Goal: Task Accomplishment & Management: Manage account settings

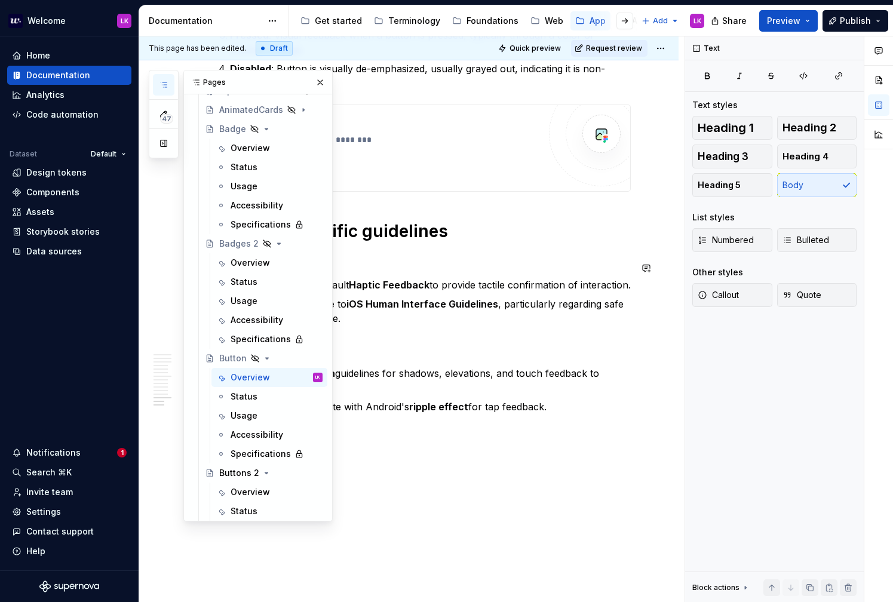
scroll to position [316, 0]
click at [437, 304] on p "Ensure buttons adhere to iOS Human Interface Guidelines , particularly regardin…" at bounding box center [430, 311] width 401 height 29
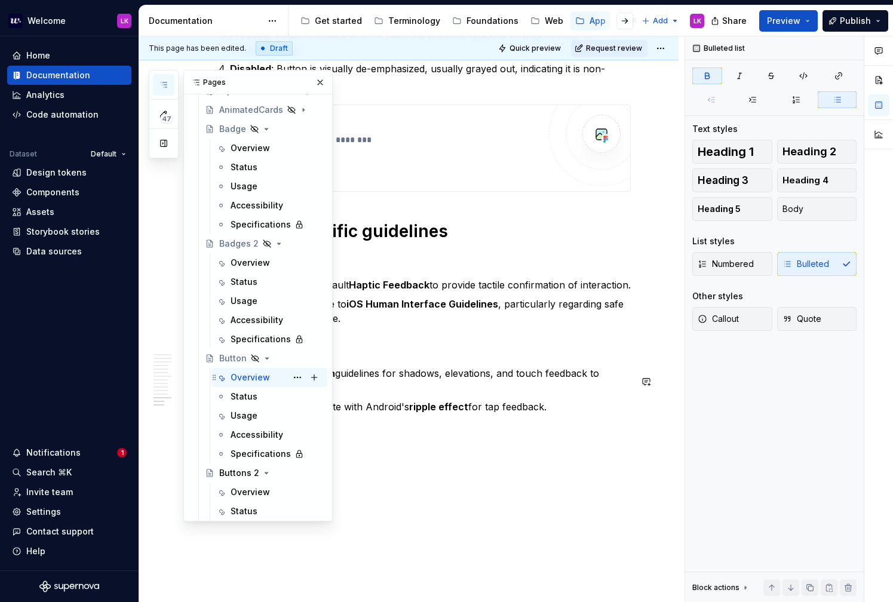
click at [253, 379] on div "Overview" at bounding box center [249, 377] width 39 height 12
type textarea "*"
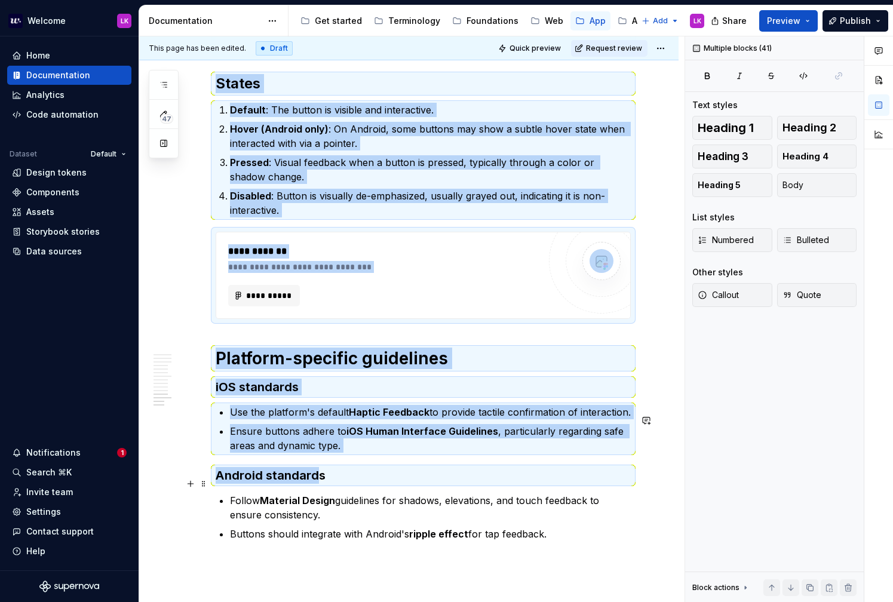
scroll to position [2360, 0]
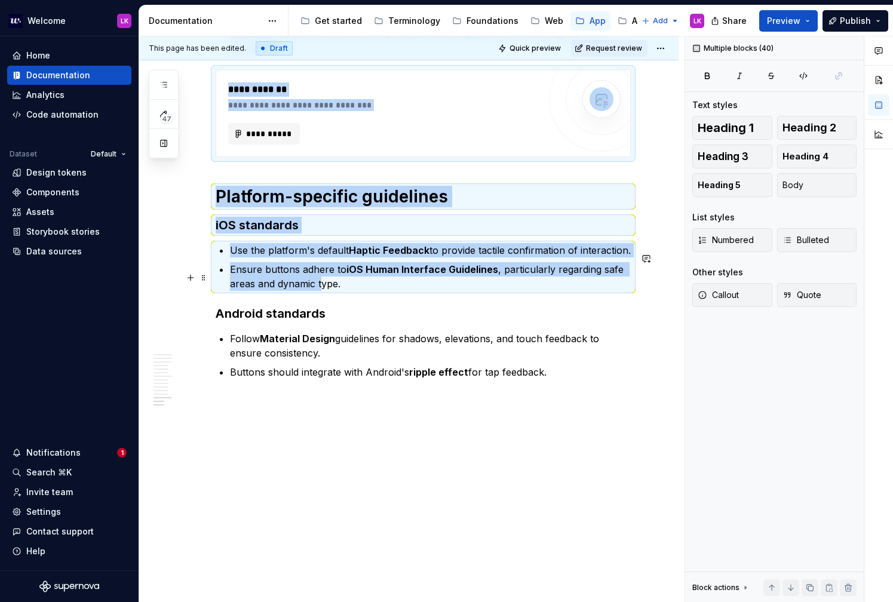
drag, startPoint x: 216, startPoint y: 279, endPoint x: 321, endPoint y: 283, distance: 104.5
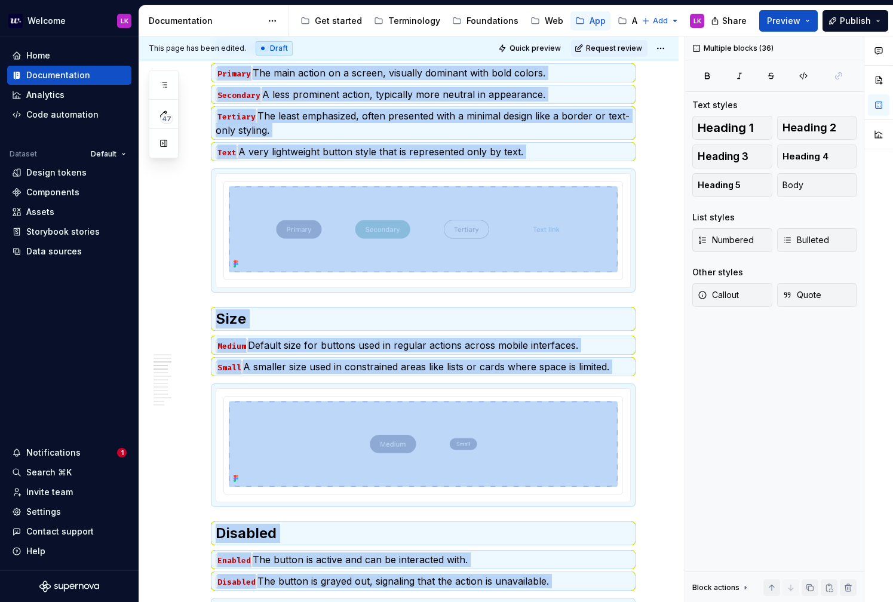
scroll to position [0, 0]
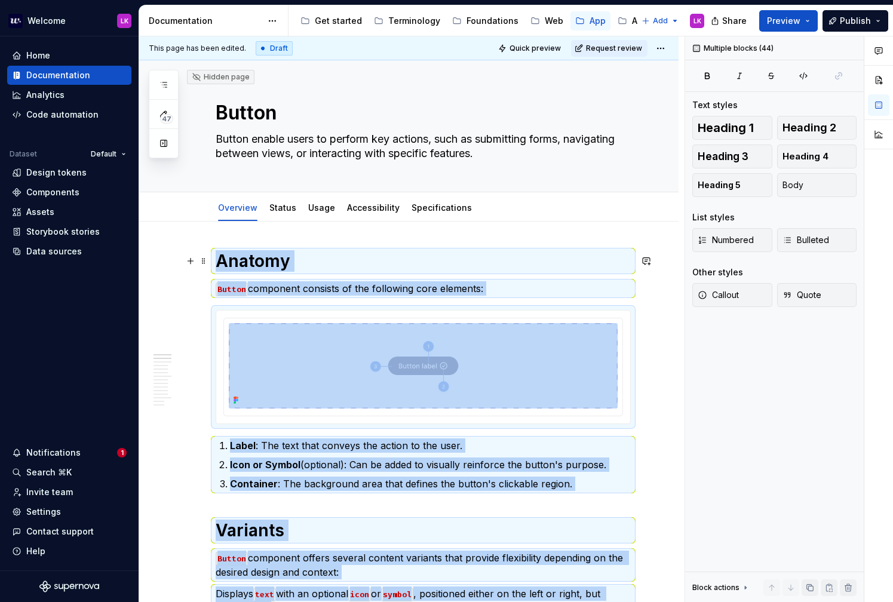
drag, startPoint x: 557, startPoint y: 401, endPoint x: 210, endPoint y: 248, distance: 379.4
copy div "Anatomy Button component consists of the following core elements: Label : The t…"
click at [188, 266] on button "button" at bounding box center [190, 261] width 17 height 17
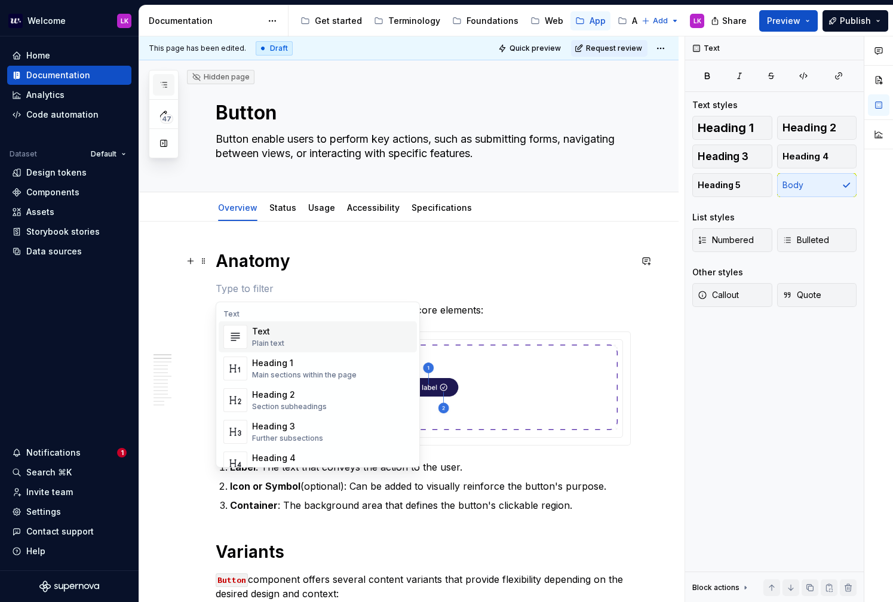
click at [168, 89] on icon "button" at bounding box center [164, 85] width 10 height 10
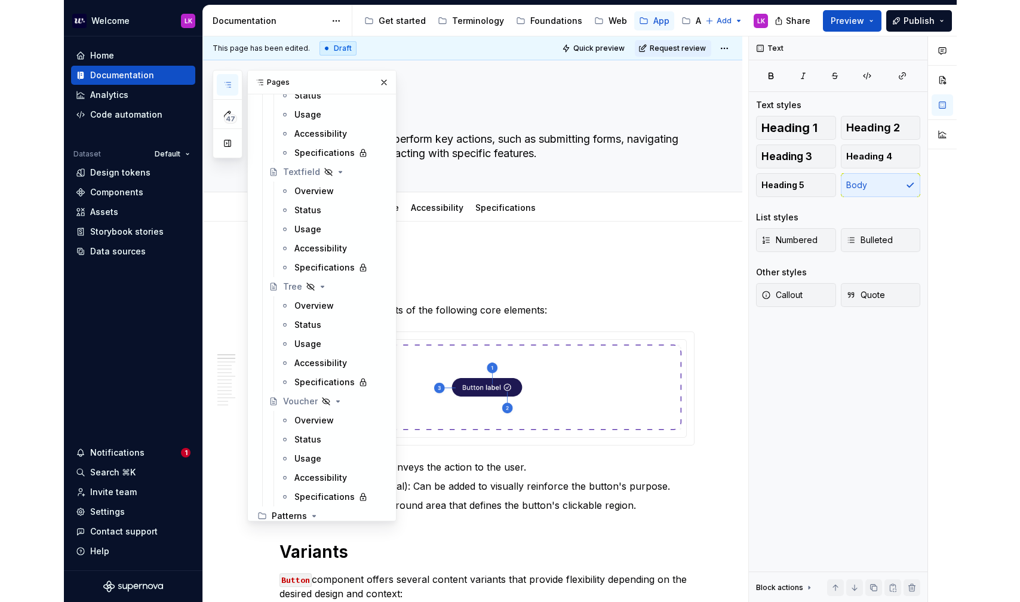
scroll to position [2048, 0]
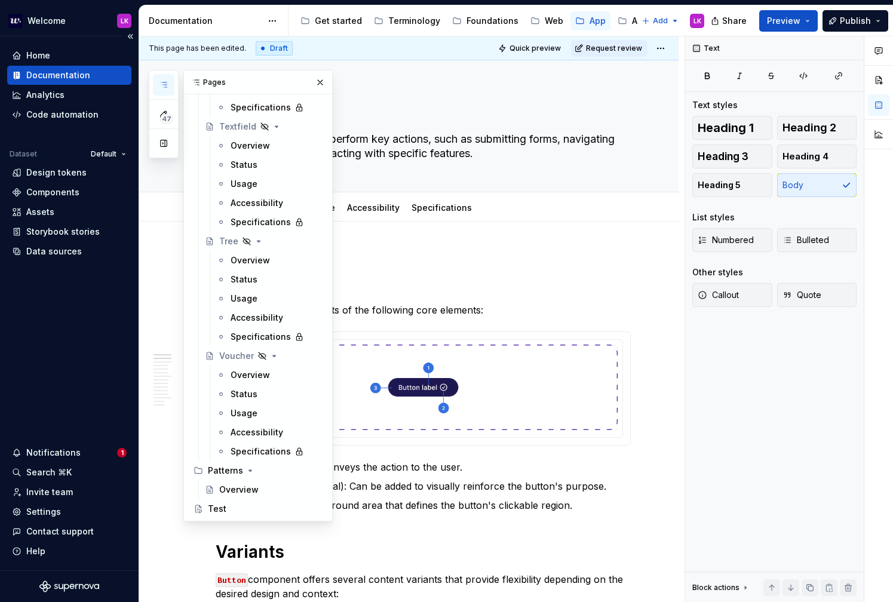
type textarea "*"
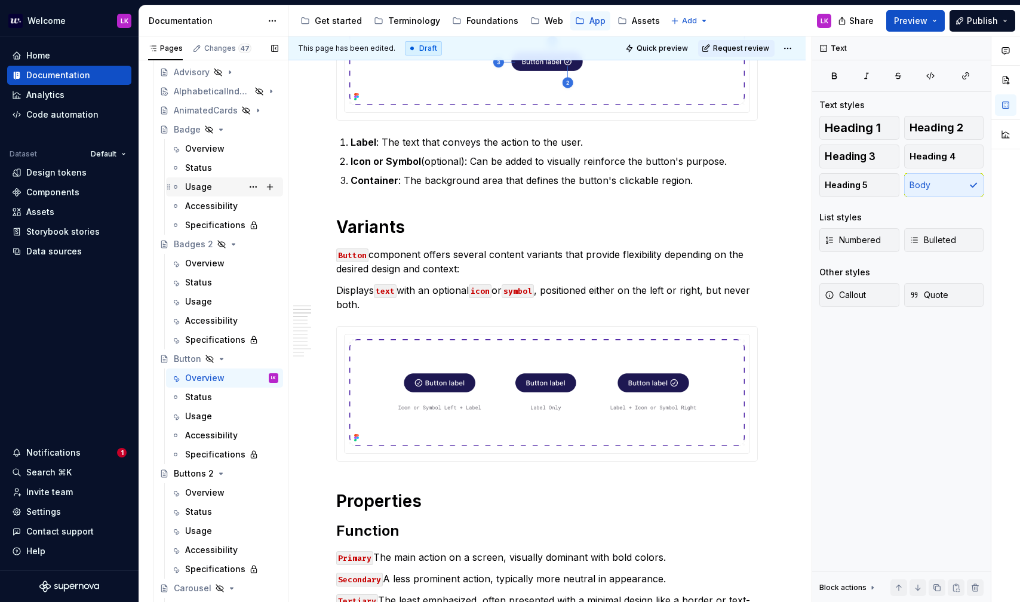
scroll to position [276, 0]
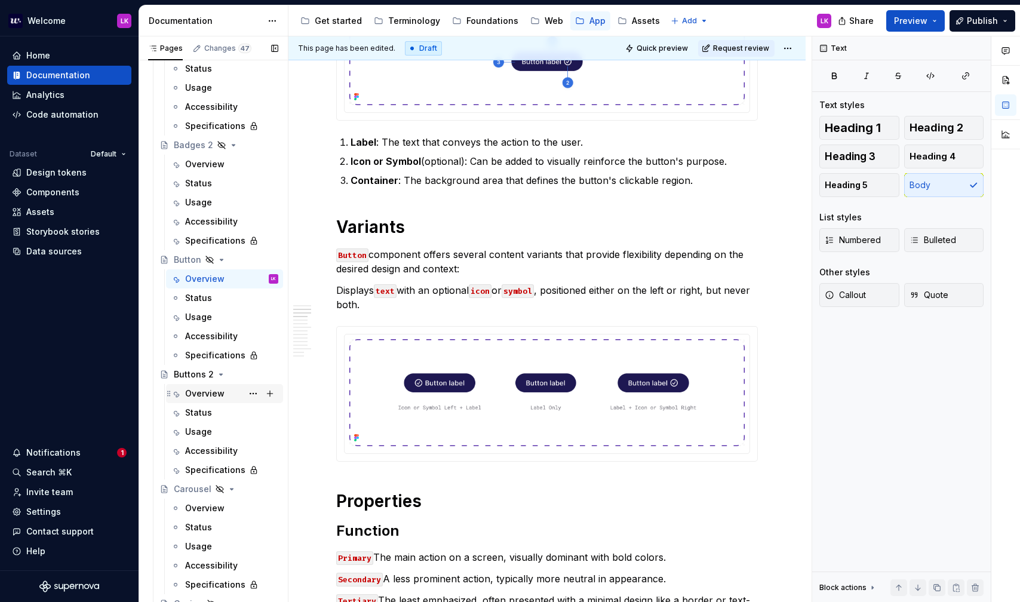
click at [199, 397] on div "Overview" at bounding box center [204, 393] width 39 height 12
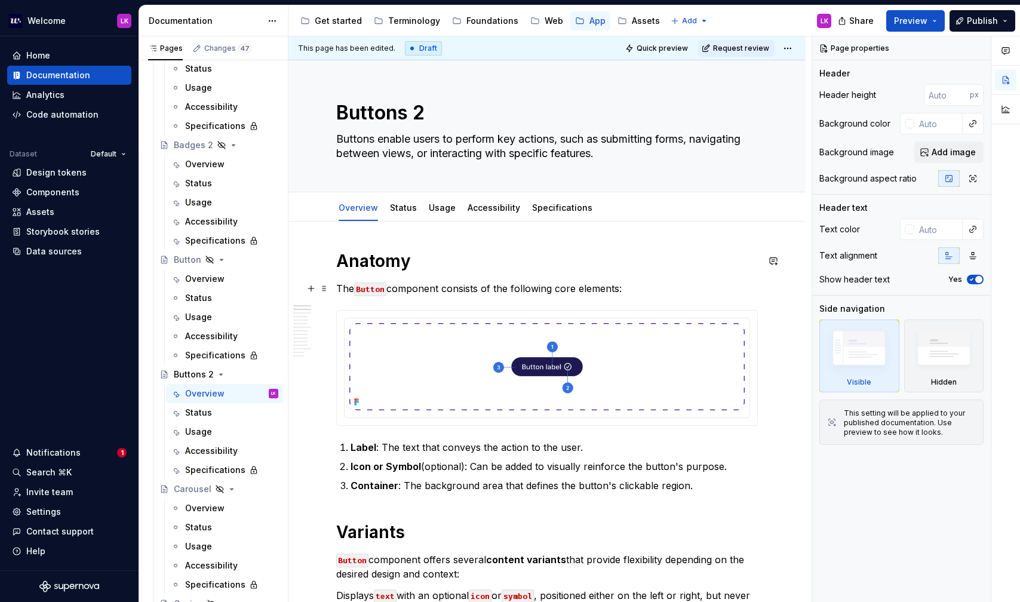
click at [450, 284] on p "The Button component consists of the following core elements:" at bounding box center [547, 288] width 422 height 14
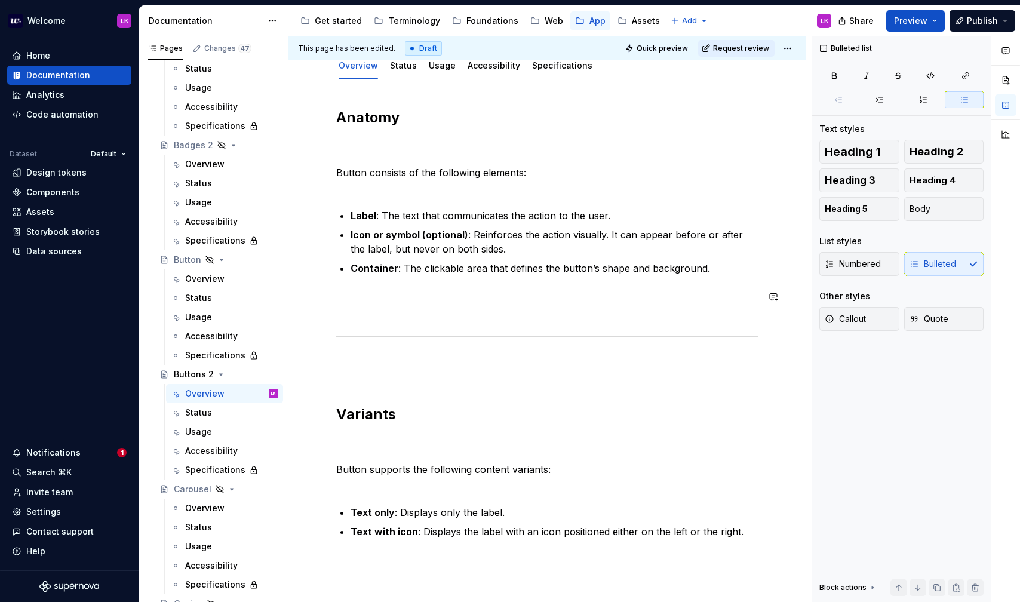
scroll to position [133, 0]
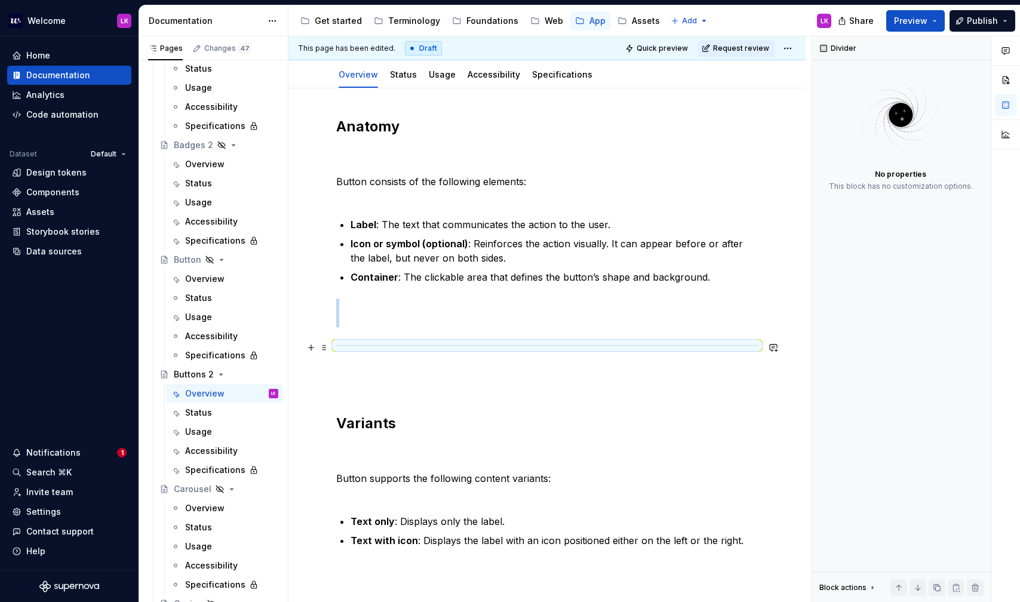
click at [393, 342] on div at bounding box center [547, 346] width 422 height 8
click at [383, 318] on p at bounding box center [547, 313] width 422 height 29
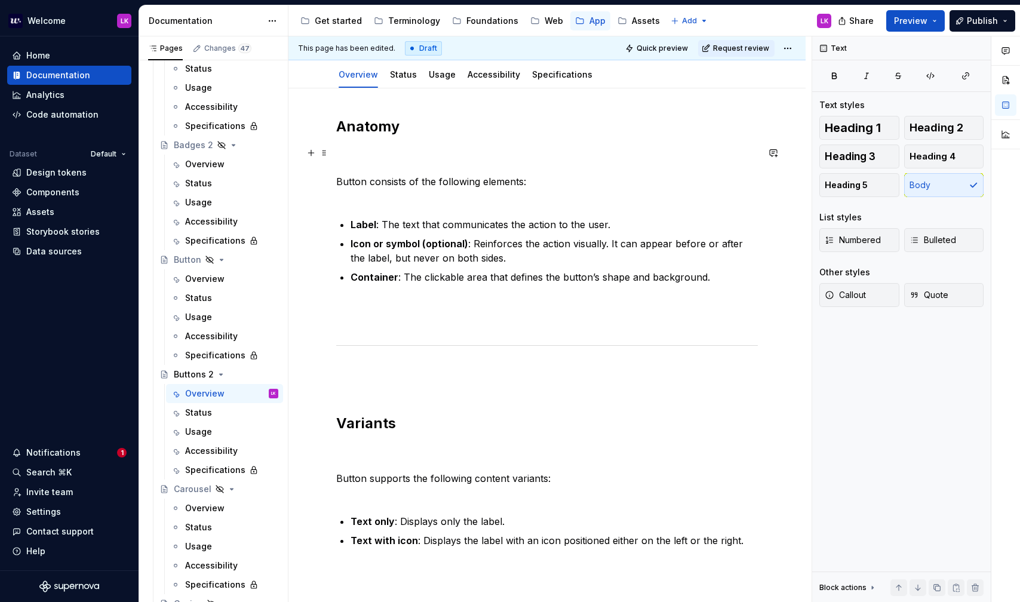
click at [385, 168] on p "Button consists of the following elements:" at bounding box center [547, 174] width 422 height 57
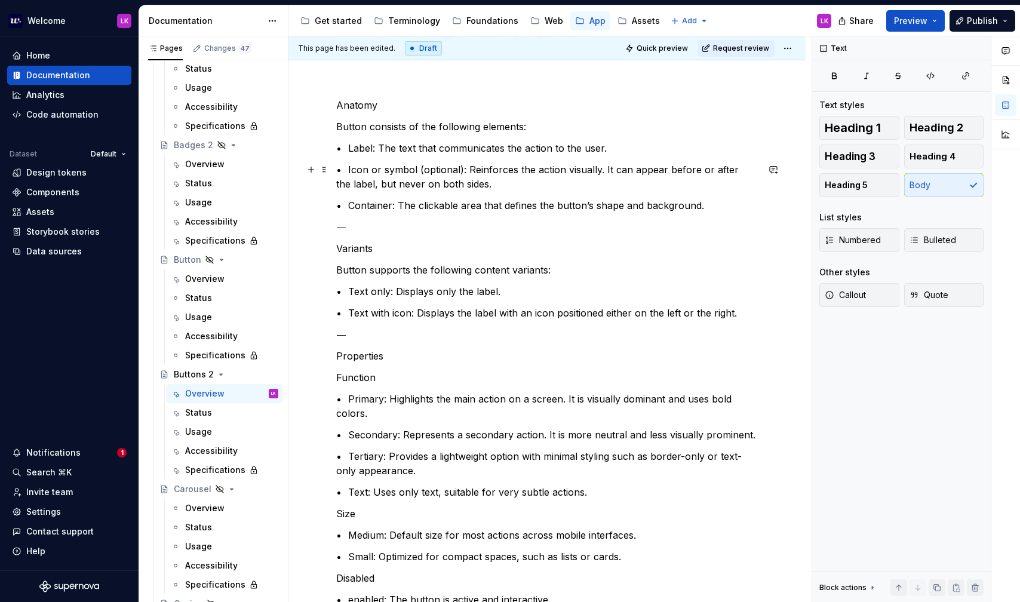
scroll to position [269, 0]
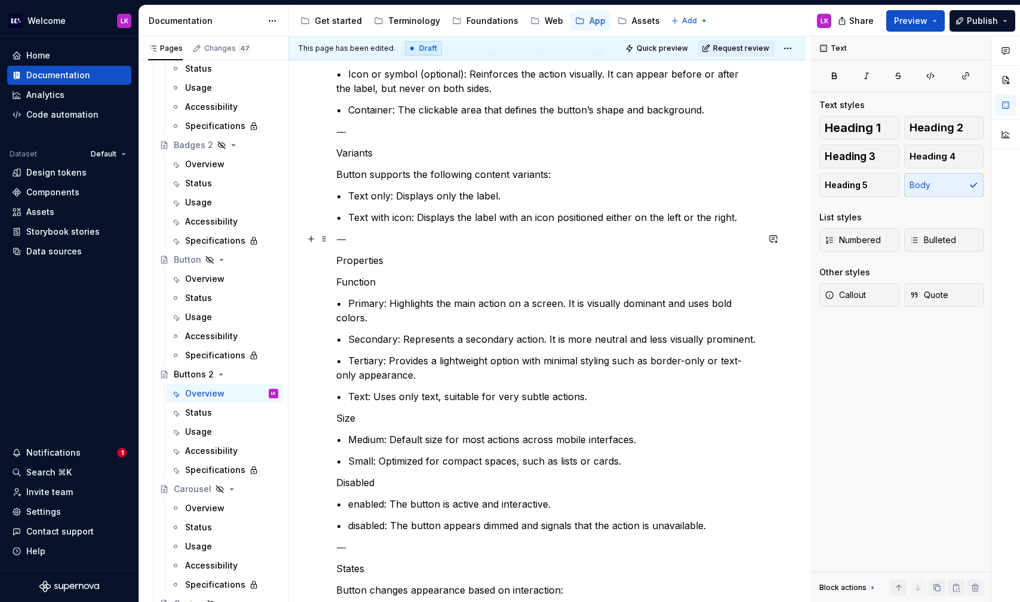
click at [462, 238] on p "⸻" at bounding box center [547, 239] width 422 height 14
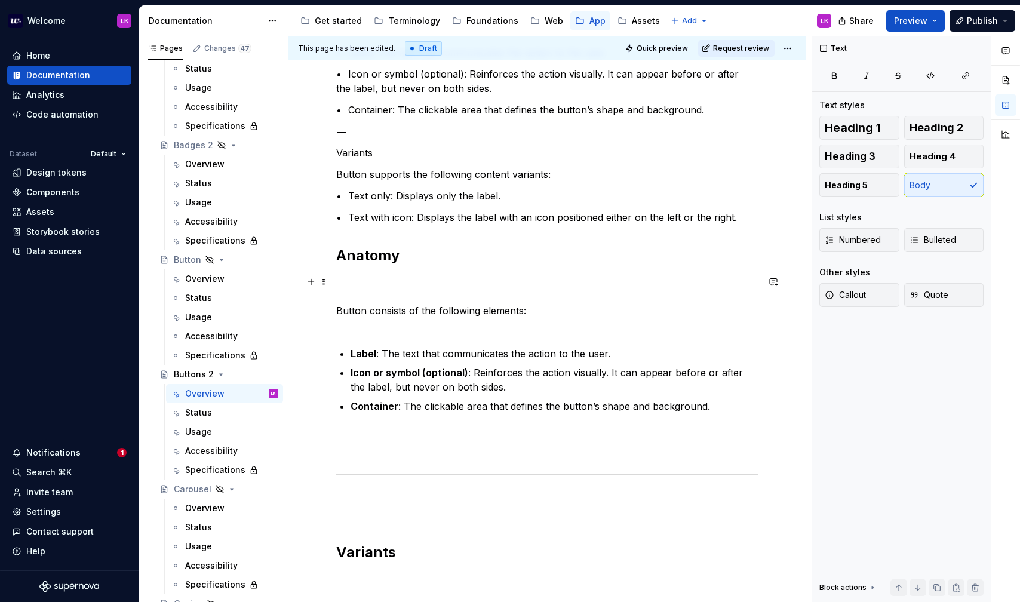
click at [453, 297] on p "Button consists of the following elements:" at bounding box center [547, 303] width 422 height 57
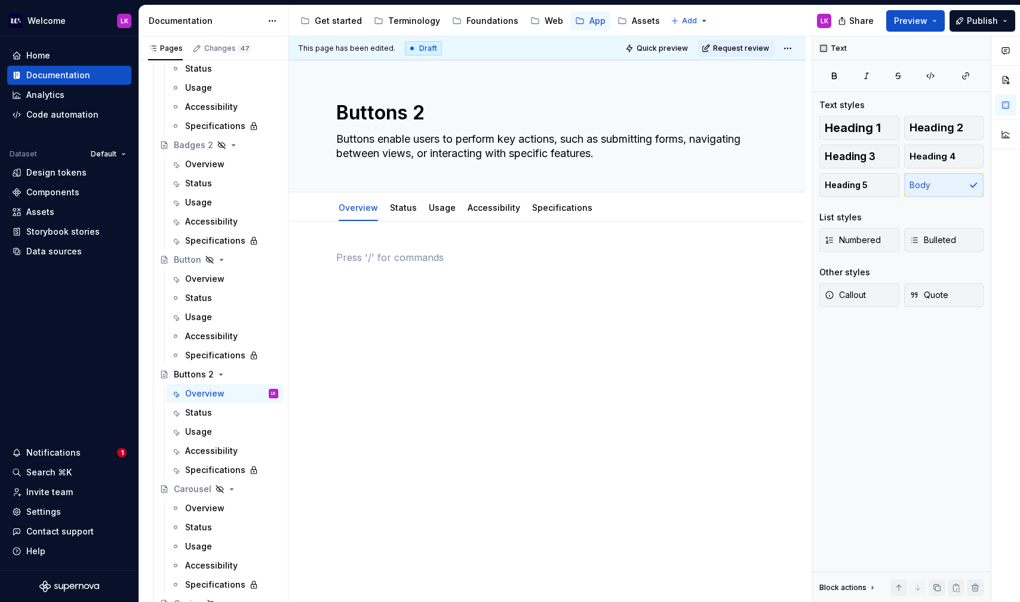
scroll to position [0, 0]
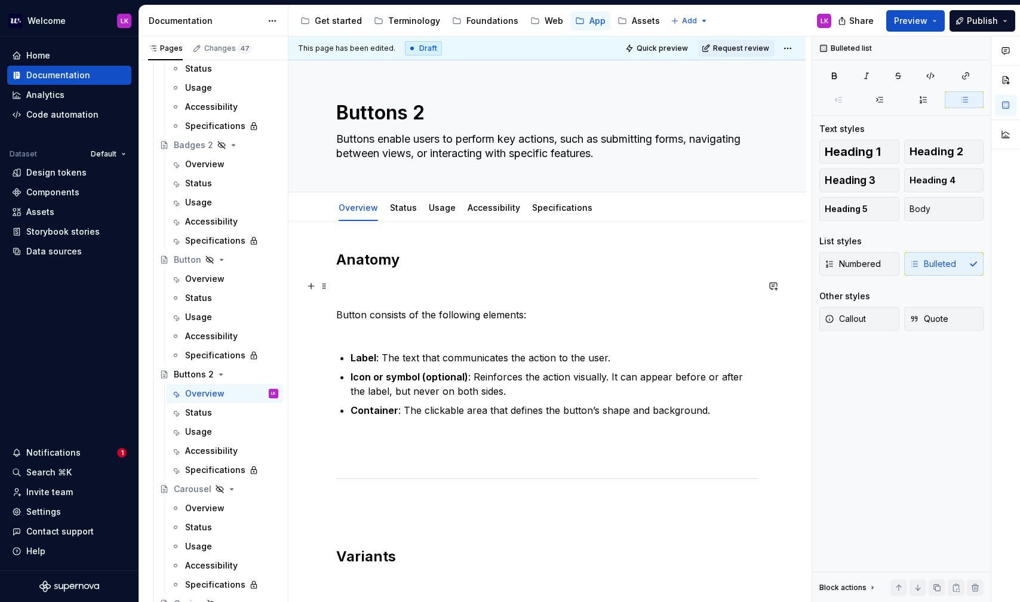
click at [395, 294] on p "Button consists of the following elements:" at bounding box center [547, 307] width 422 height 57
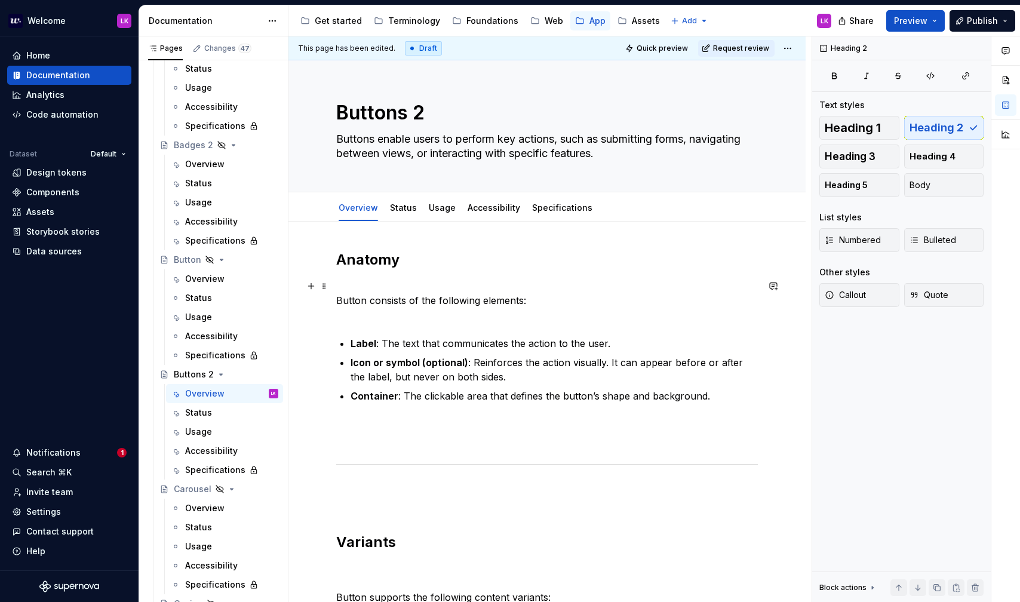
click at [370, 320] on p "Button consists of the following elements:" at bounding box center [547, 300] width 422 height 43
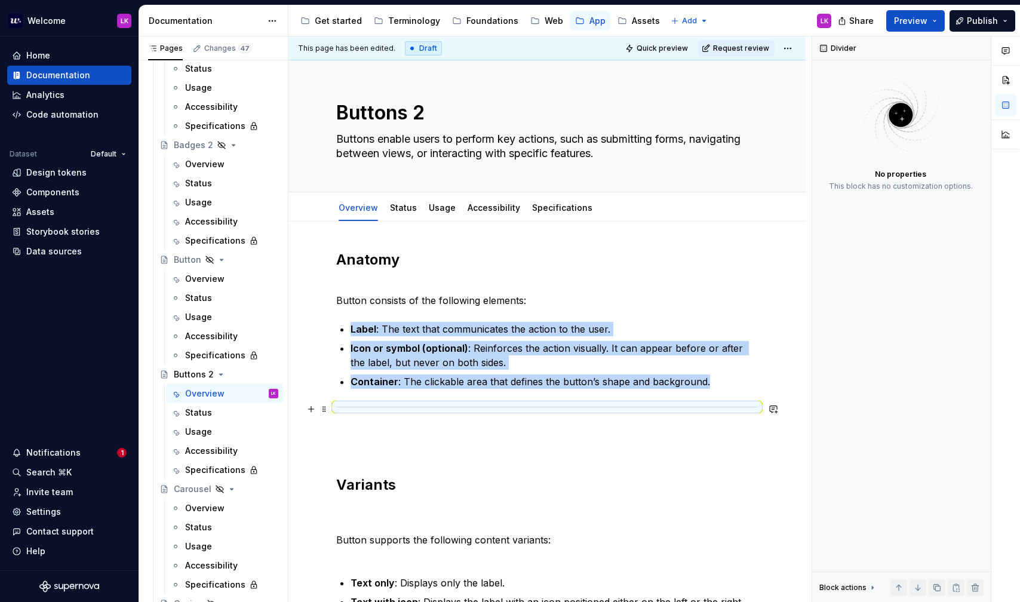
click at [345, 403] on div at bounding box center [547, 407] width 422 height 8
drag, startPoint x: 346, startPoint y: 405, endPoint x: 586, endPoint y: 410, distance: 240.1
click at [586, 410] on div at bounding box center [547, 407] width 422 height 8
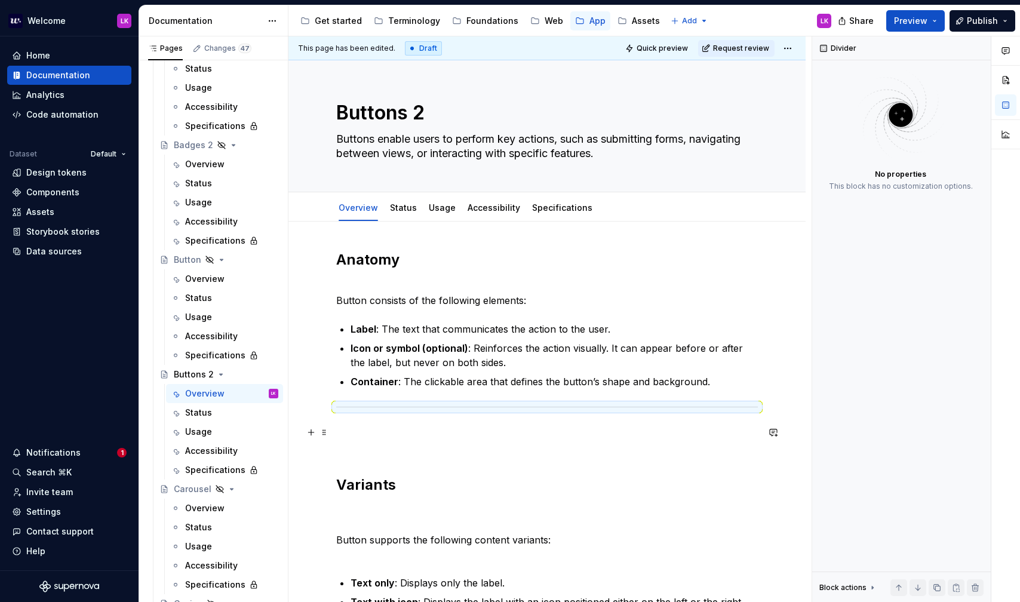
click at [346, 430] on p at bounding box center [547, 439] width 422 height 29
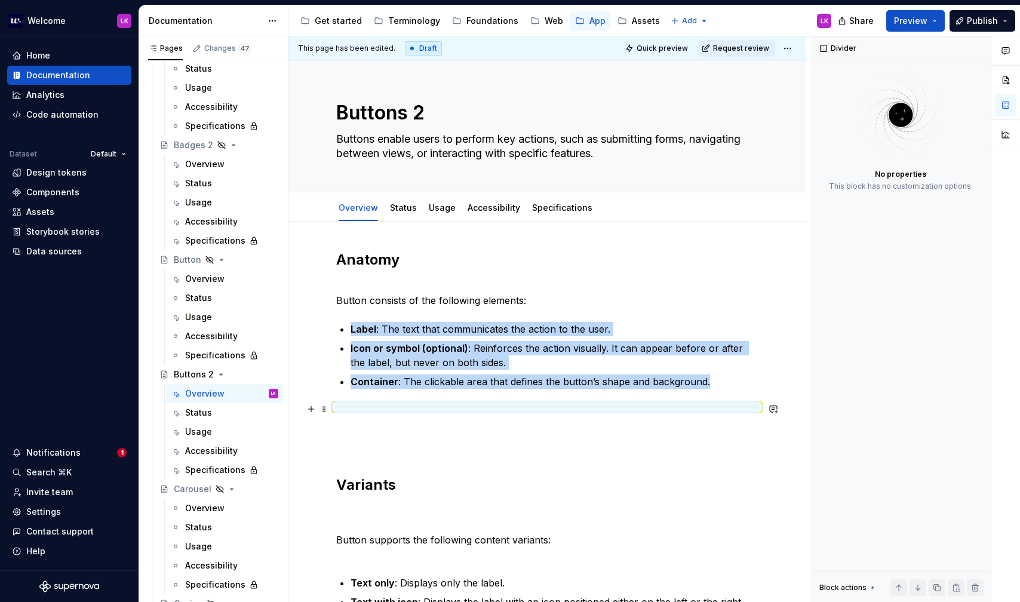
click at [341, 405] on div at bounding box center [547, 407] width 422 height 8
click at [350, 409] on div at bounding box center [547, 407] width 422 height 8
click at [327, 407] on span at bounding box center [324, 409] width 10 height 17
click at [353, 517] on div "Delete" at bounding box center [381, 515] width 78 height 12
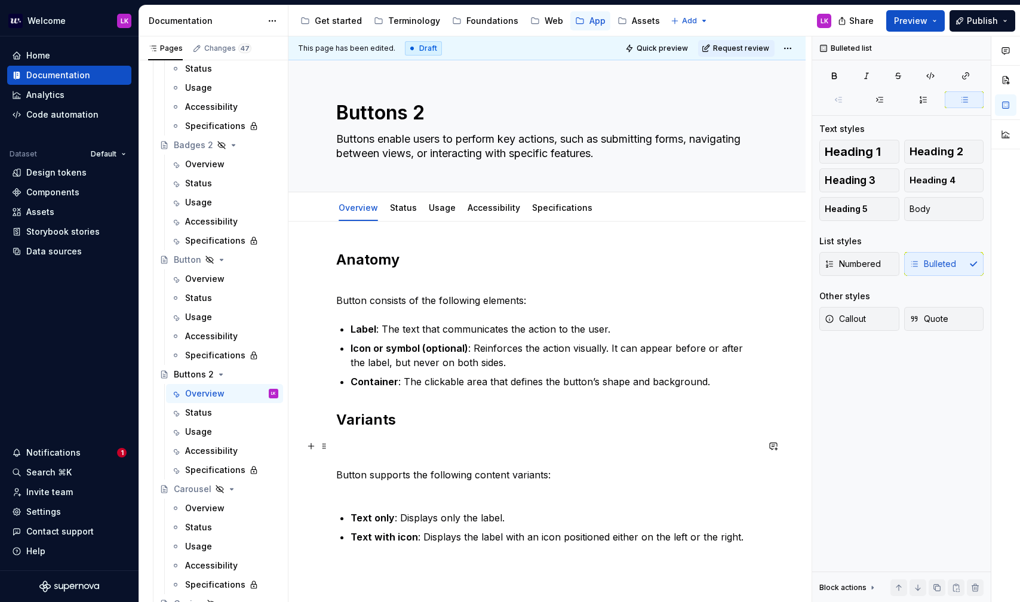
click at [366, 460] on p "Button supports the following content variants:" at bounding box center [547, 467] width 422 height 57
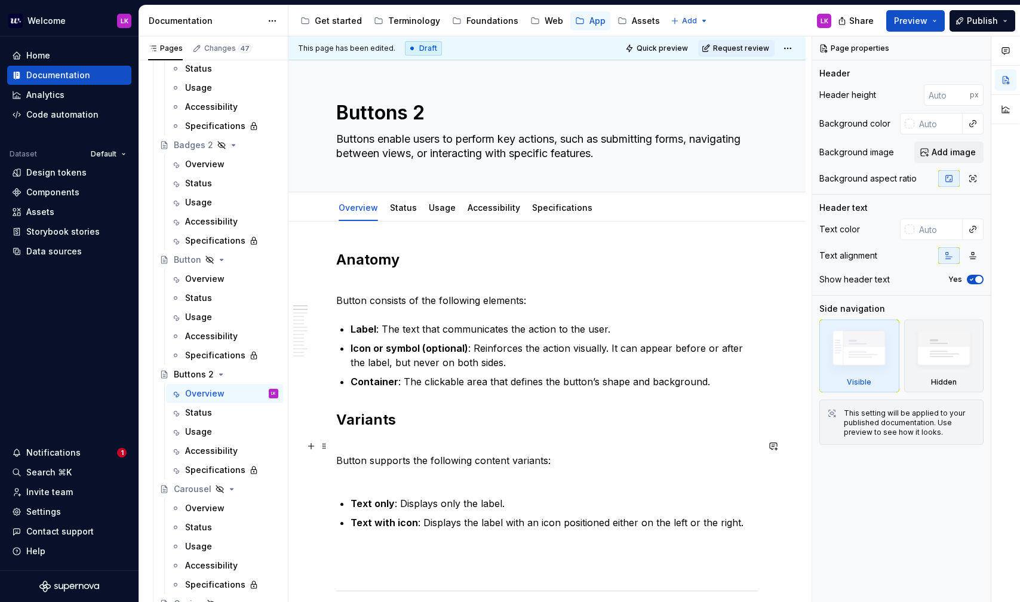
click at [338, 460] on p "Button supports the following content variants:" at bounding box center [547, 460] width 422 height 43
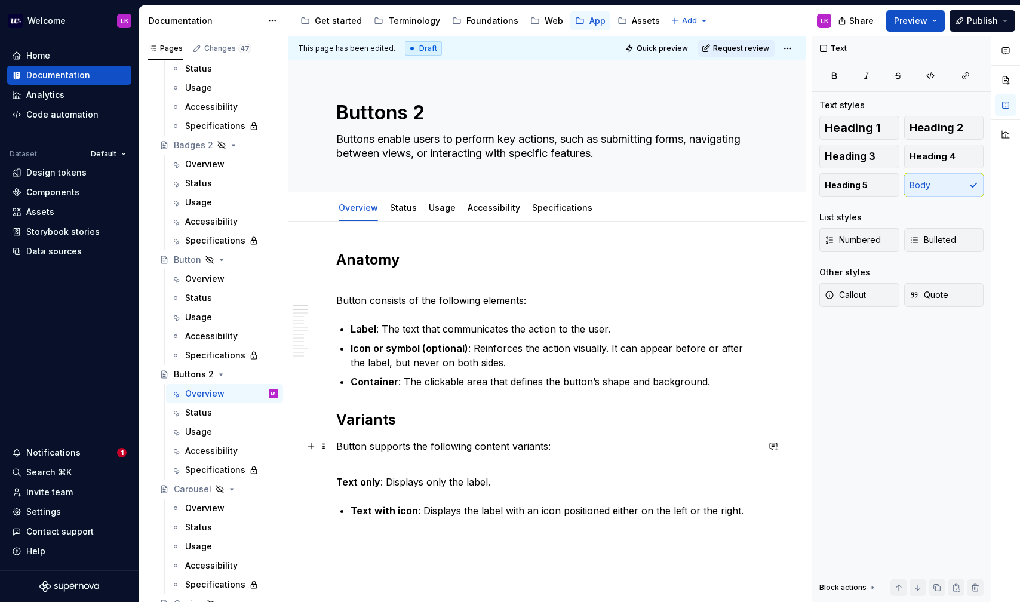
click at [382, 463] on p "Button supports the following content variants:" at bounding box center [547, 453] width 422 height 29
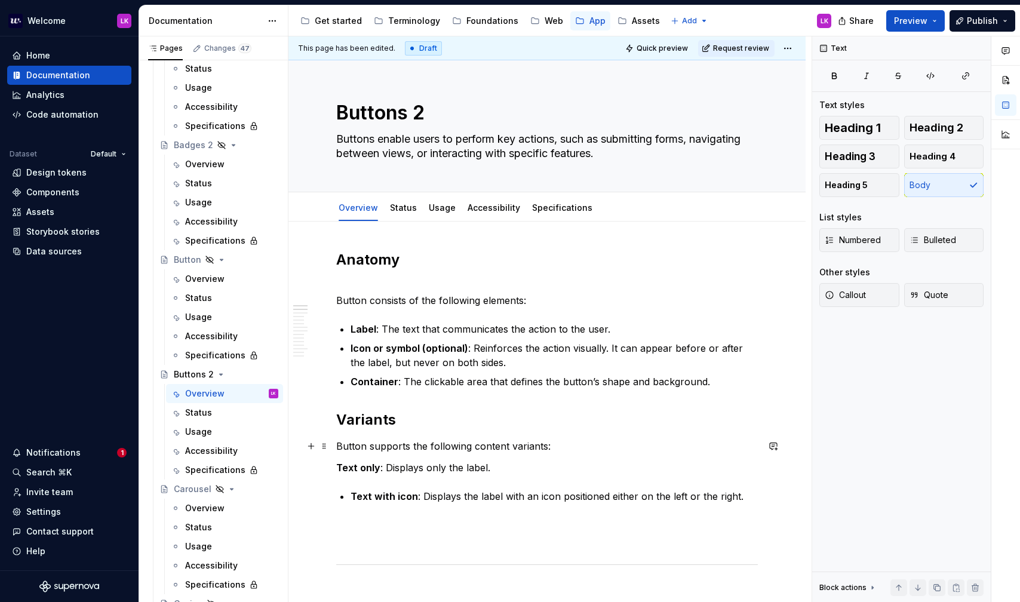
click at [354, 445] on p "Button supports the following content variants:" at bounding box center [547, 446] width 422 height 14
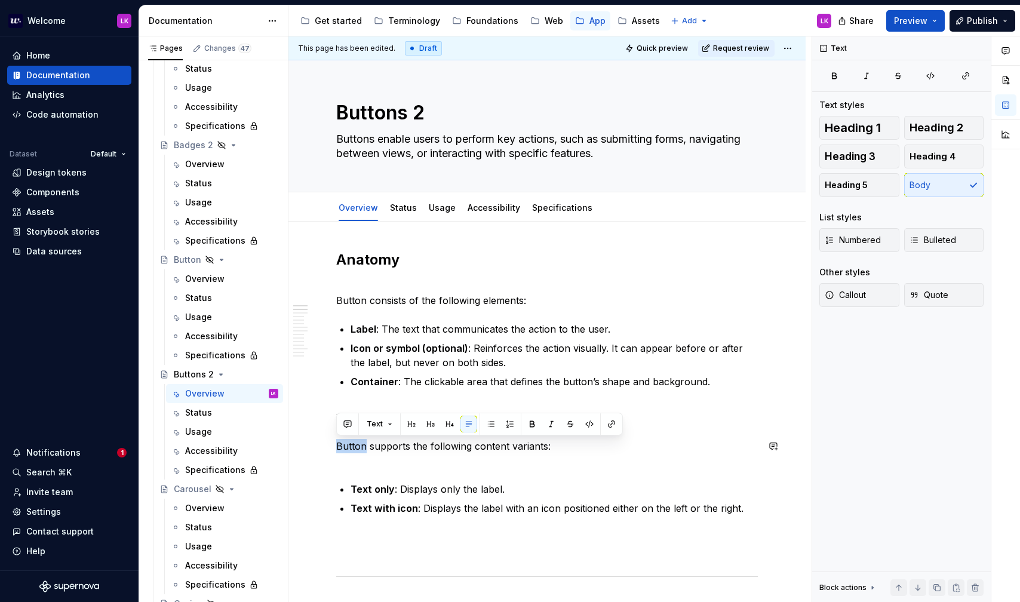
click at [354, 445] on p "Button supports the following content variants:" at bounding box center [547, 453] width 422 height 29
click at [565, 441] on p "Button supports the following content variants:" at bounding box center [547, 453] width 422 height 29
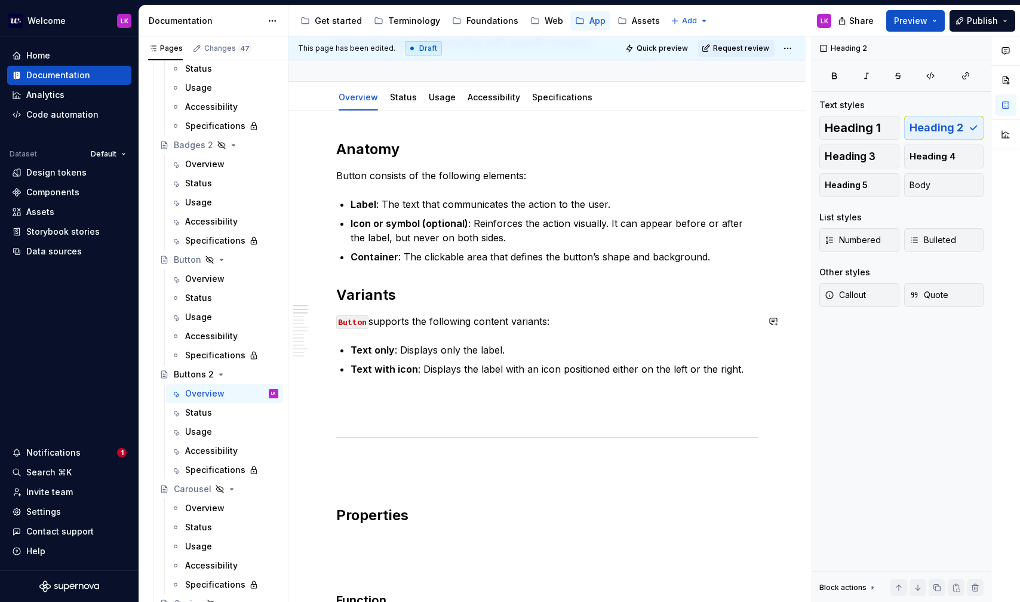
scroll to position [180, 0]
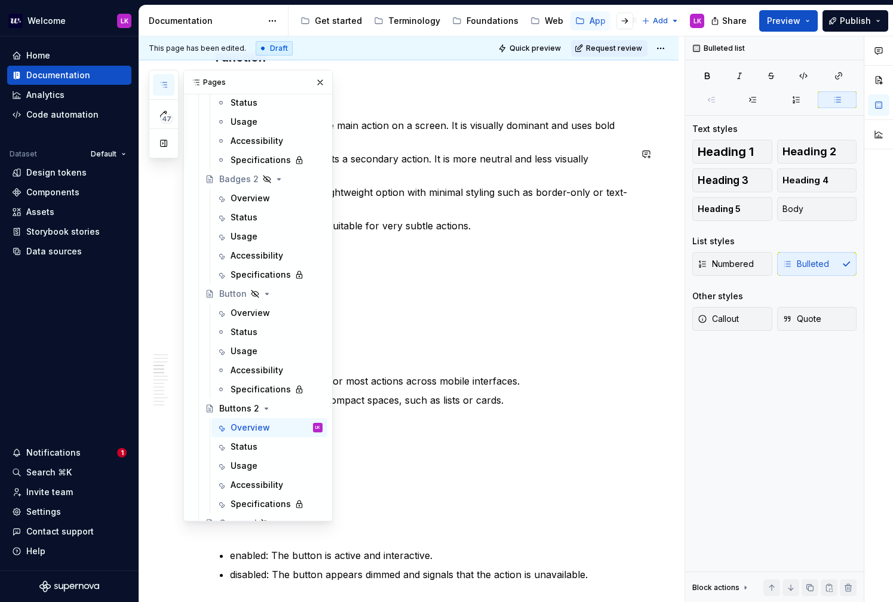
scroll to position [639, 0]
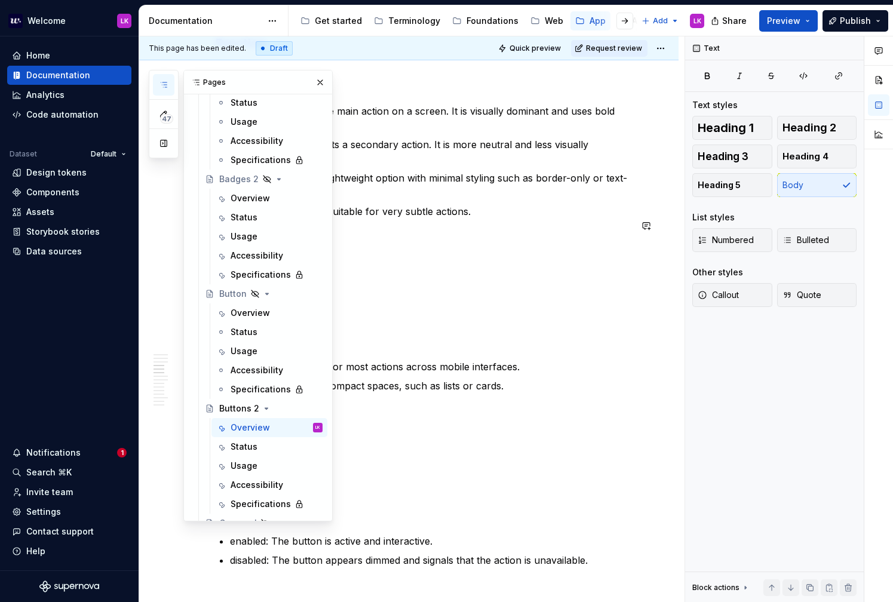
click at [461, 256] on p at bounding box center [423, 254] width 415 height 43
click at [322, 89] on button "button" at bounding box center [320, 82] width 17 height 17
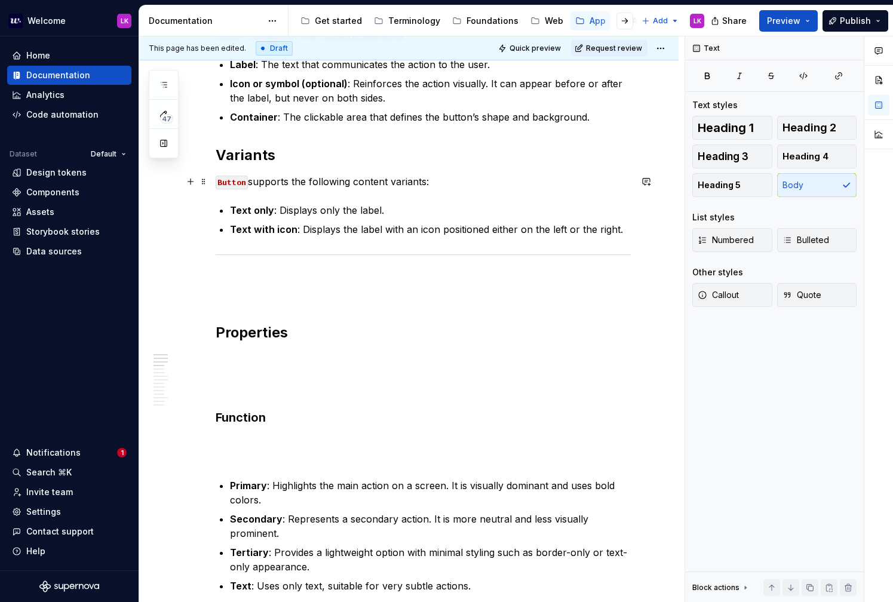
scroll to position [406, 0]
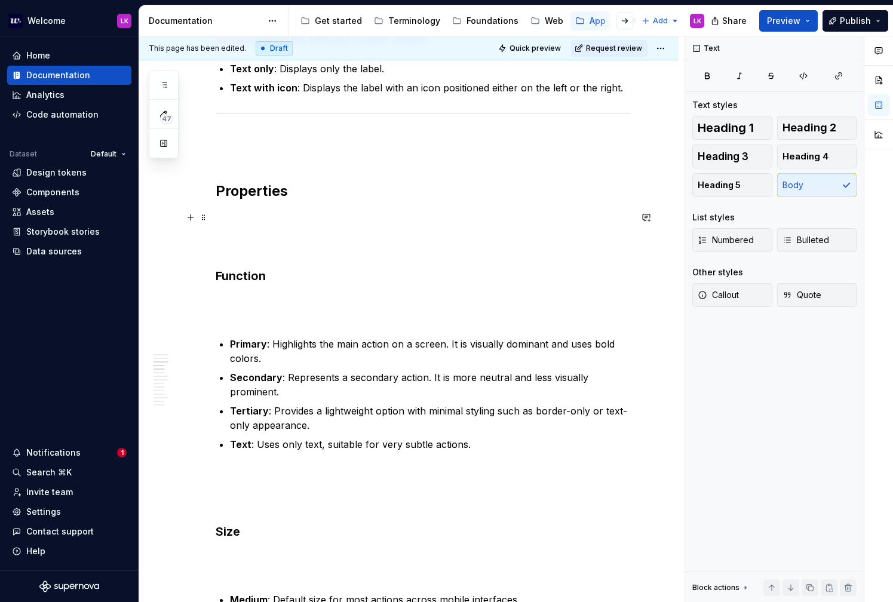
click at [254, 238] on p at bounding box center [423, 231] width 415 height 43
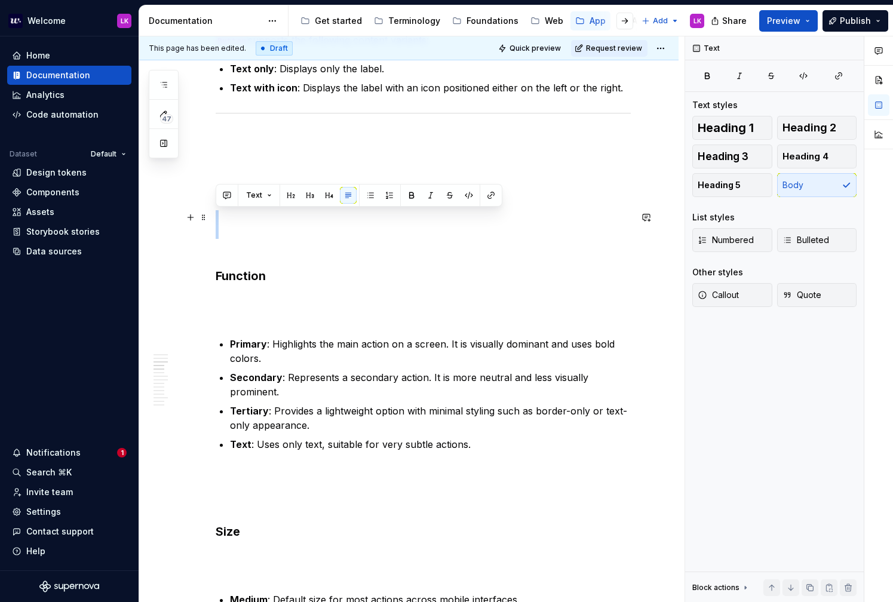
click at [254, 238] on p at bounding box center [423, 231] width 415 height 43
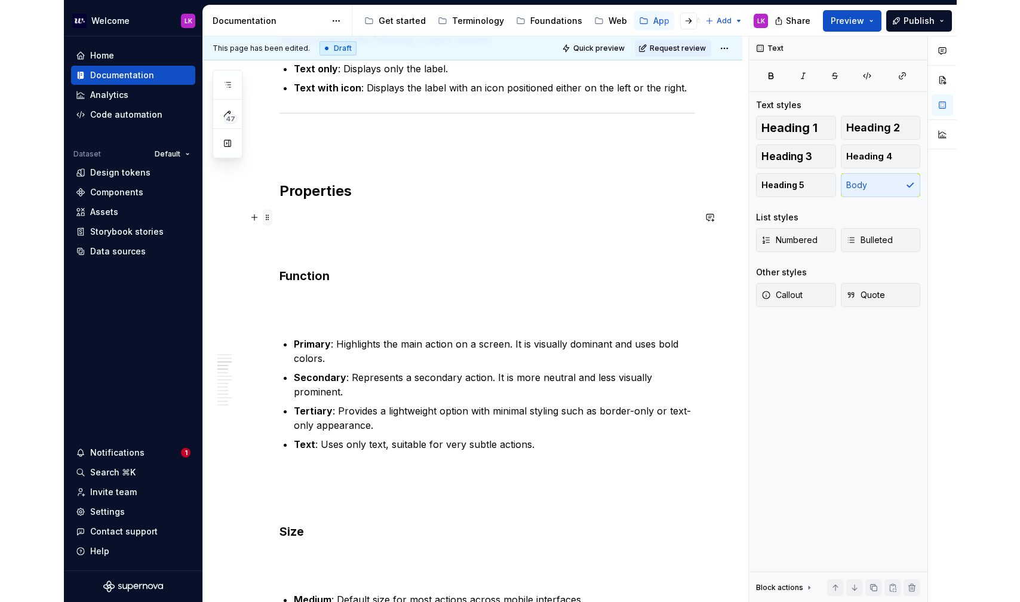
scroll to position [405, 0]
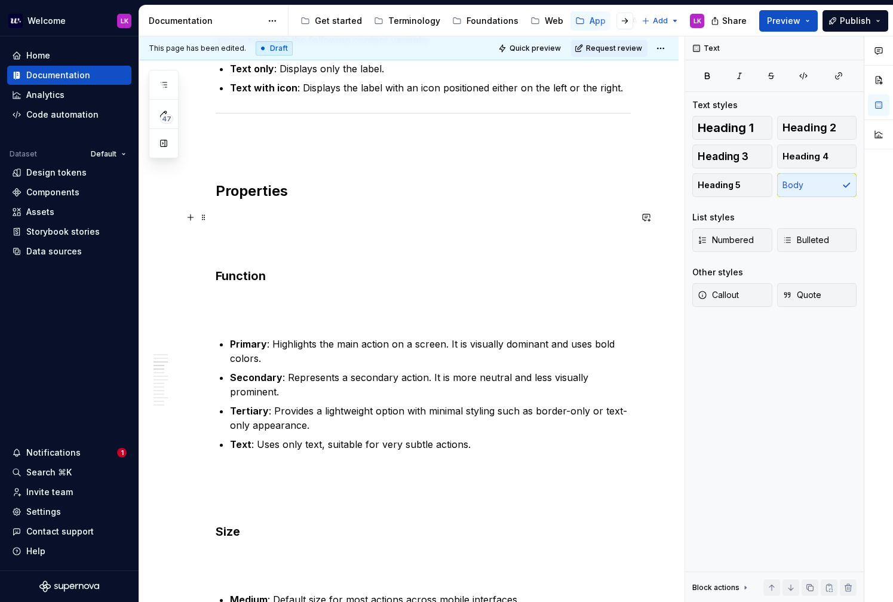
click at [233, 252] on p at bounding box center [423, 231] width 415 height 43
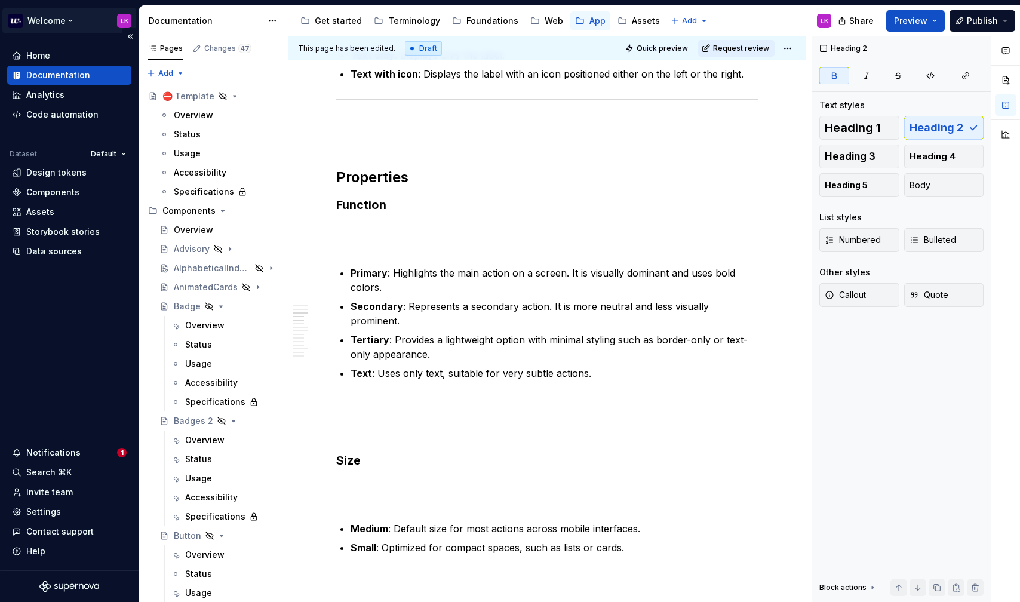
click at [124, 26] on html "Welcome LK Home Documentation Analytics Code automation Dataset Default Design …" at bounding box center [510, 301] width 1020 height 602
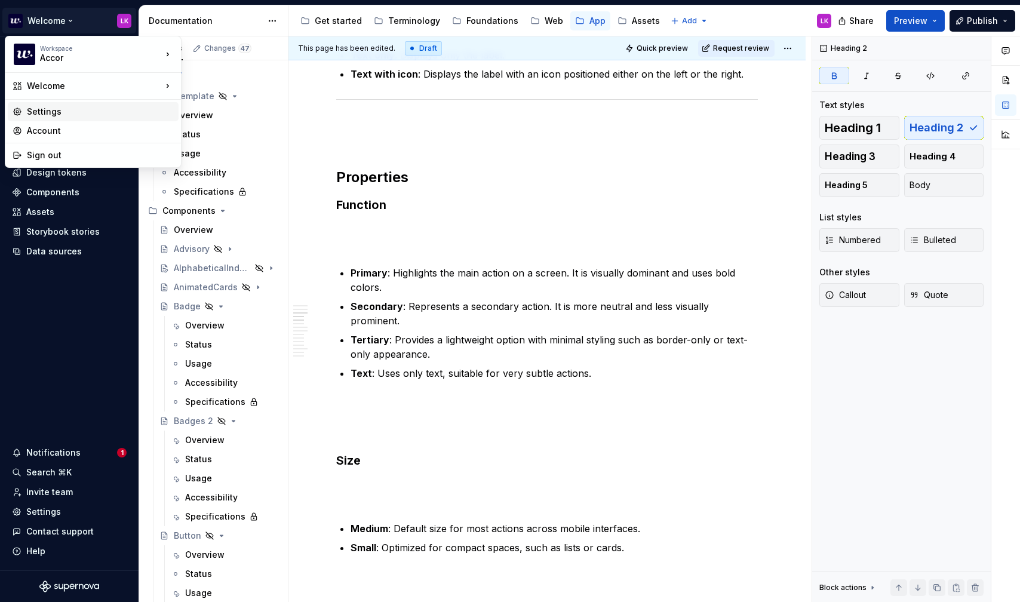
click at [93, 115] on div "Settings" at bounding box center [100, 112] width 147 height 12
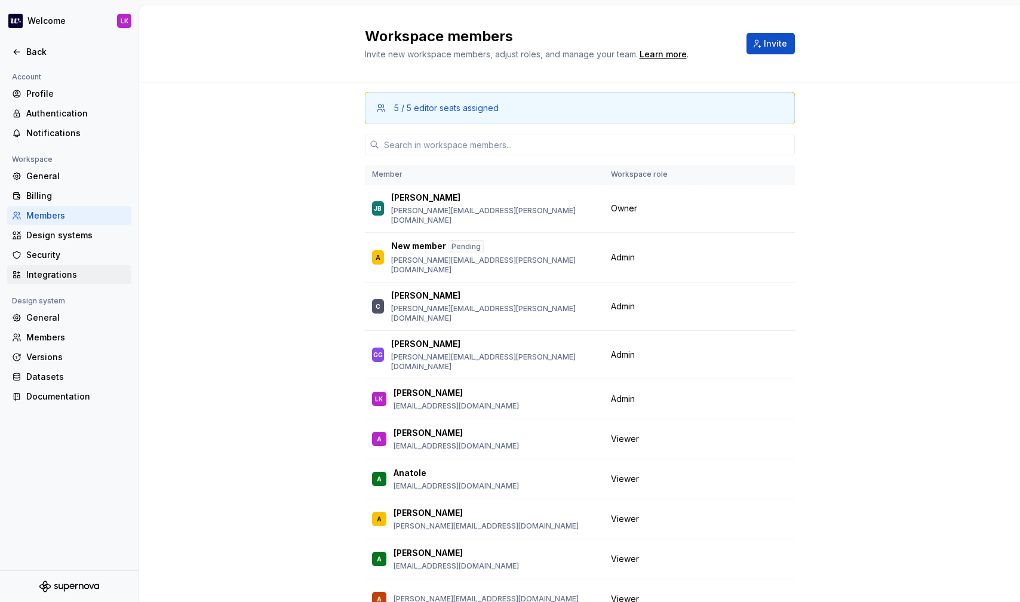
click at [76, 267] on div "Integrations" at bounding box center [69, 274] width 124 height 19
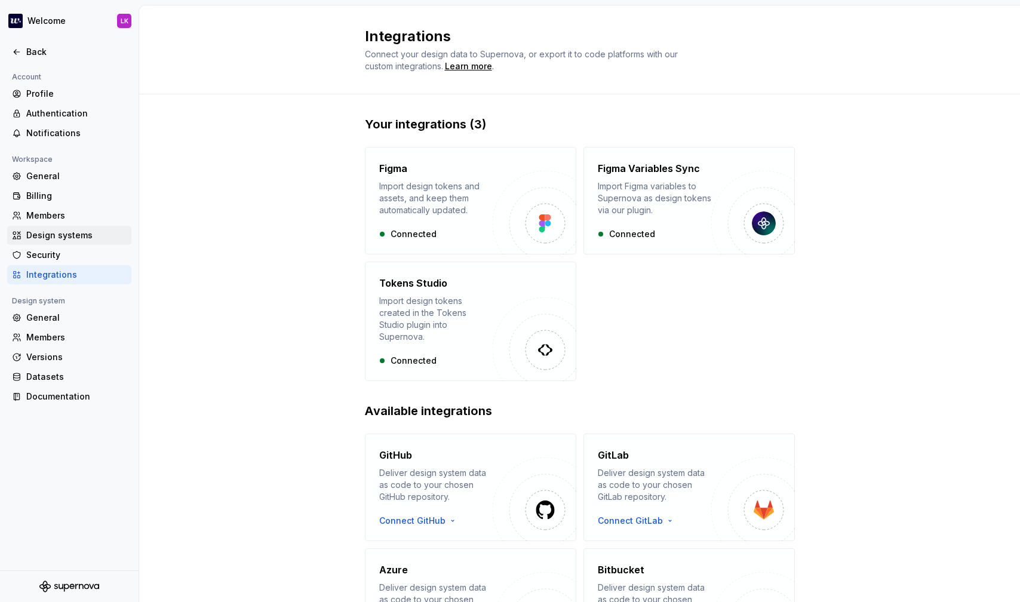
click at [90, 229] on div "Design systems" at bounding box center [76, 235] width 100 height 12
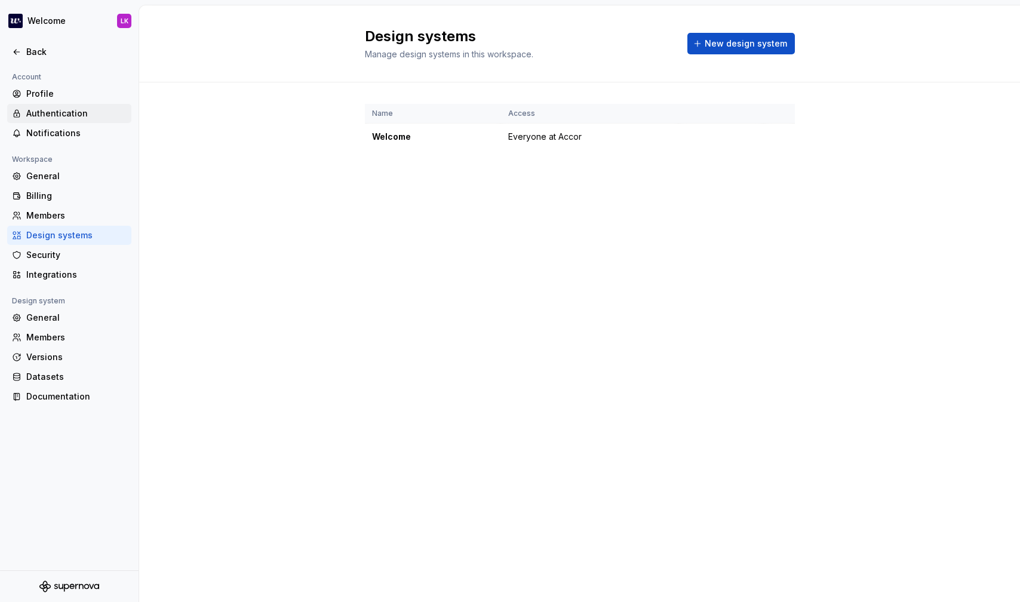
click at [69, 113] on div "Authentication" at bounding box center [76, 113] width 100 height 12
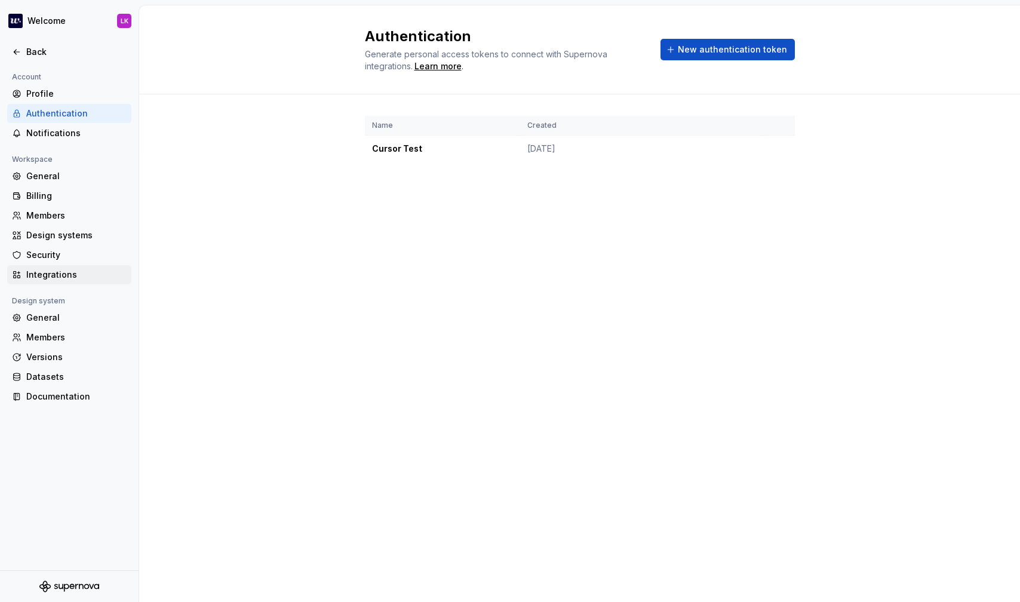
click at [65, 273] on div "Integrations" at bounding box center [76, 275] width 100 height 12
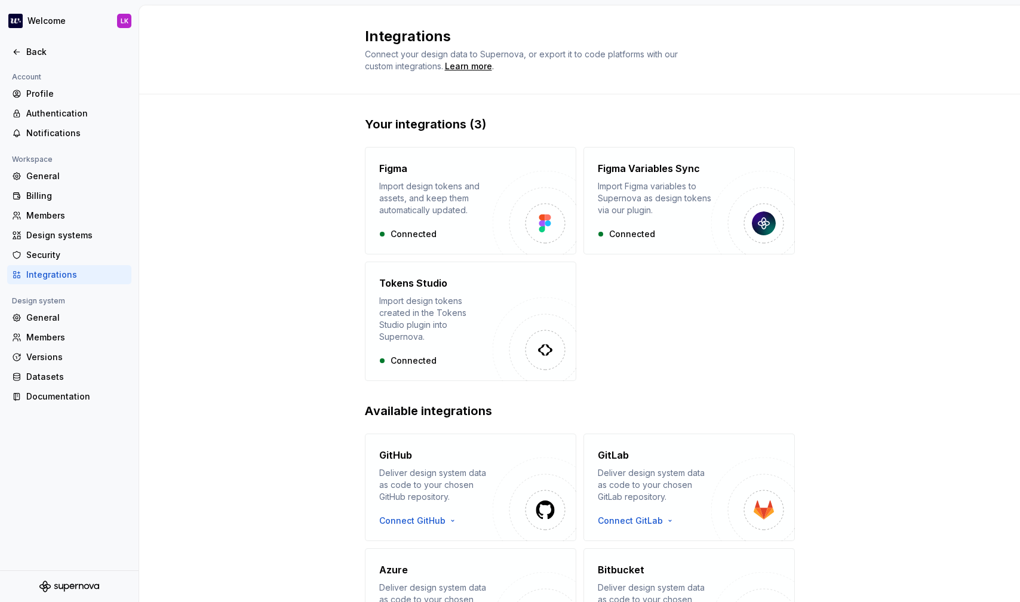
click at [66, 307] on div "Design system" at bounding box center [38, 301] width 63 height 14
click at [50, 315] on div "General" at bounding box center [76, 318] width 100 height 12
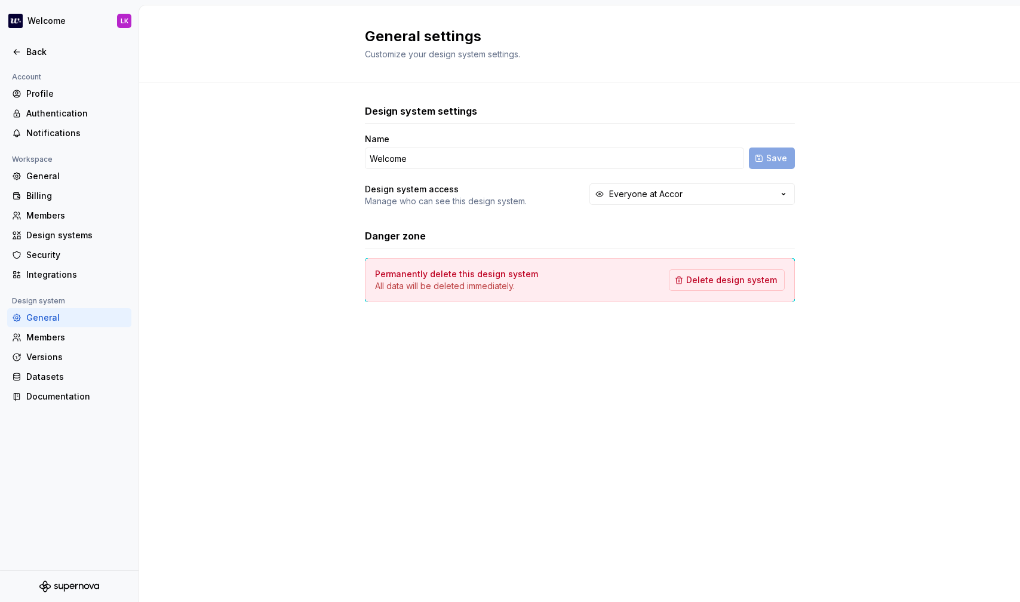
click at [50, 317] on div "General" at bounding box center [76, 318] width 100 height 12
click at [51, 329] on div "Members" at bounding box center [69, 337] width 124 height 19
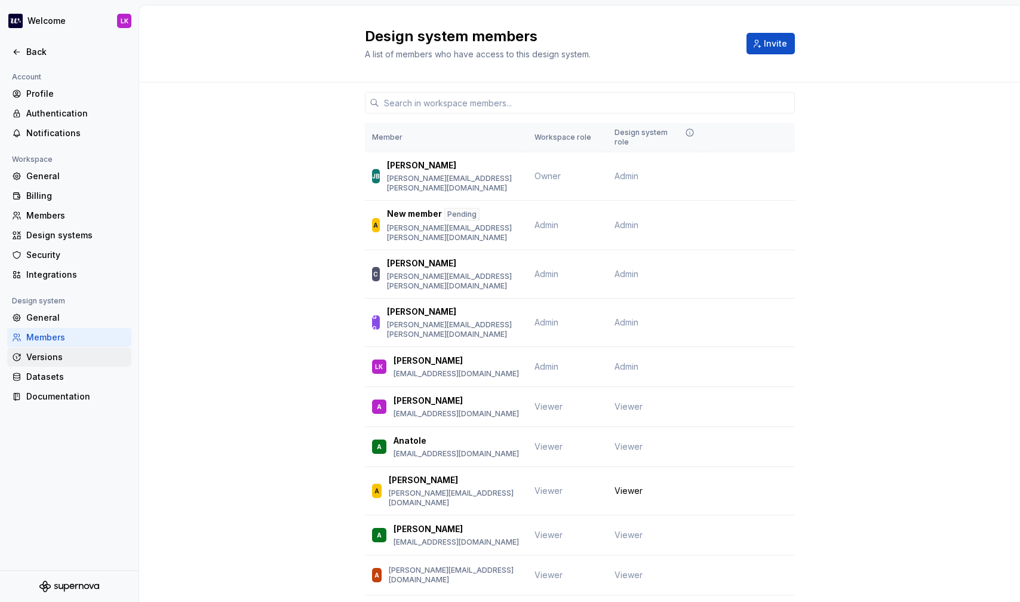
click at [59, 348] on div "Versions" at bounding box center [69, 356] width 124 height 19
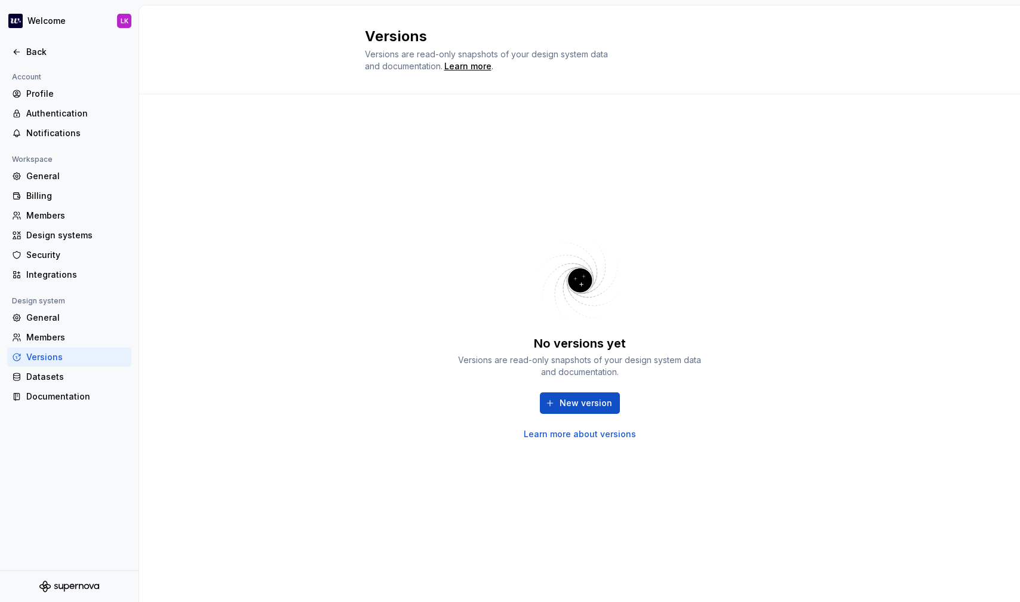
click at [62, 366] on div "General Members Versions Datasets Documentation" at bounding box center [69, 357] width 124 height 98
click at [62, 380] on div "Datasets" at bounding box center [76, 377] width 100 height 12
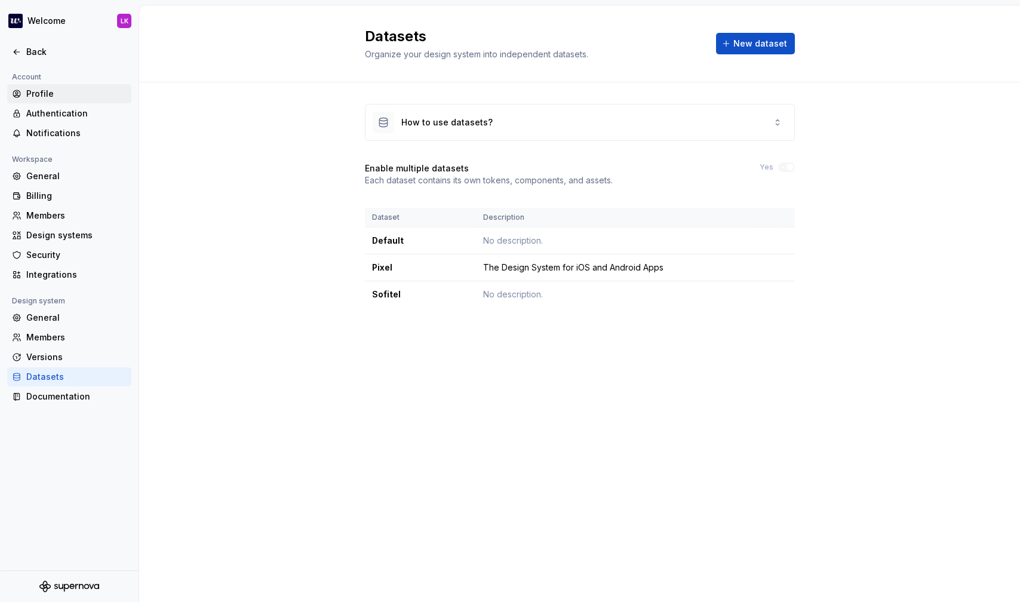
click at [36, 97] on div "Profile" at bounding box center [76, 94] width 100 height 12
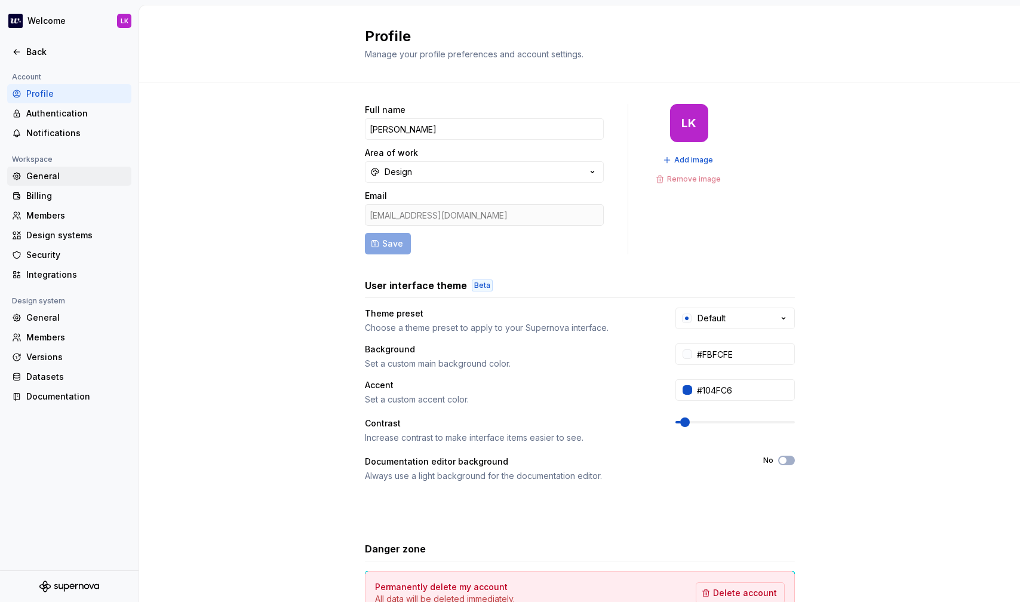
click at [48, 176] on div "General" at bounding box center [76, 176] width 100 height 12
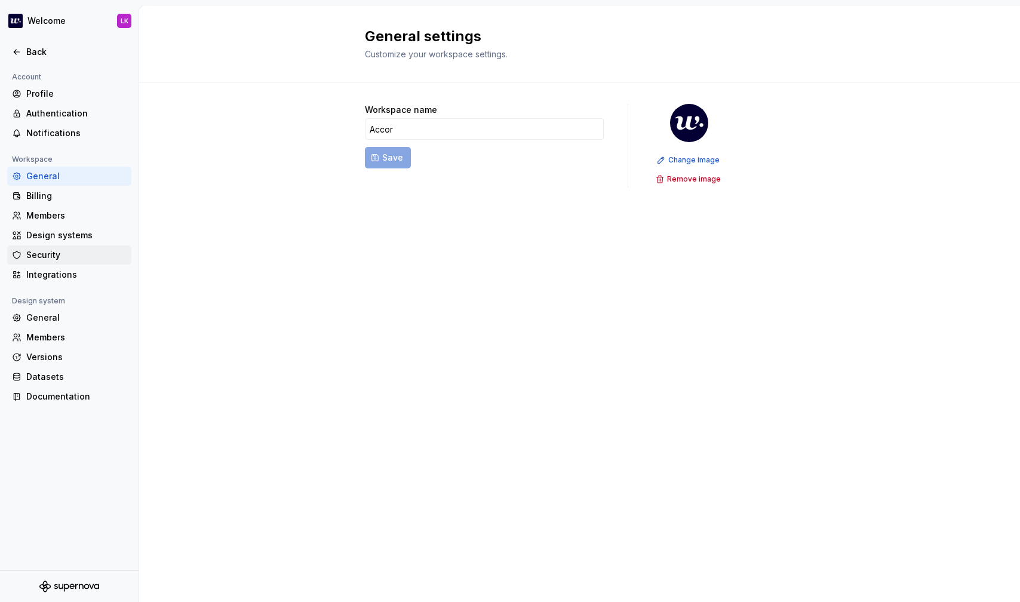
click at [65, 254] on div "Security" at bounding box center [76, 255] width 100 height 12
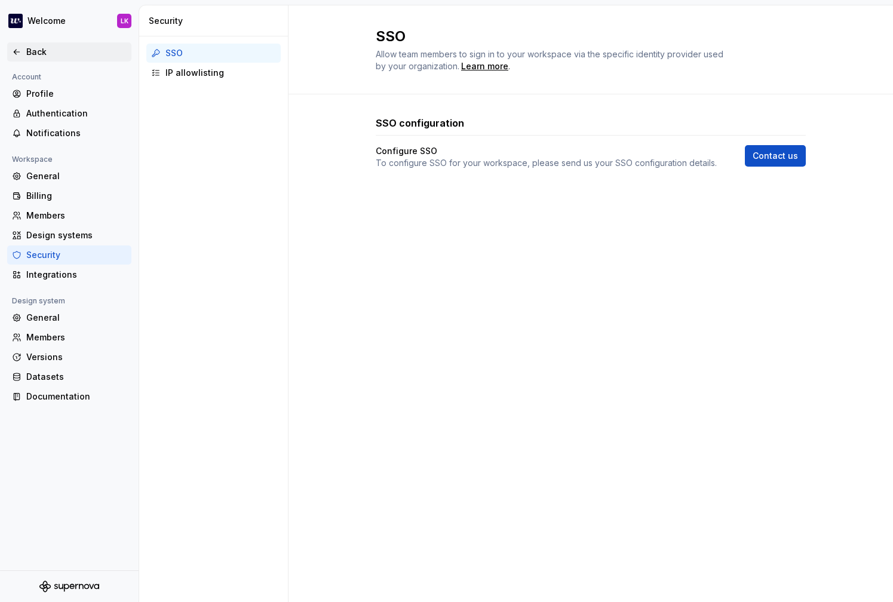
click at [23, 45] on div "Back" at bounding box center [69, 51] width 124 height 19
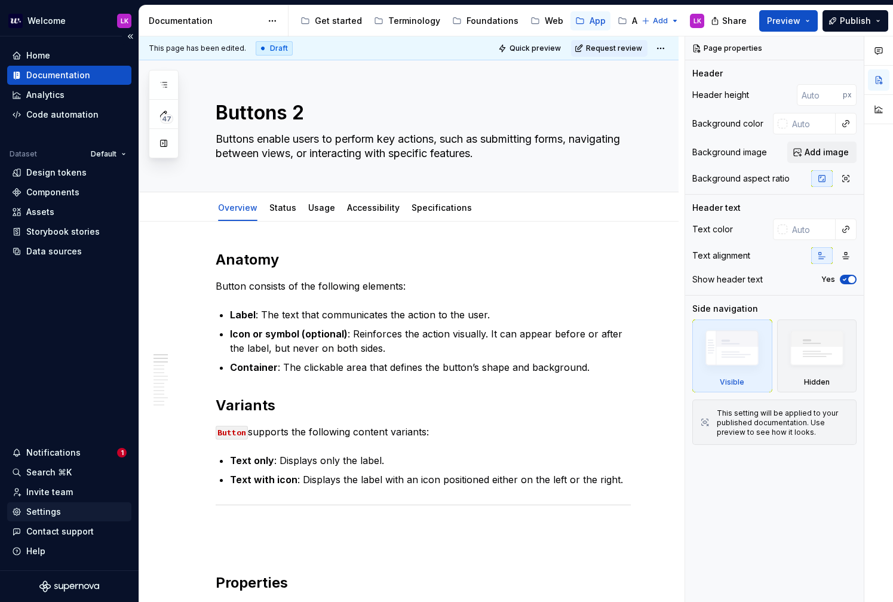
click at [81, 516] on div "Settings" at bounding box center [69, 512] width 115 height 12
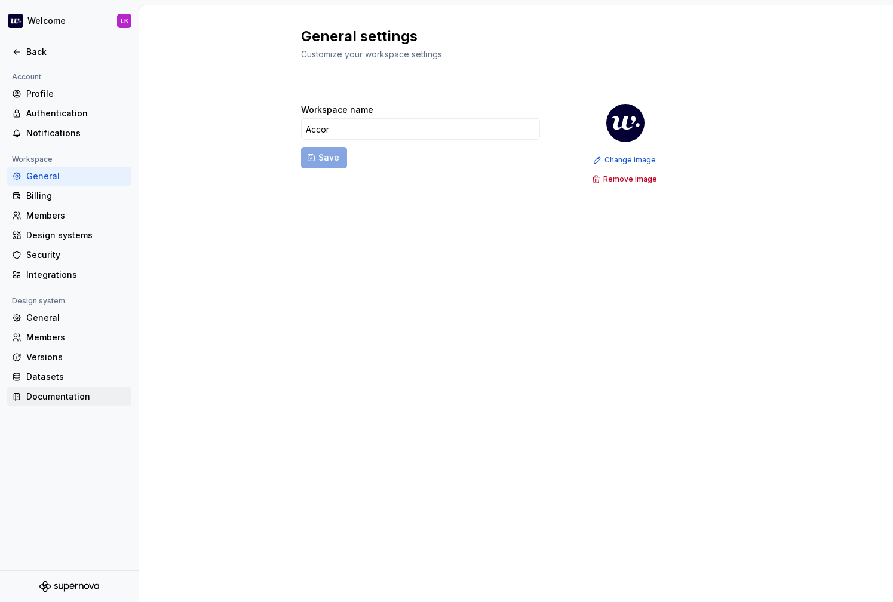
click at [56, 399] on div "Documentation" at bounding box center [76, 396] width 100 height 12
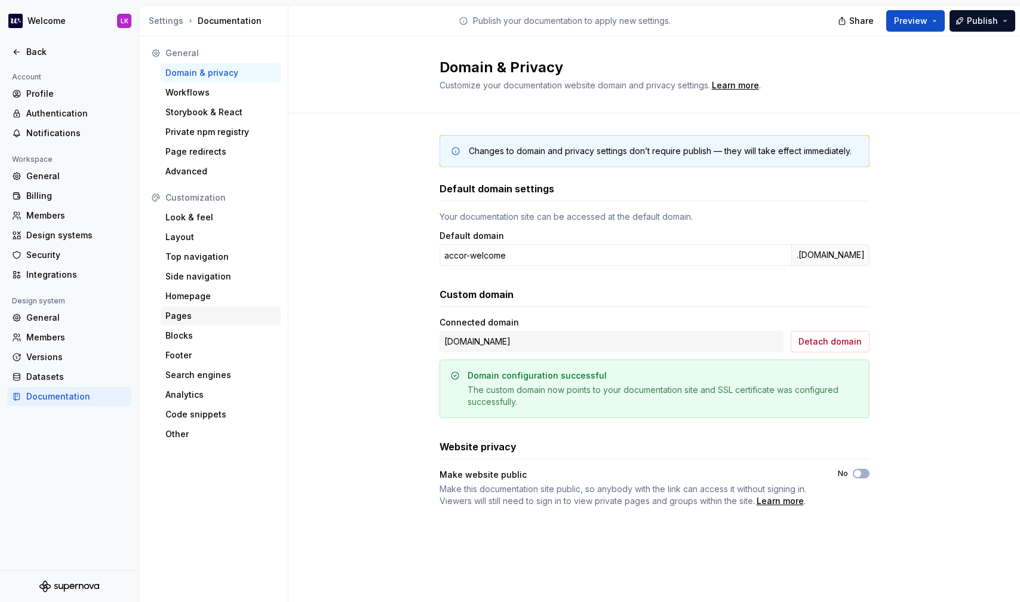
click at [253, 309] on div "Pages" at bounding box center [221, 315] width 120 height 19
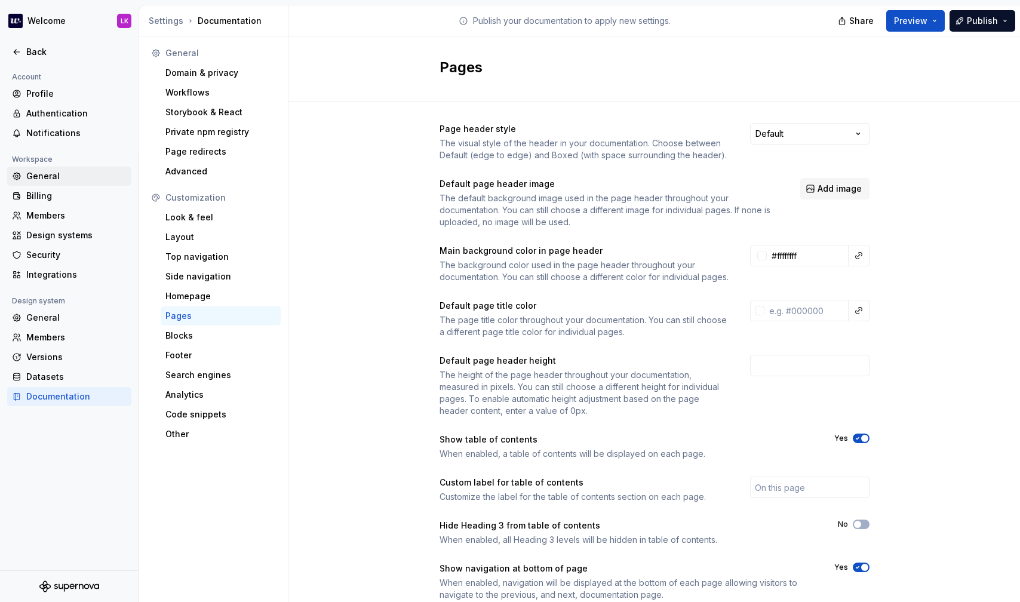
click at [69, 170] on div "General" at bounding box center [76, 176] width 100 height 12
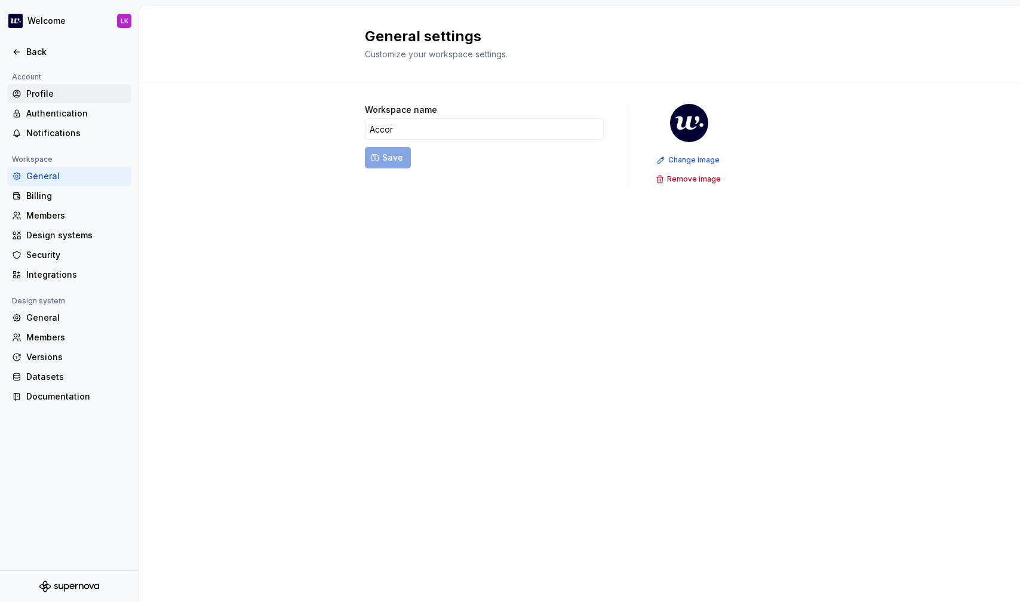
click at [72, 91] on div "Profile" at bounding box center [76, 94] width 100 height 12
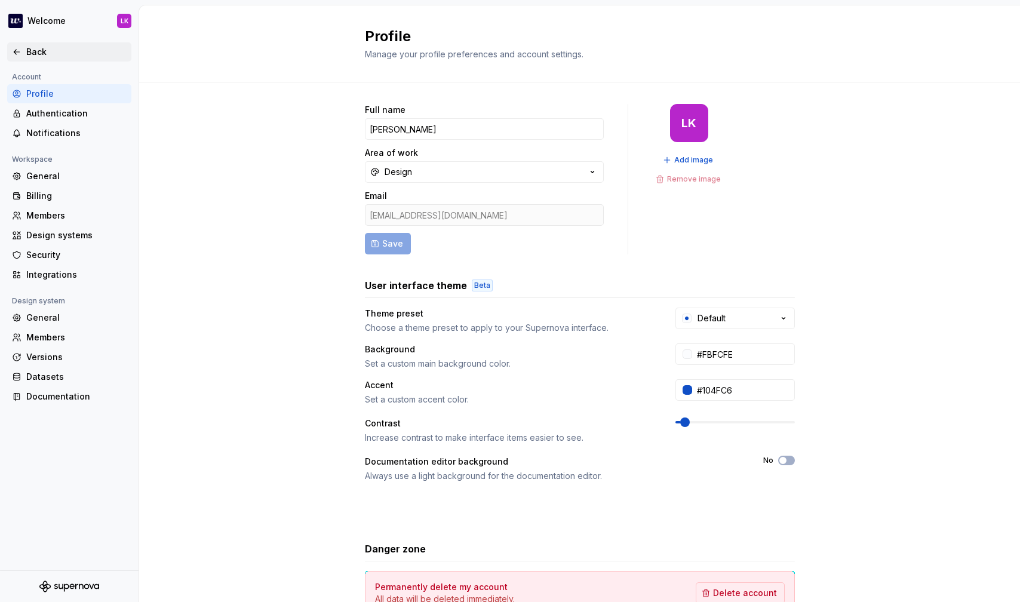
click at [41, 48] on div "Back" at bounding box center [76, 52] width 100 height 12
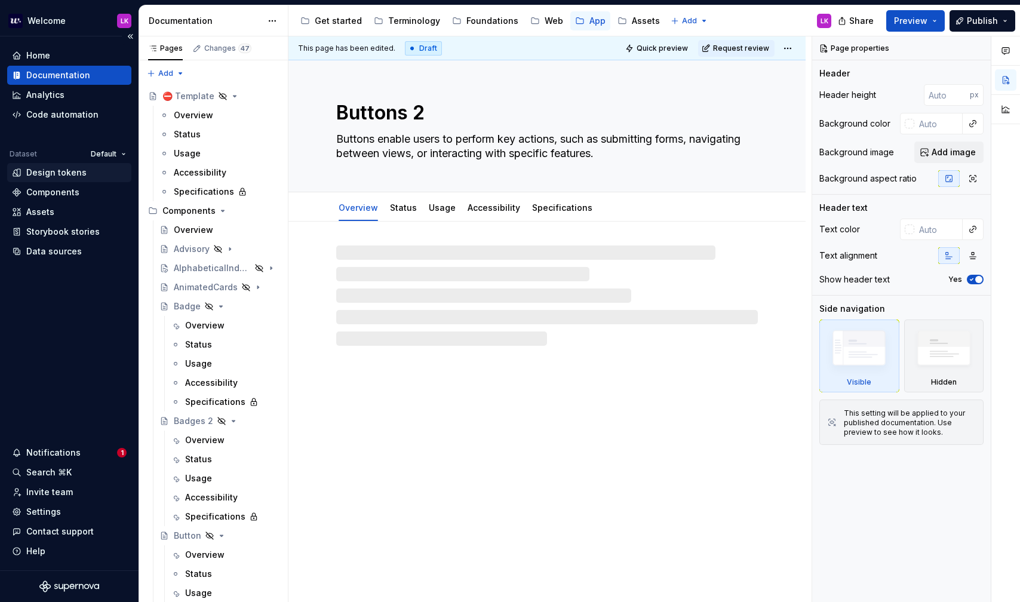
type textarea "*"
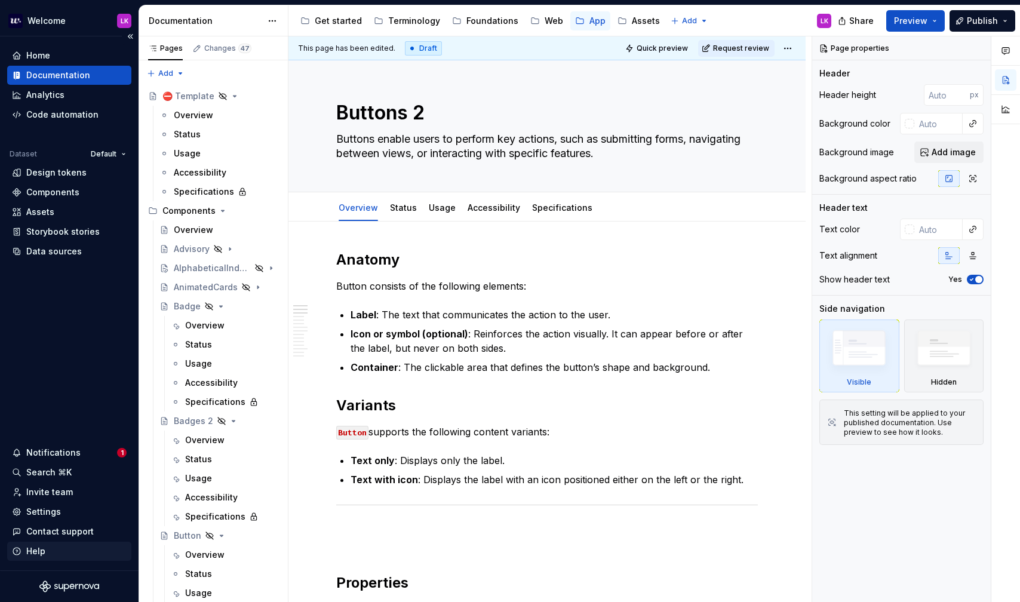
click at [94, 550] on div "Help" at bounding box center [69, 551] width 115 height 12
click at [68, 343] on div "Home Documentation Analytics Code automation Dataset Default Design tokens Comp…" at bounding box center [69, 303] width 139 height 534
click at [96, 117] on div "Code automation" at bounding box center [69, 115] width 115 height 12
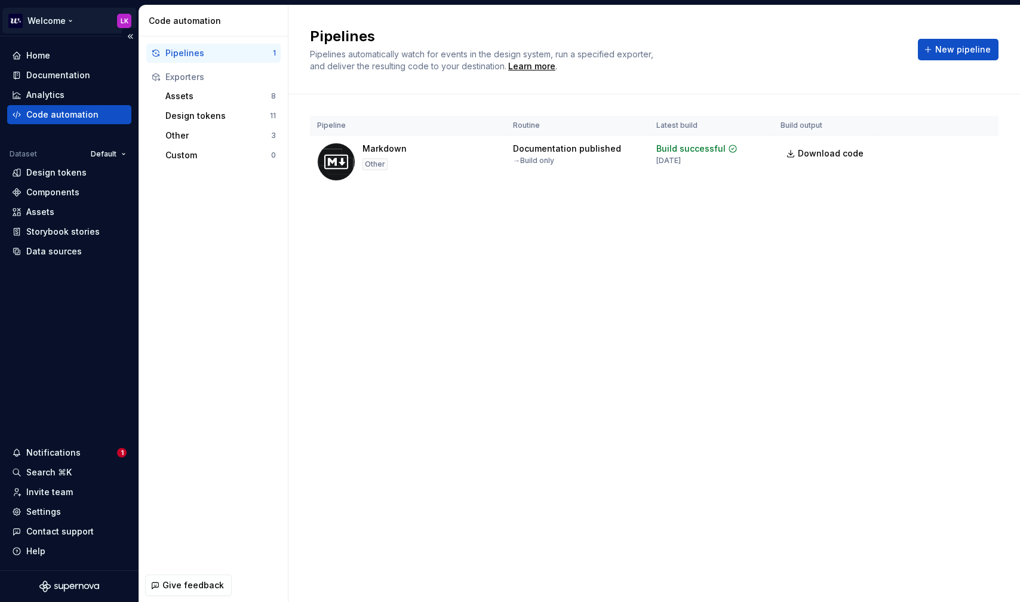
click at [127, 23] on html "Welcome LK Home Documentation Analytics Code automation Dataset Default Design …" at bounding box center [510, 301] width 1020 height 602
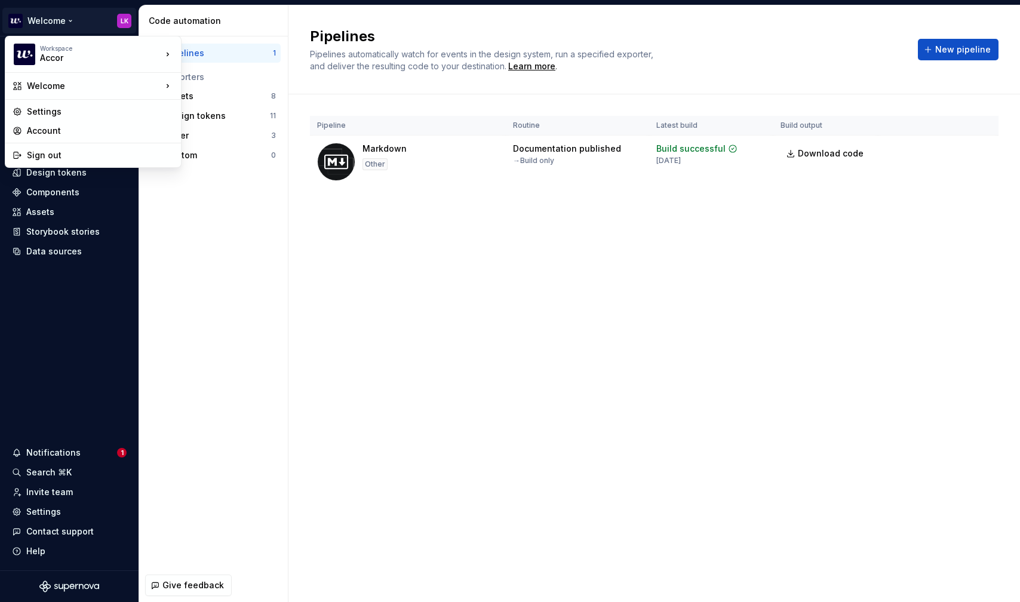
click at [436, 151] on html "Welcome LK Home Documentation Analytics Code automation Dataset Default Design …" at bounding box center [510, 301] width 1020 height 602
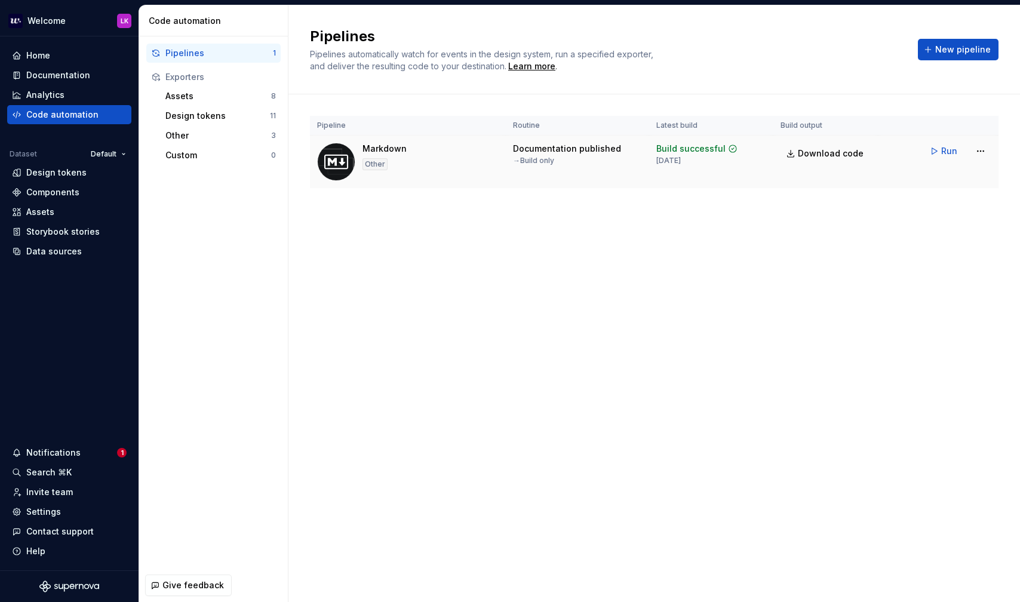
click at [435, 168] on div "Markdown Other" at bounding box center [407, 162] width 181 height 38
click at [892, 152] on html "Welcome LK Home Documentation Analytics Code automation Dataset Default Design …" at bounding box center [510, 301] width 1020 height 602
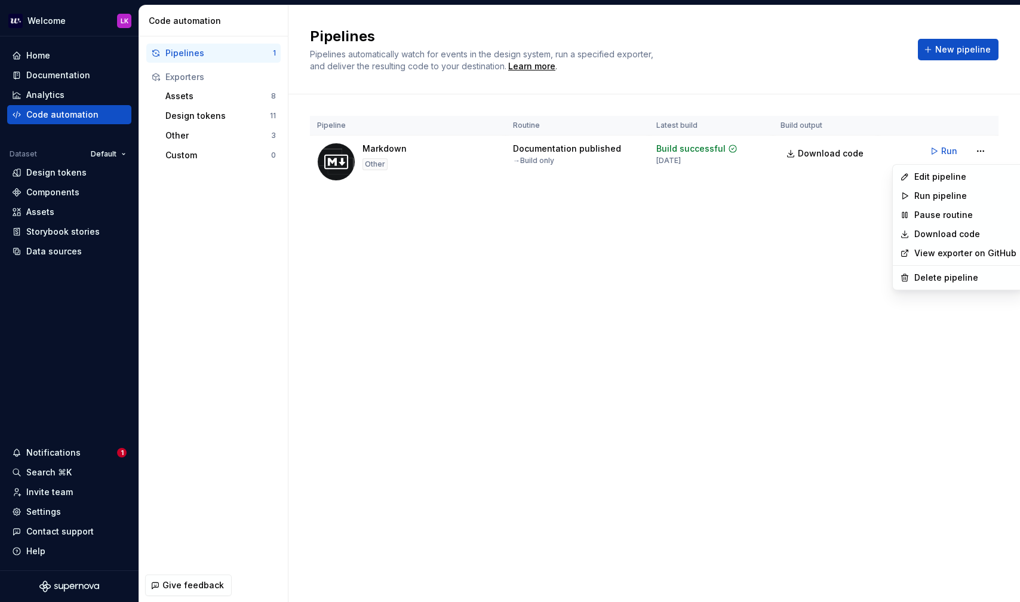
click at [453, 216] on html "Welcome LK Home Documentation Analytics Code automation Dataset Default Design …" at bounding box center [510, 301] width 1020 height 602
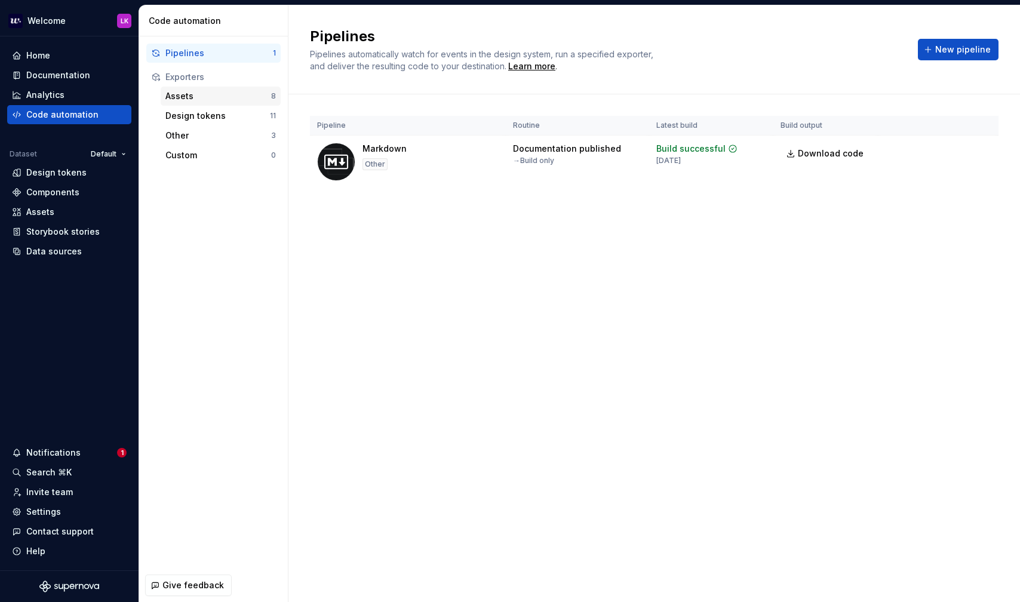
click at [180, 93] on div "Assets" at bounding box center [218, 96] width 106 height 12
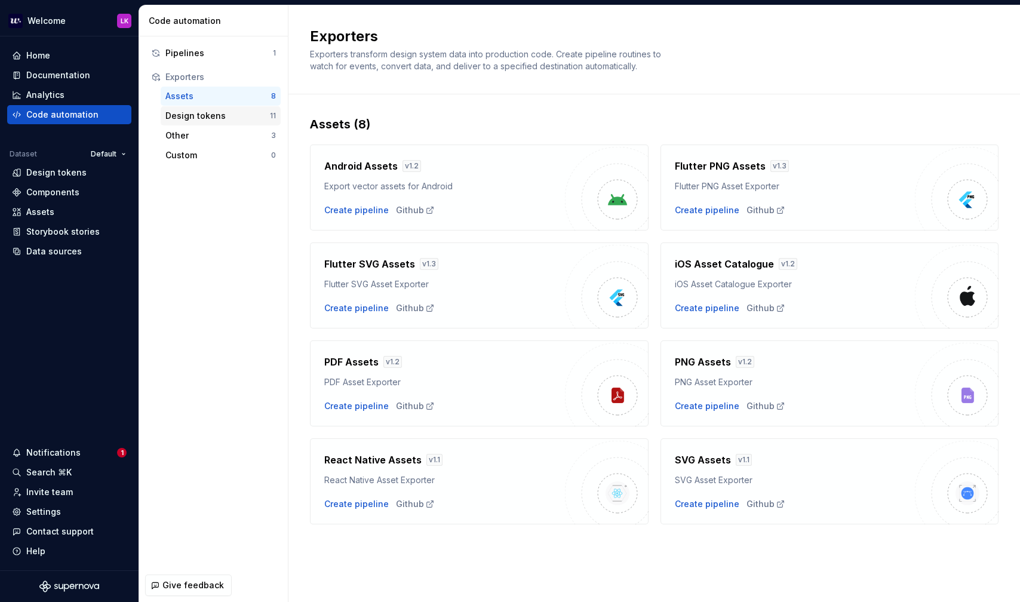
click at [184, 113] on div "Design tokens" at bounding box center [217, 116] width 104 height 12
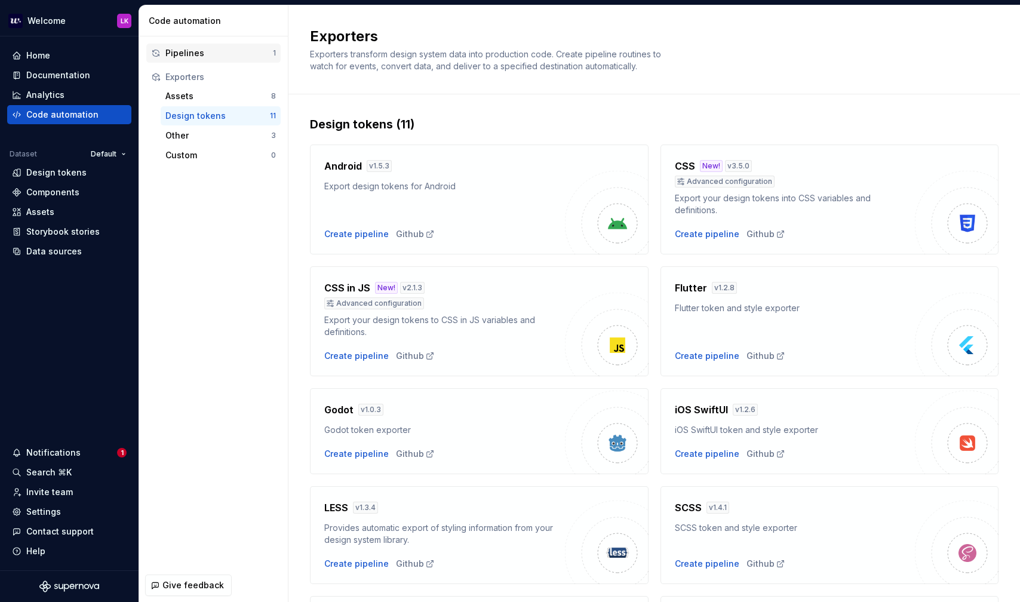
click at [175, 53] on div "Pipelines" at bounding box center [218, 53] width 107 height 12
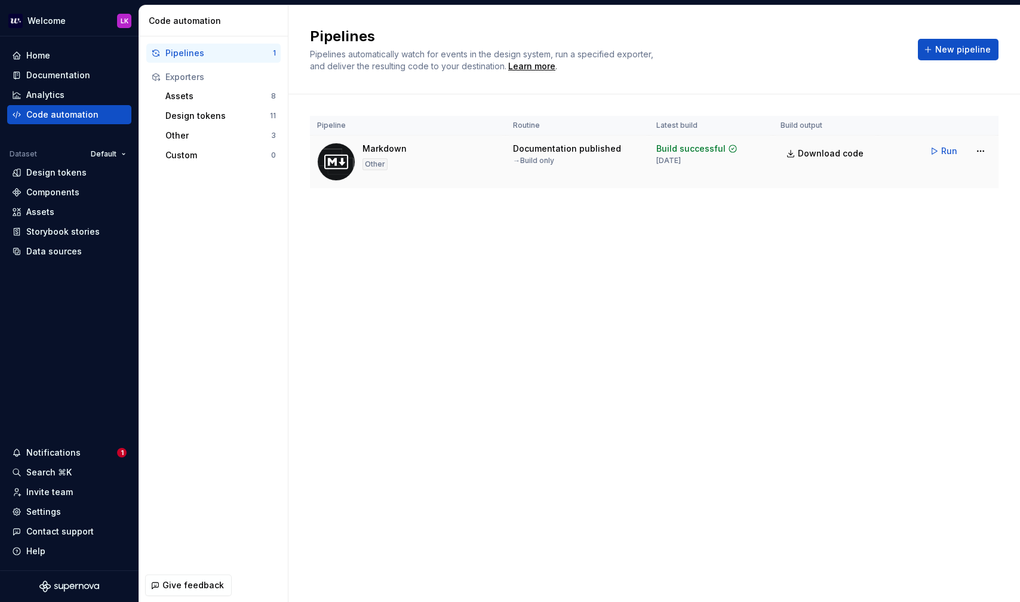
click at [403, 146] on div "Markdown" at bounding box center [384, 149] width 44 height 12
click at [892, 48] on span "New pipeline" at bounding box center [963, 50] width 56 height 12
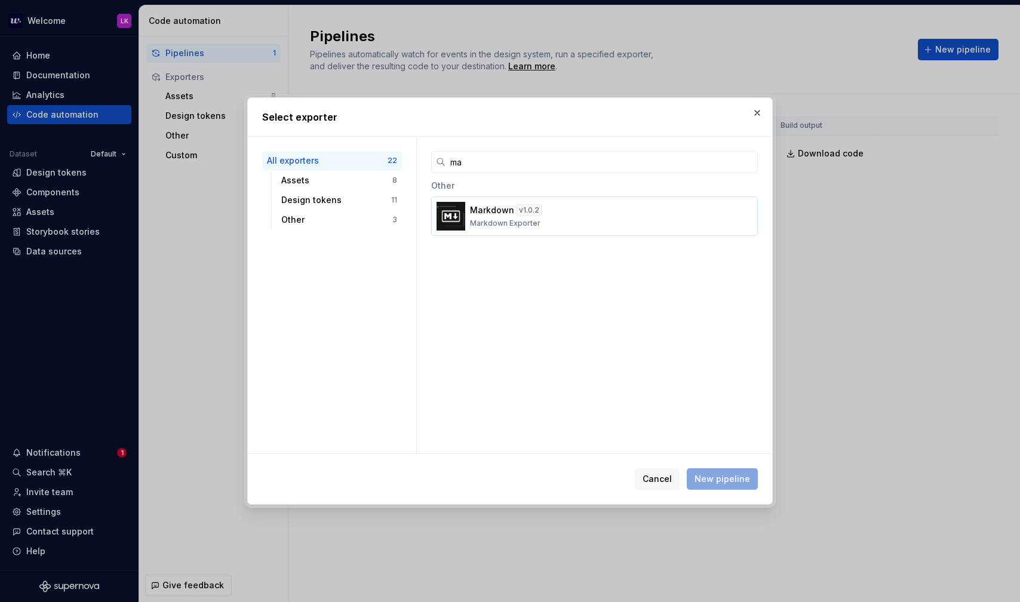
type input "ma"
click at [544, 216] on div "Markdown v 1.0.2 Markdown Exporter" at bounding box center [591, 216] width 242 height 24
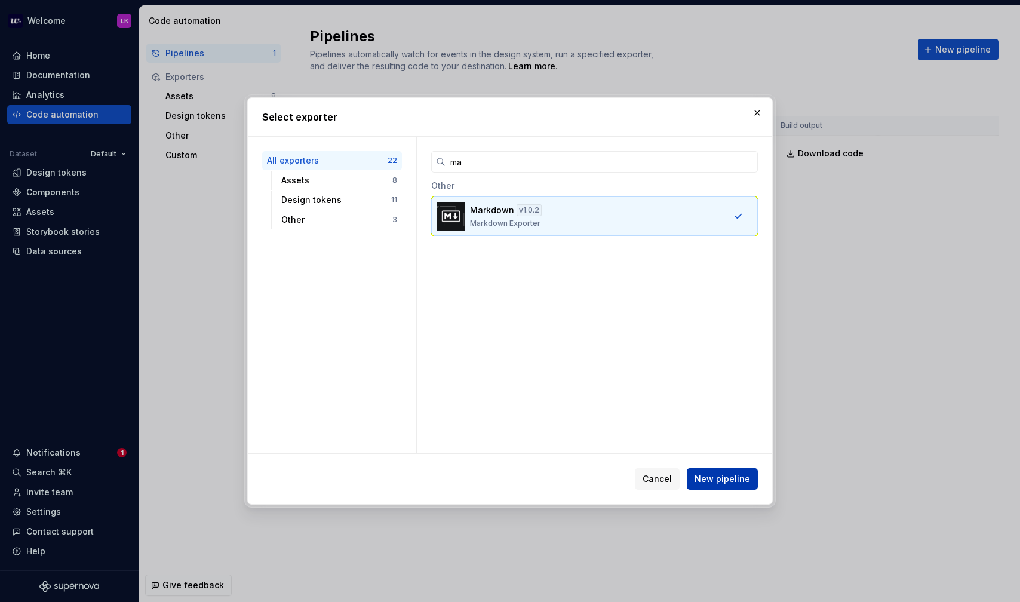
click at [728, 478] on span "New pipeline" at bounding box center [722, 479] width 56 height 12
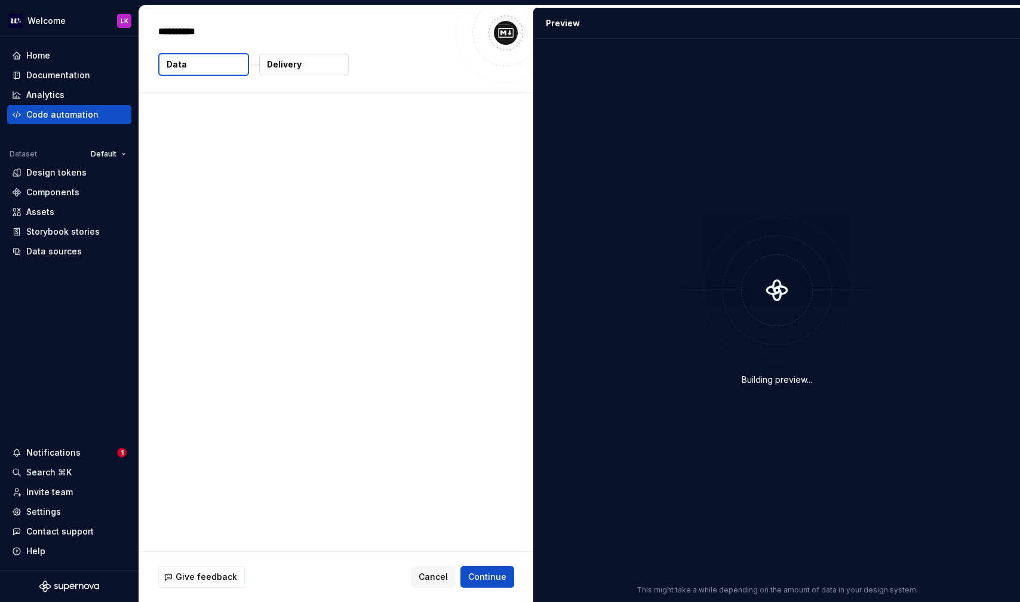
type textarea "*"
click at [286, 62] on p "Delivery" at bounding box center [284, 65] width 35 height 12
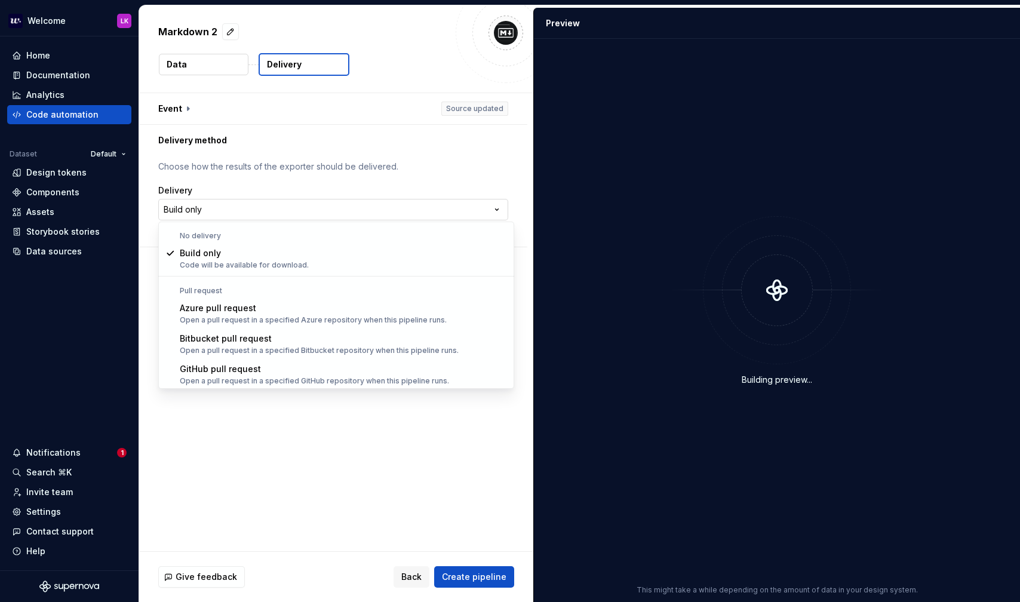
click at [247, 210] on html "**********" at bounding box center [510, 301] width 1020 height 602
click at [241, 177] on html "**********" at bounding box center [510, 301] width 1020 height 602
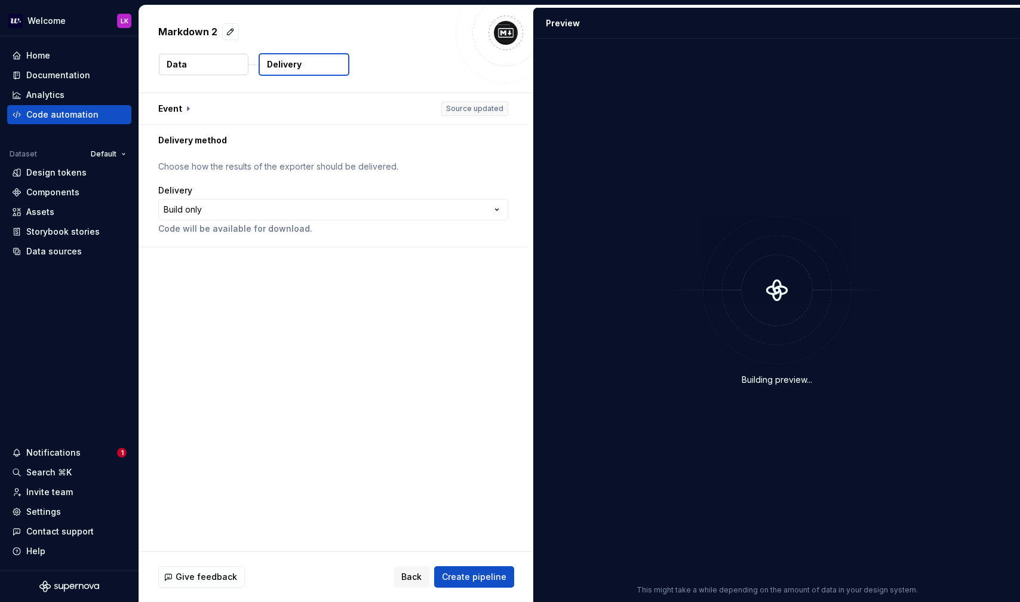
click at [230, 64] on button "Data" at bounding box center [204, 64] width 90 height 21
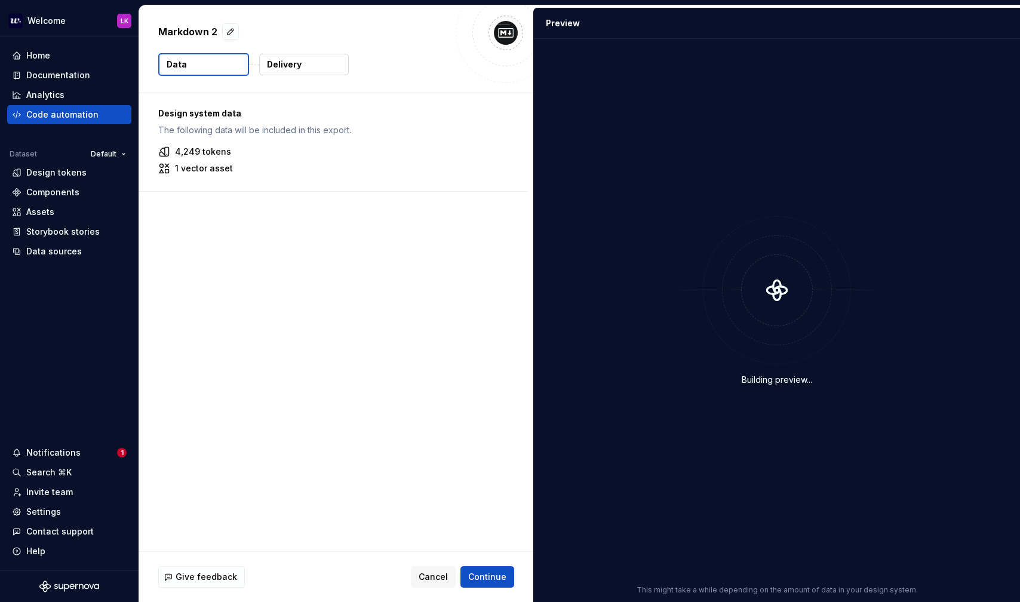
click at [223, 151] on p "4,249 tokens" at bounding box center [203, 152] width 56 height 12
click at [490, 572] on span "Continue" at bounding box center [487, 577] width 38 height 12
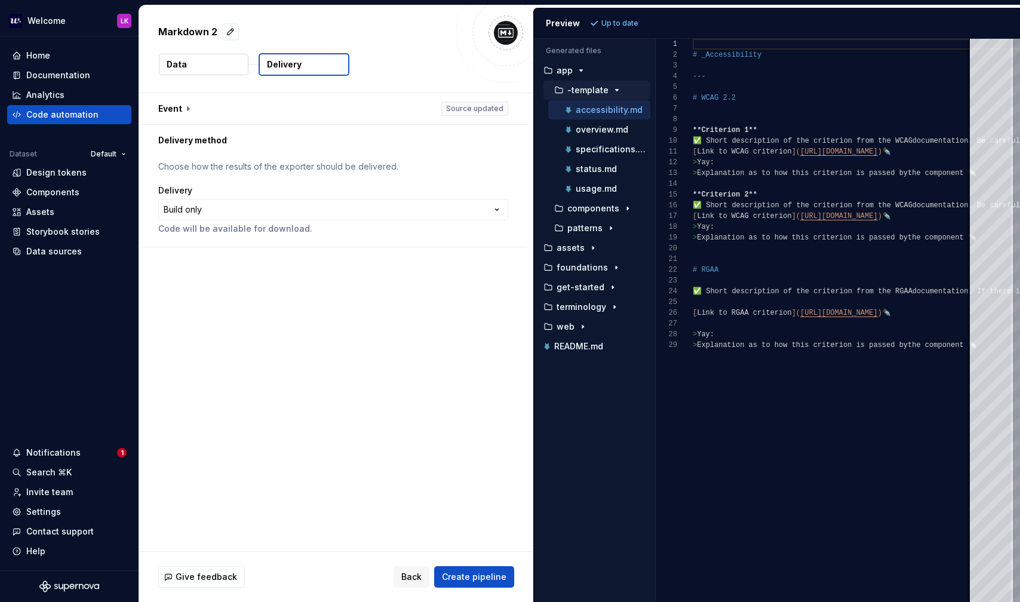
click at [615, 88] on icon "button" at bounding box center [617, 90] width 10 height 10
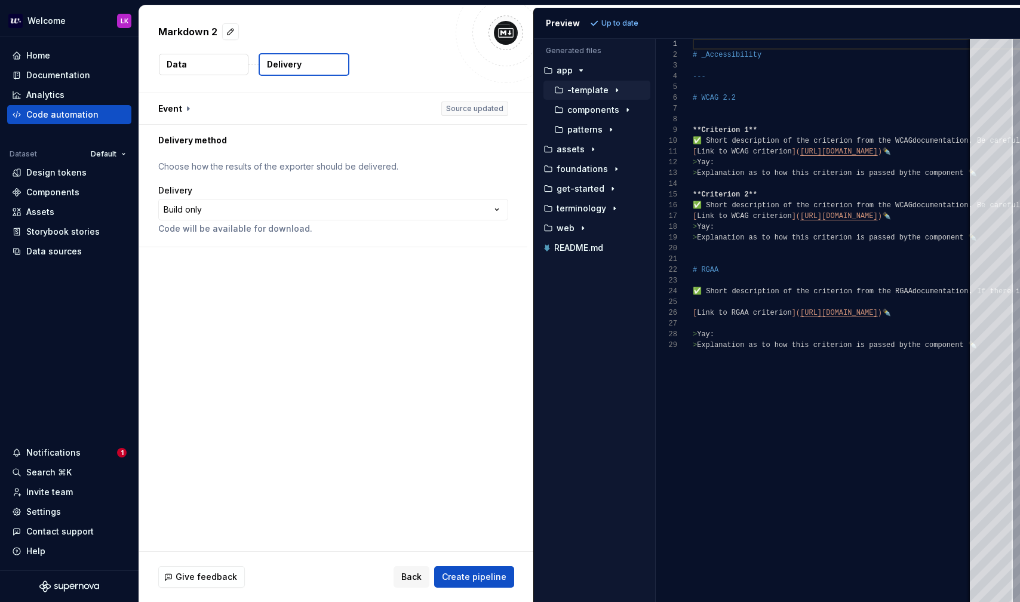
click at [615, 88] on icon "button" at bounding box center [617, 90] width 10 height 10
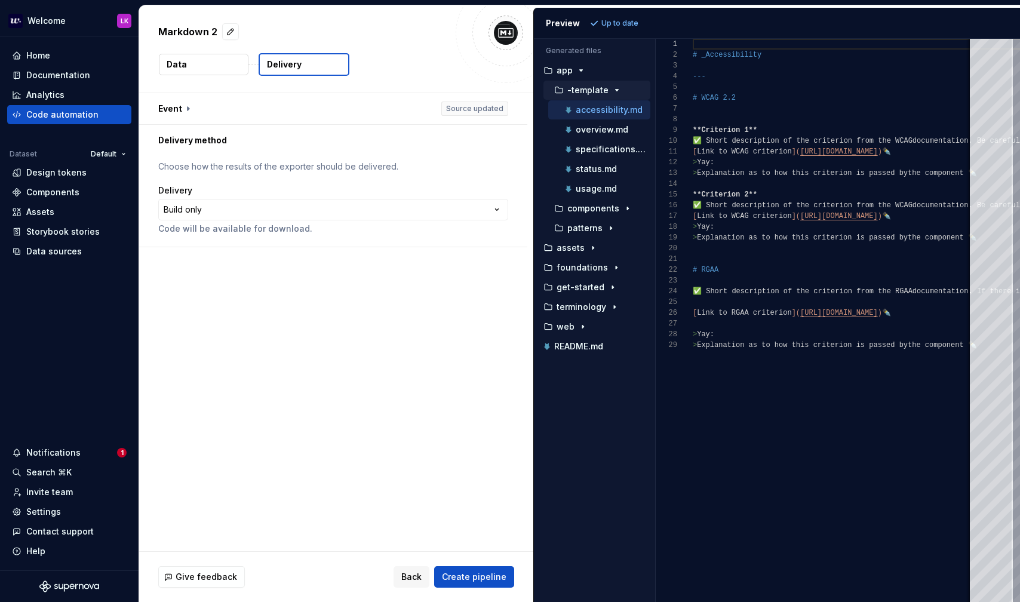
click at [222, 69] on button "Data" at bounding box center [204, 64] width 90 height 21
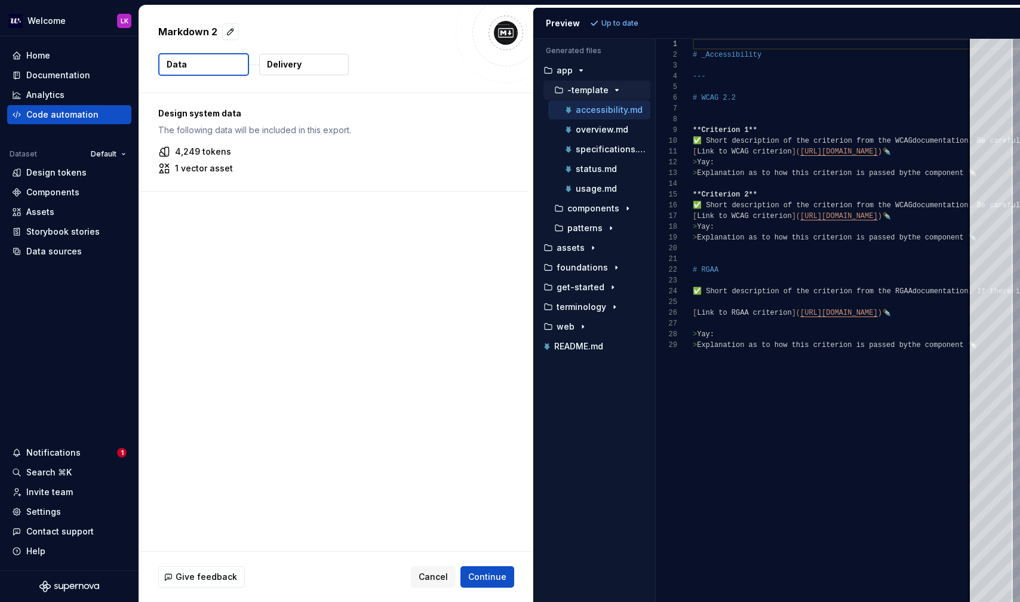
click at [484, 589] on div "Give feedback Cancel Continue" at bounding box center [336, 577] width 394 height 50
click at [490, 571] on span "Continue" at bounding box center [487, 577] width 38 height 12
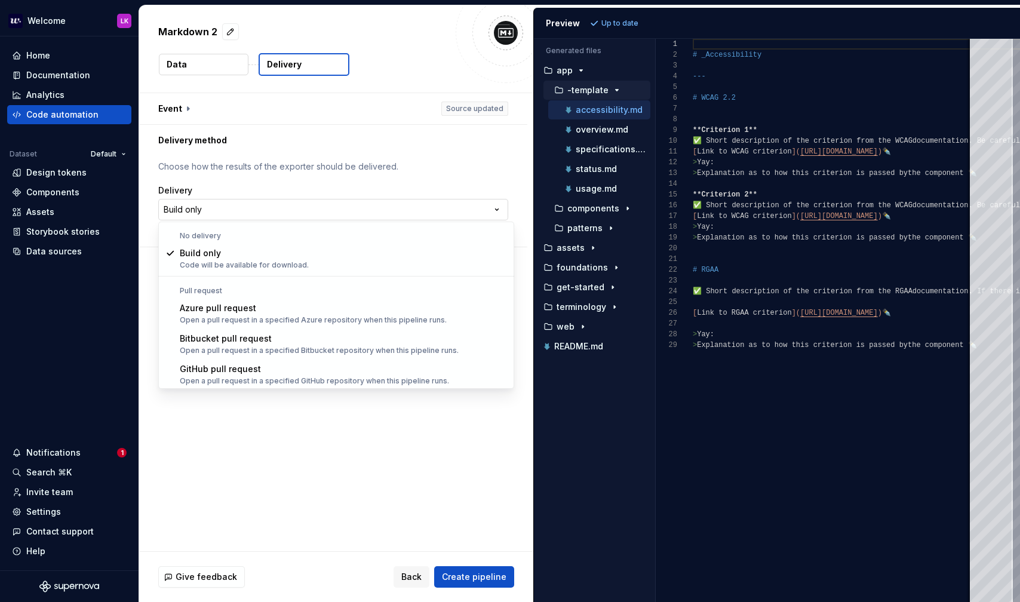
click at [276, 219] on html "**********" at bounding box center [510, 301] width 1020 height 602
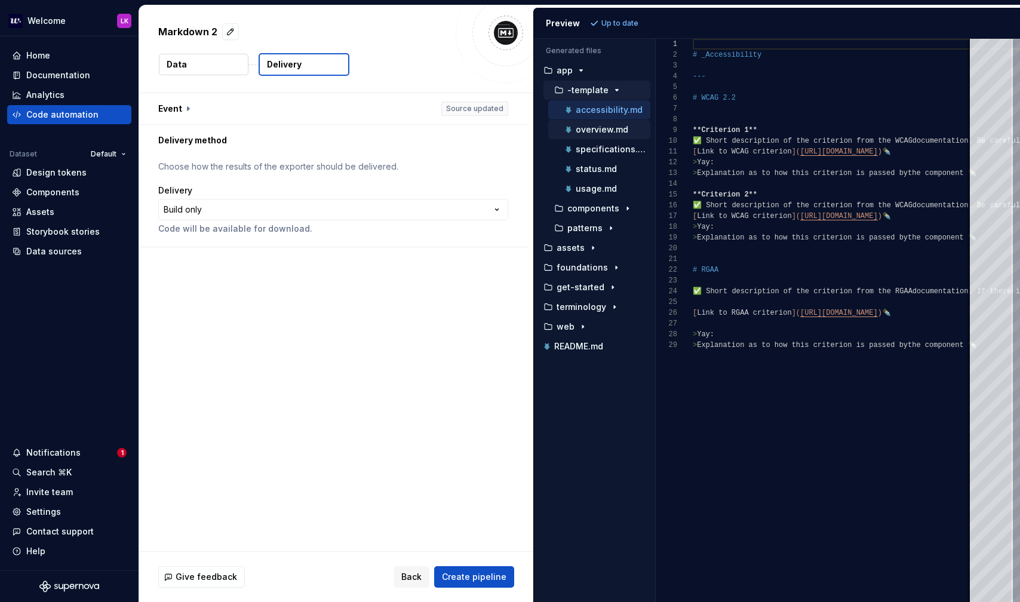
click at [587, 131] on p "overview.md" at bounding box center [602, 130] width 53 height 10
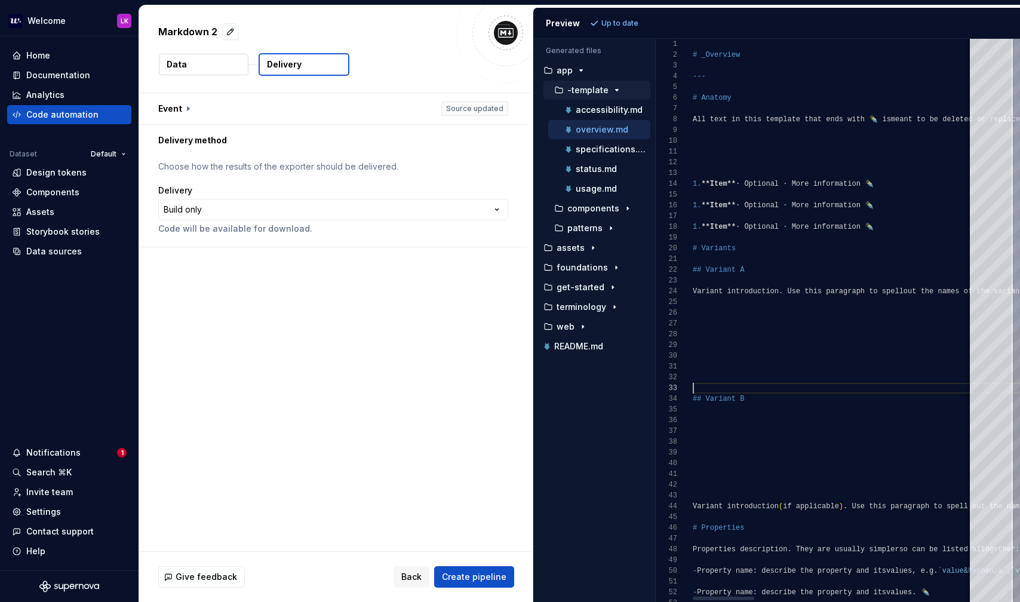
scroll to position [21, 0]
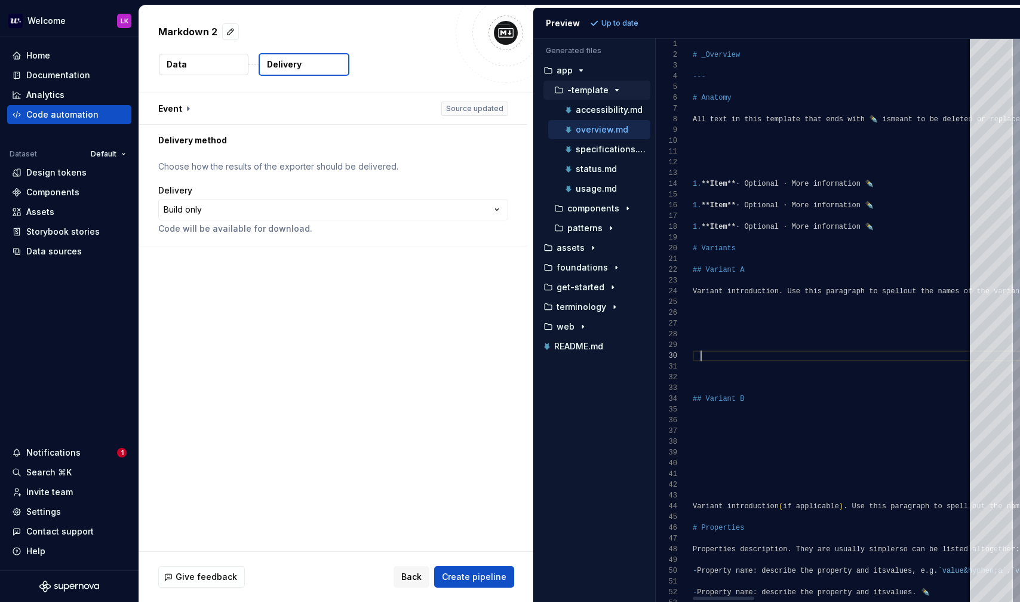
click at [623, 208] on icon "button" at bounding box center [628, 209] width 10 height 10
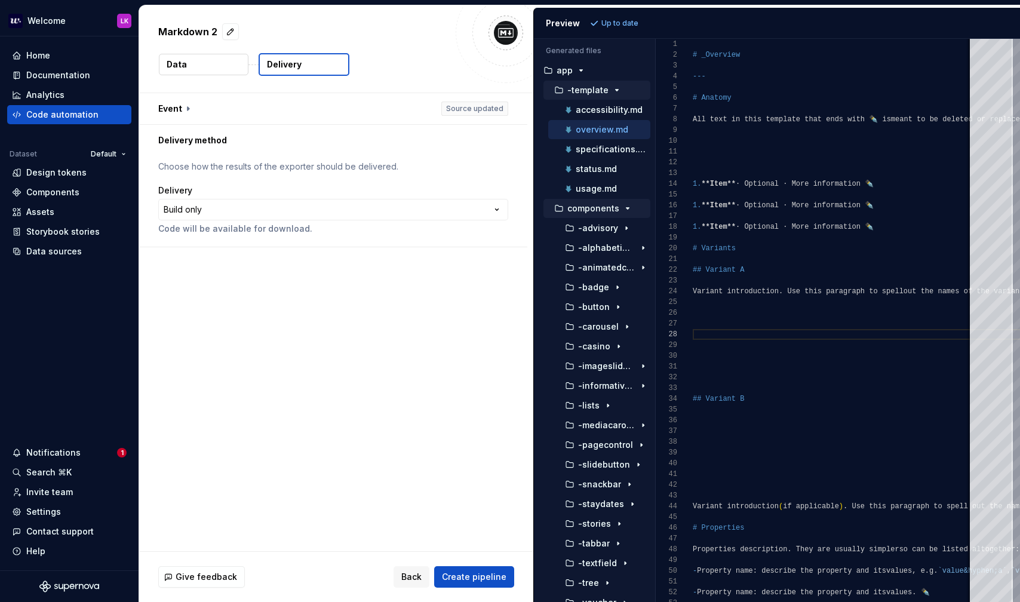
click at [623, 208] on icon "button" at bounding box center [628, 209] width 10 height 10
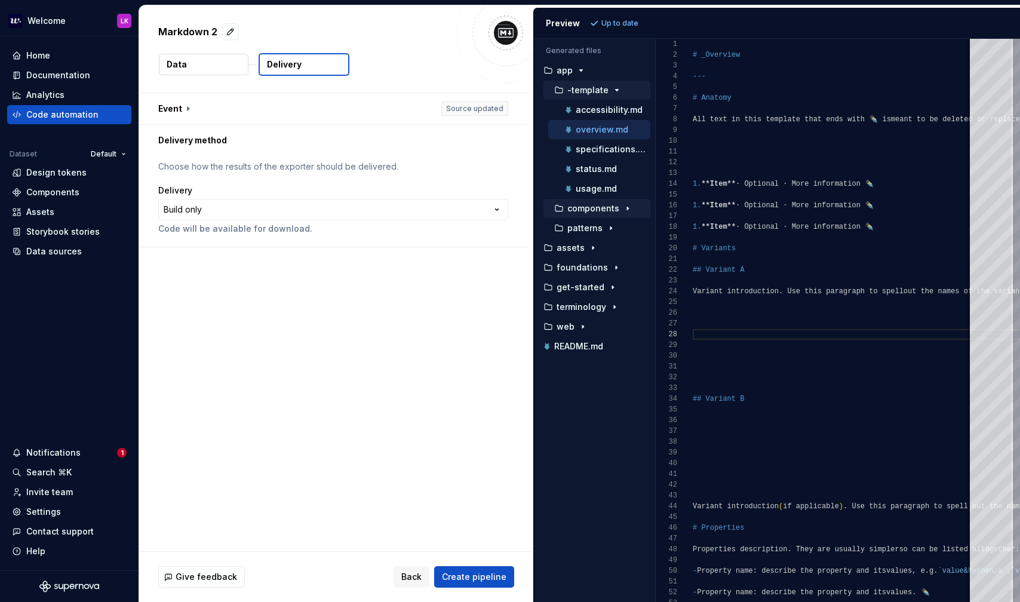
click at [623, 208] on icon "button" at bounding box center [628, 209] width 10 height 10
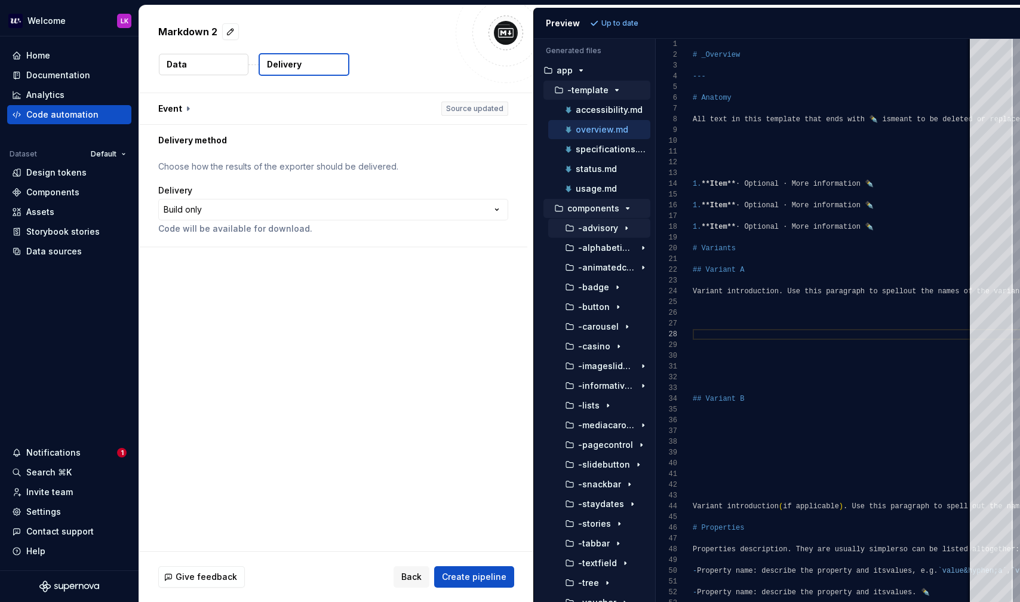
click at [620, 233] on button "-advisory" at bounding box center [599, 228] width 102 height 13
click at [617, 267] on p "overview.md" at bounding box center [612, 268] width 53 height 10
type textarea "**********"
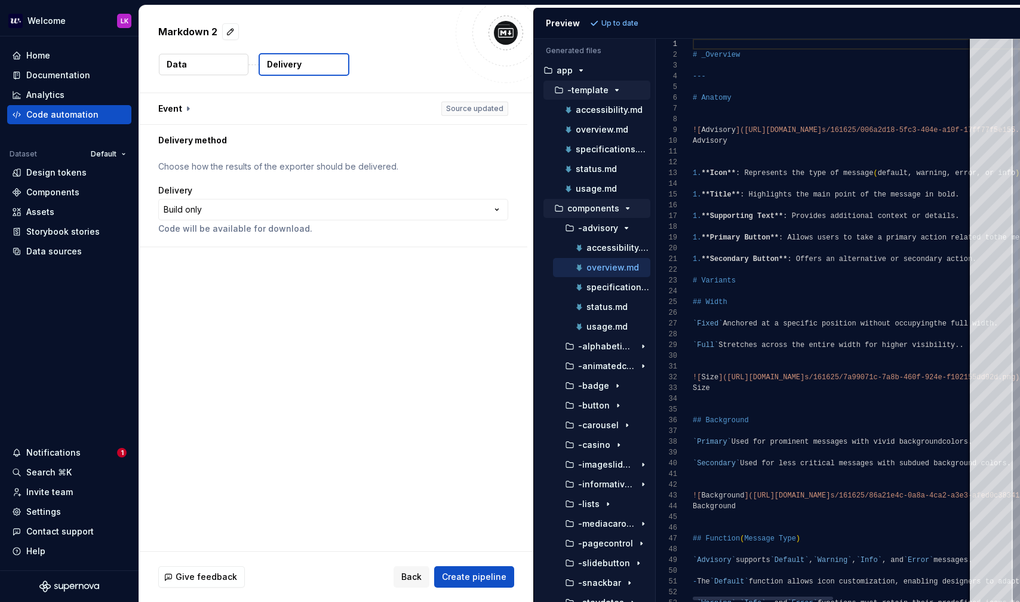
scroll to position [0, 0]
click at [283, 207] on html "**********" at bounding box center [510, 301] width 1020 height 602
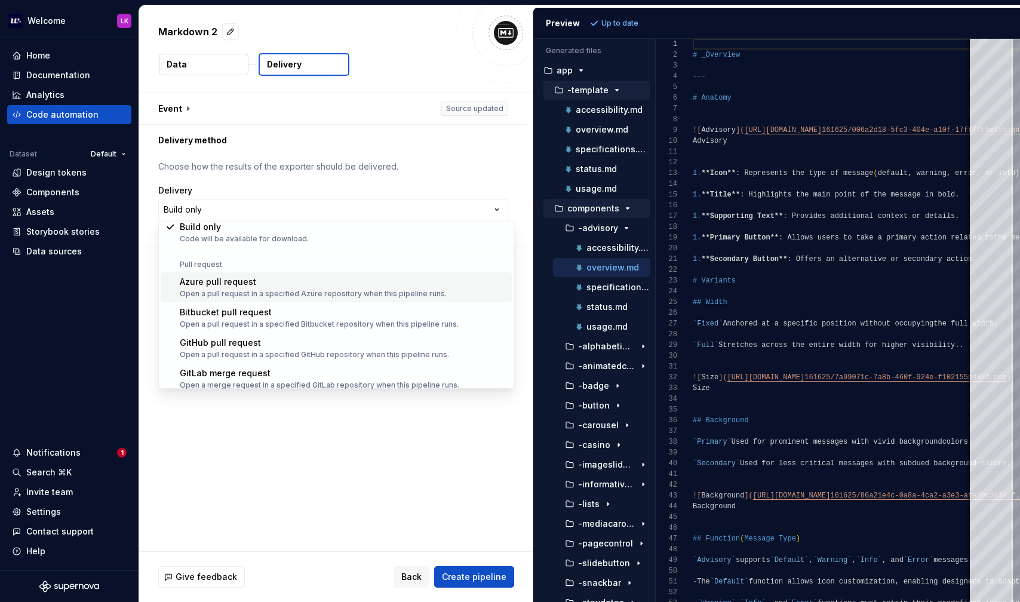
scroll to position [33, 0]
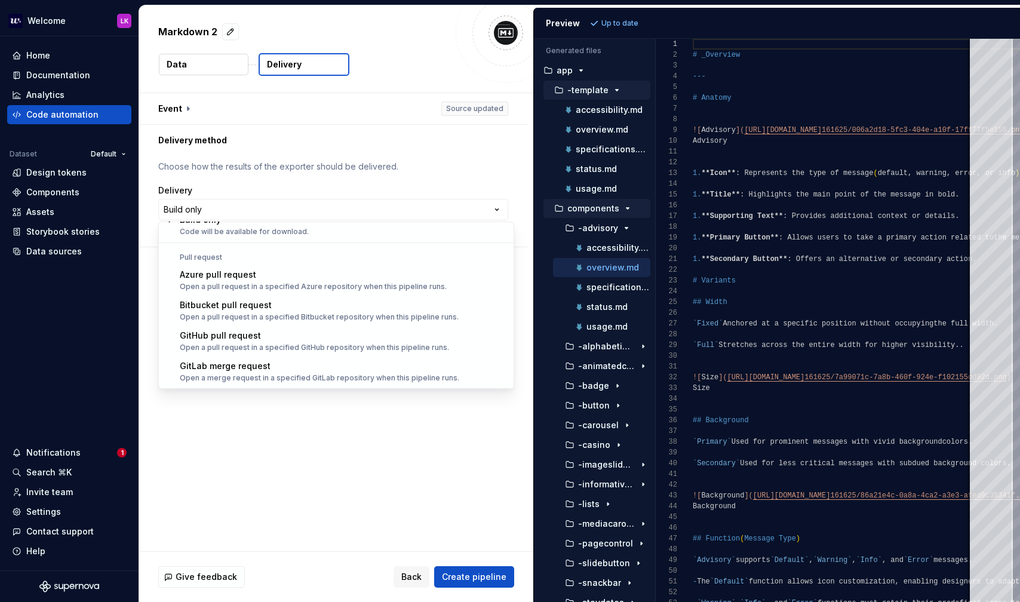
select select "******"
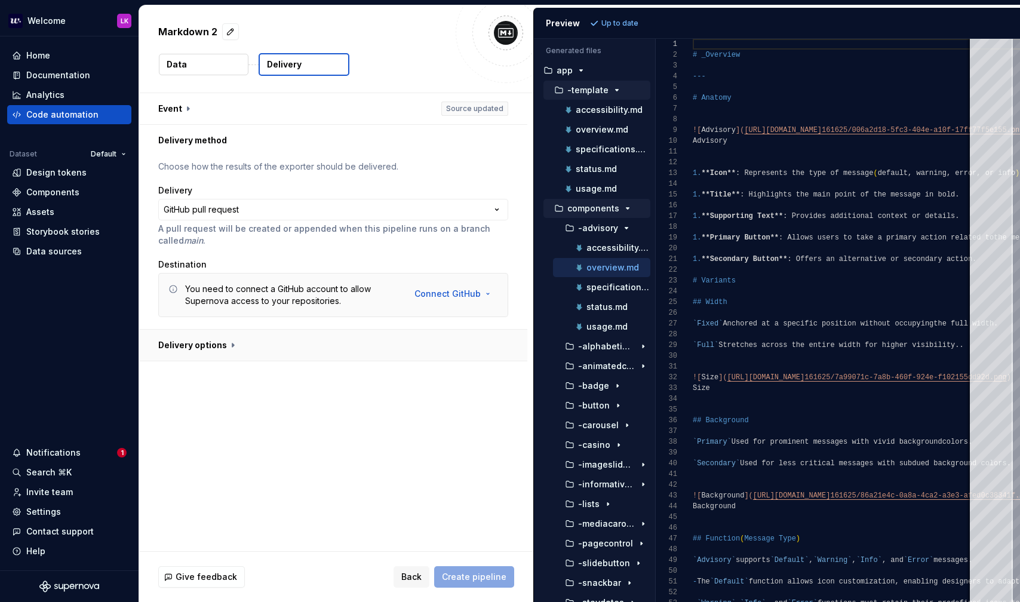
click at [262, 349] on button "button" at bounding box center [333, 345] width 388 height 31
type textarea "*"
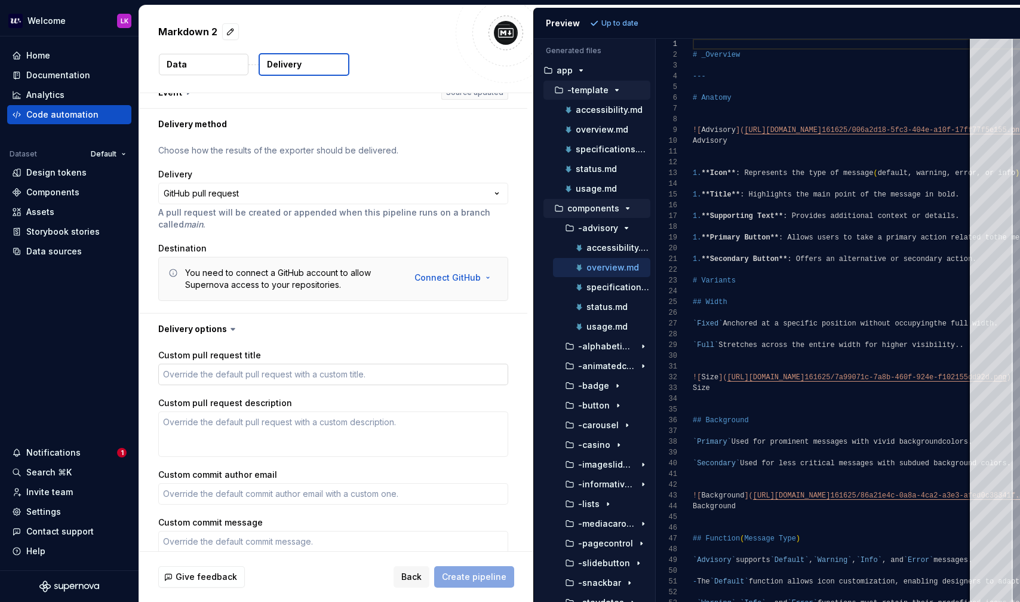
scroll to position [0, 0]
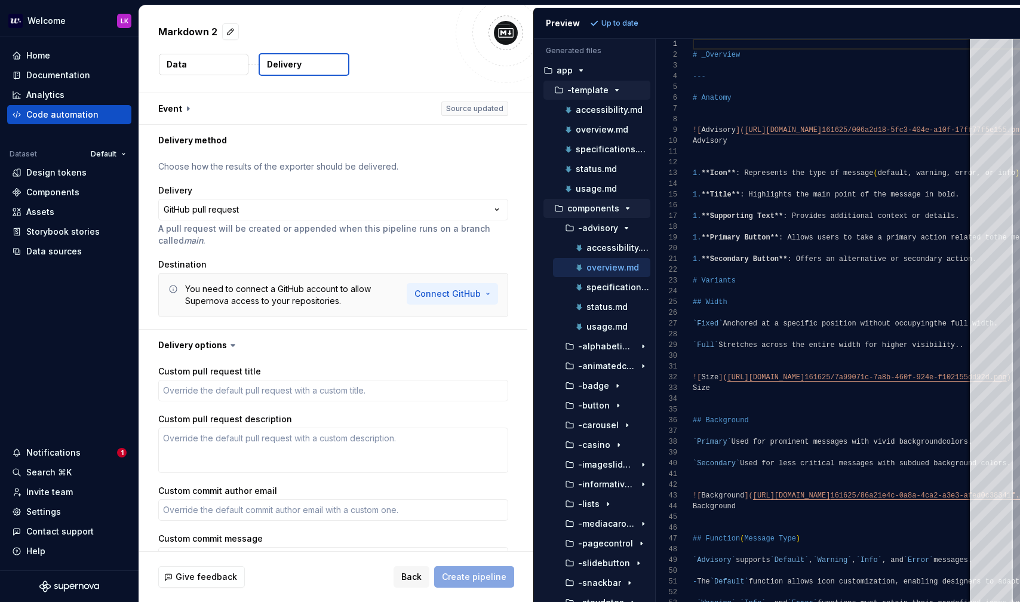
click at [474, 289] on html "**********" at bounding box center [510, 301] width 1020 height 602
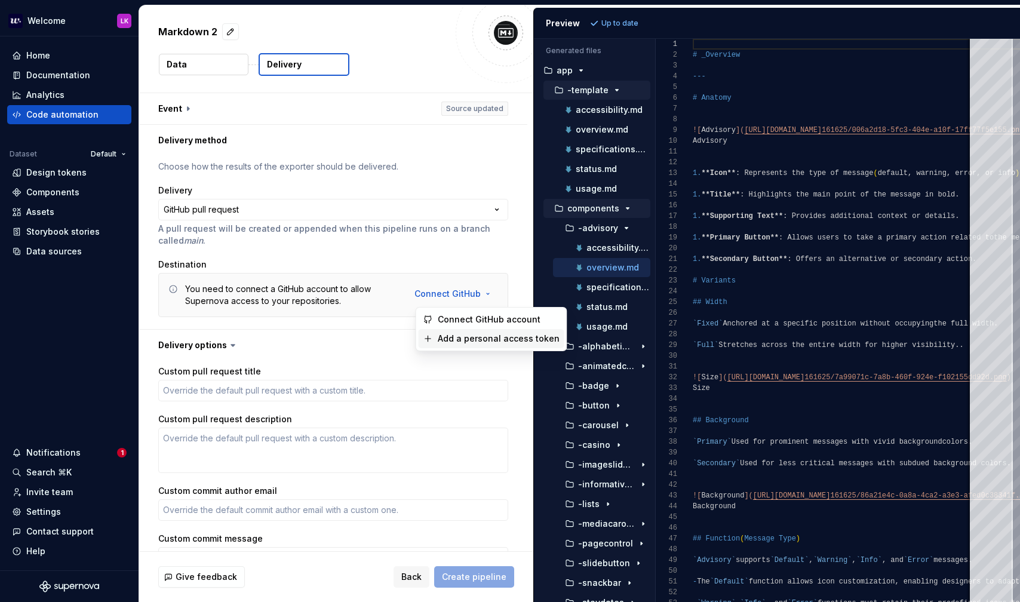
click at [470, 337] on span "Add a personal access token" at bounding box center [499, 339] width 122 height 12
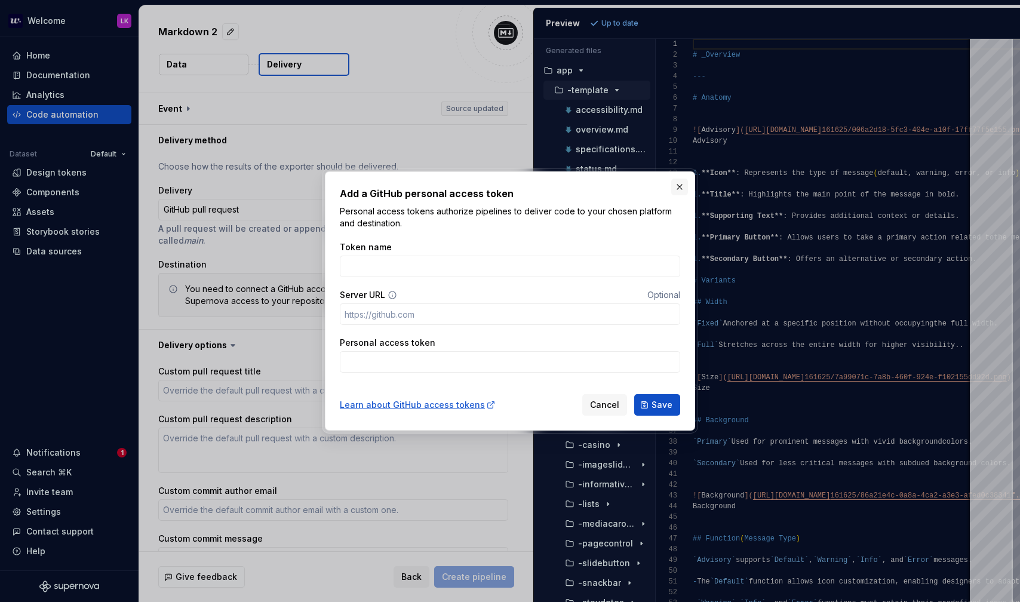
click at [678, 186] on button "button" at bounding box center [679, 187] width 17 height 17
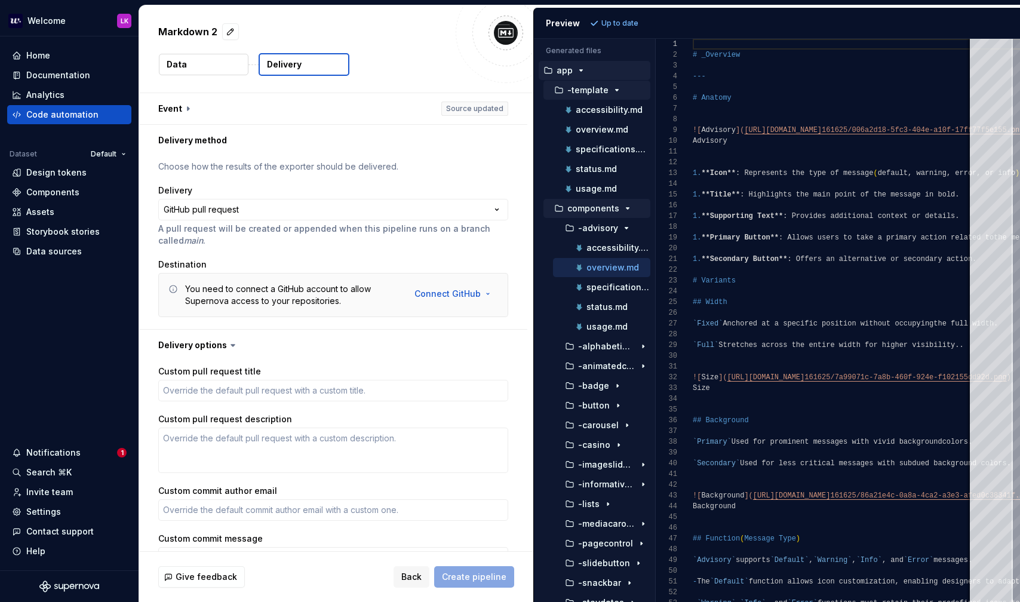
click at [577, 66] on icon "button" at bounding box center [581, 71] width 10 height 10
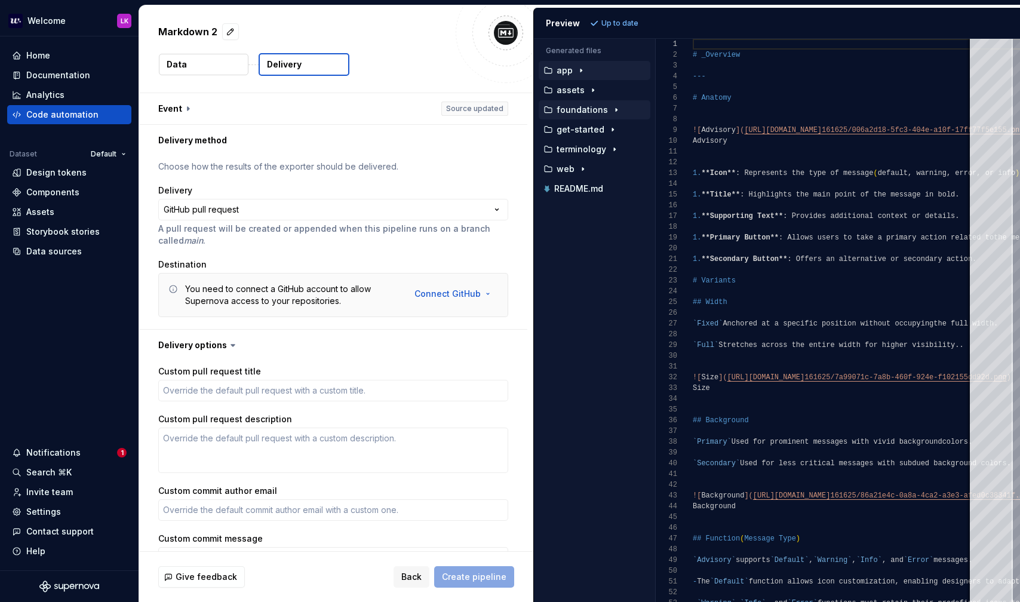
drag, startPoint x: 568, startPoint y: 70, endPoint x: 568, endPoint y: 100, distance: 29.9
click at [568, 100] on ul "app assets foundations get-started terminology web README.md" at bounding box center [592, 129] width 116 height 137
click at [568, 100] on div "foundations" at bounding box center [595, 109] width 112 height 19
click at [575, 117] on div "foundations" at bounding box center [595, 109] width 112 height 19
drag, startPoint x: 563, startPoint y: 112, endPoint x: 562, endPoint y: 95, distance: 17.3
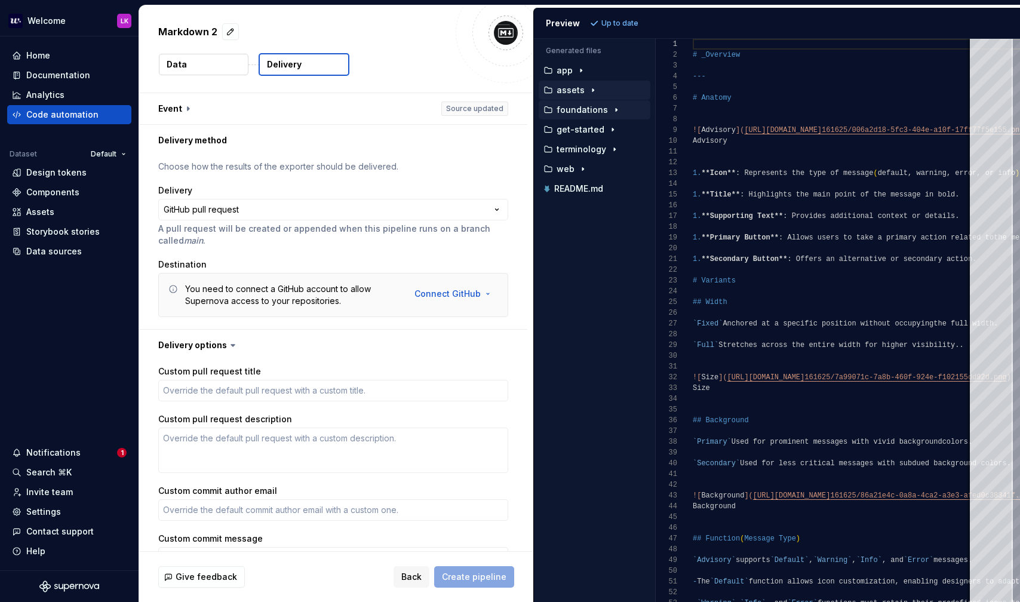
click at [562, 95] on ul "app assets foundations get-started terminology web README.md" at bounding box center [592, 129] width 116 height 137
type textarea "**********"
click at [580, 71] on icon "button" at bounding box center [581, 71] width 10 height 10
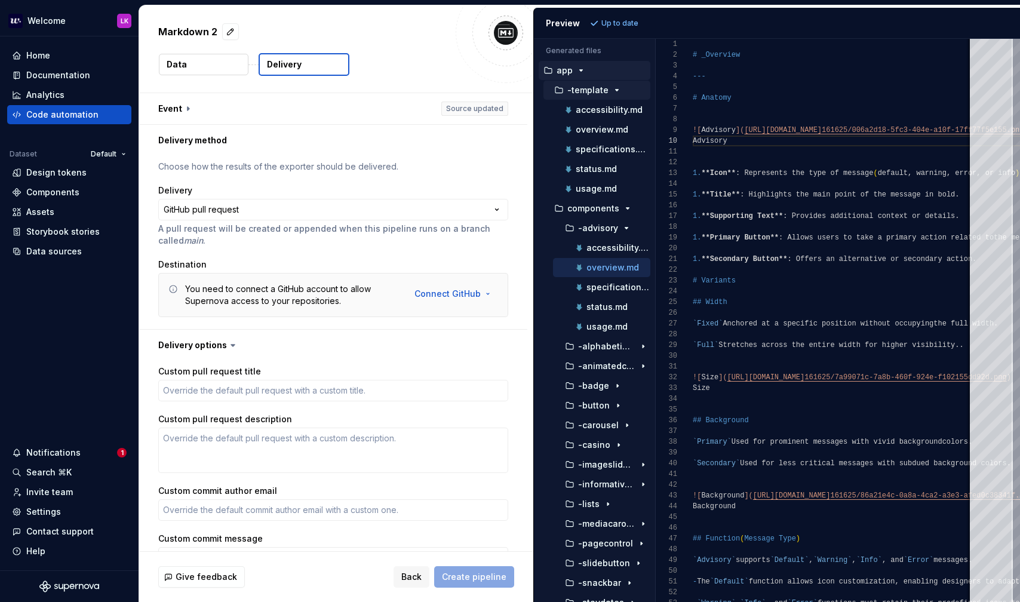
click at [612, 89] on icon "button" at bounding box center [617, 90] width 10 height 10
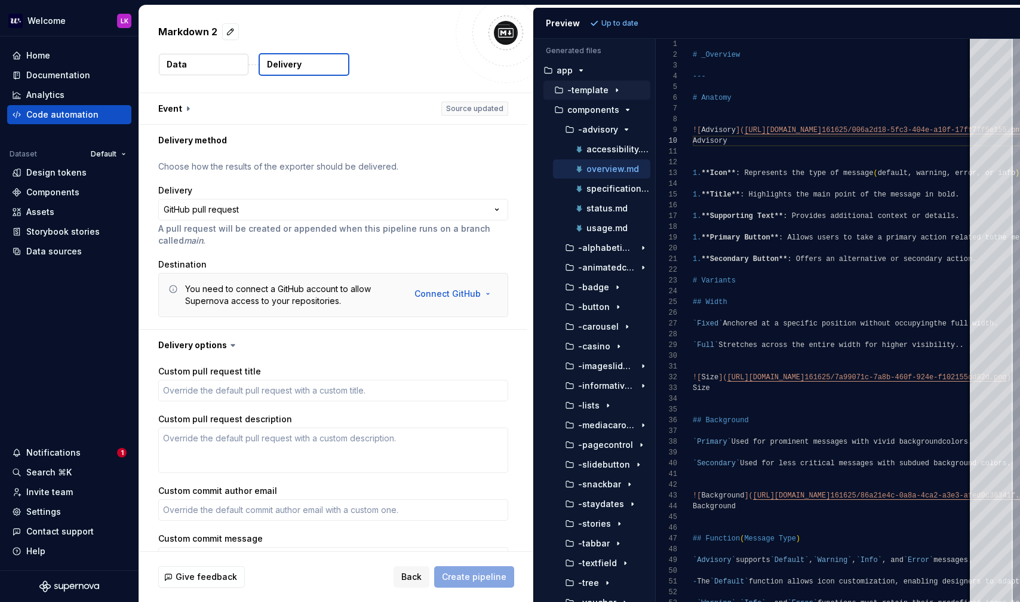
click at [611, 168] on p "overview.md" at bounding box center [612, 169] width 53 height 10
click at [625, 130] on icon "button" at bounding box center [627, 130] width 10 height 10
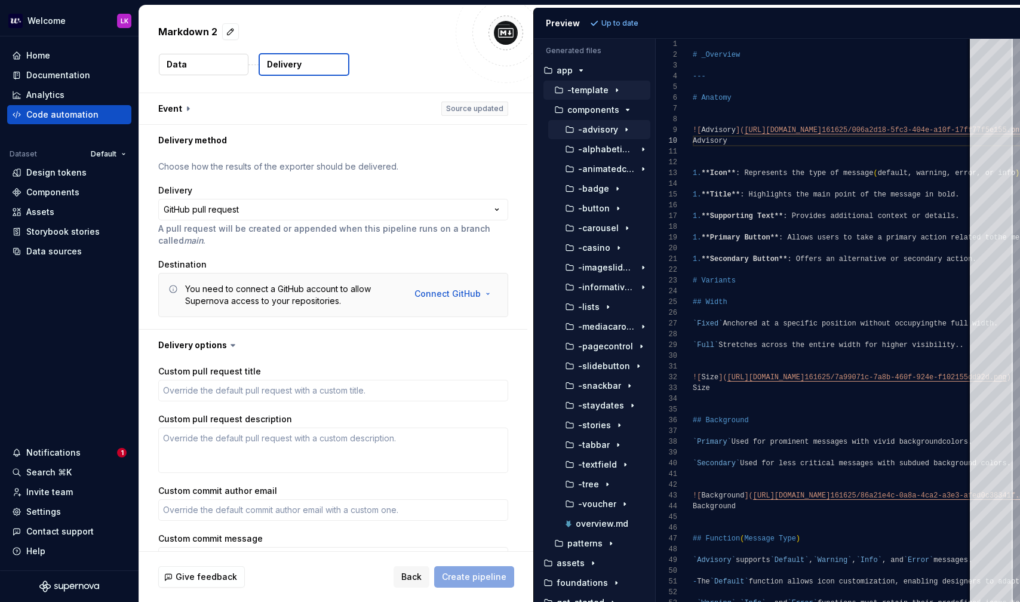
click at [626, 130] on icon "button" at bounding box center [626, 129] width 1 height 3
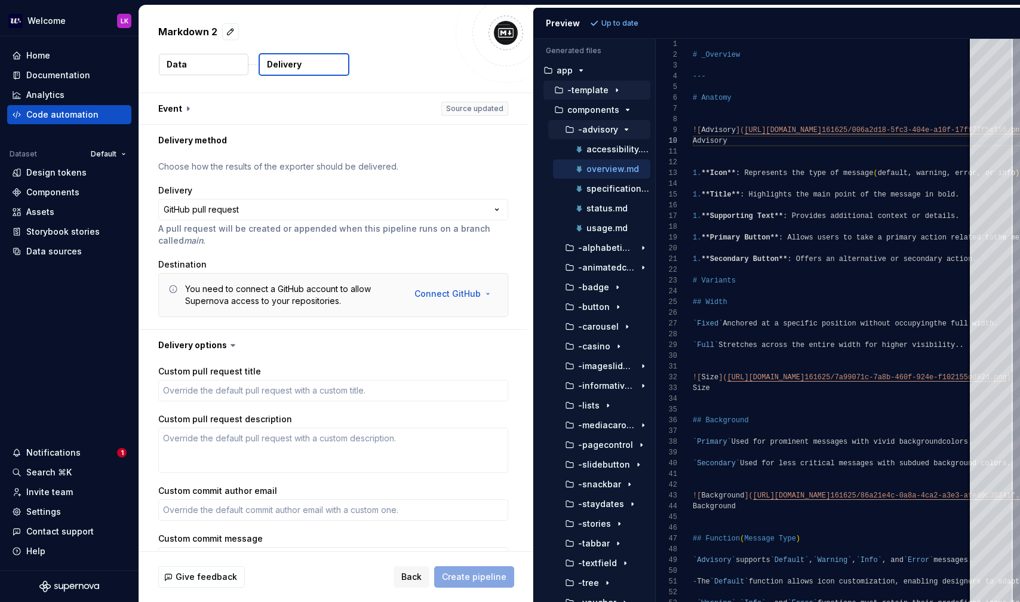
click at [610, 167] on p "overview.md" at bounding box center [612, 169] width 53 height 10
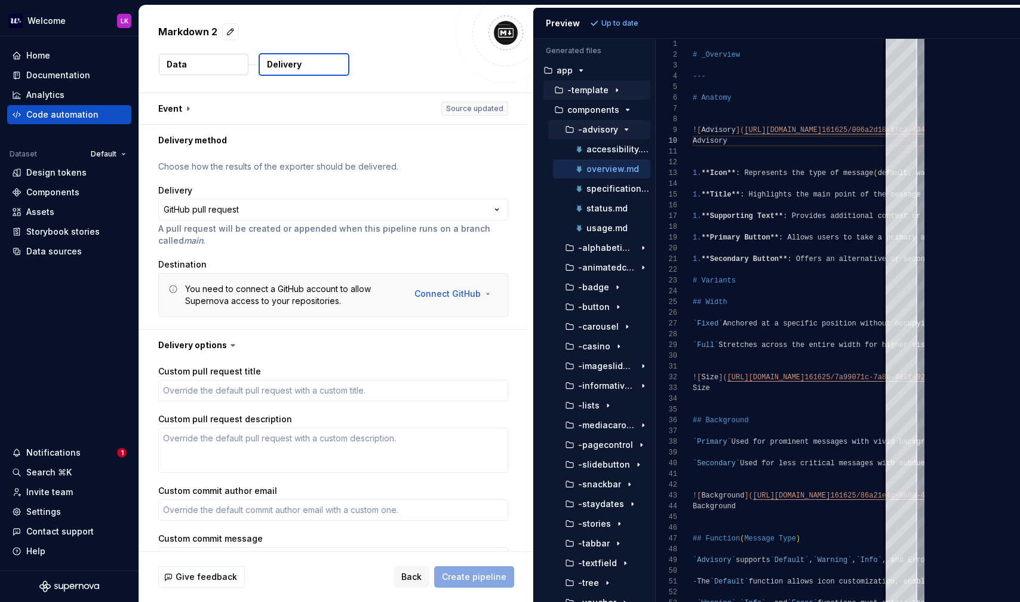
type textarea "*"
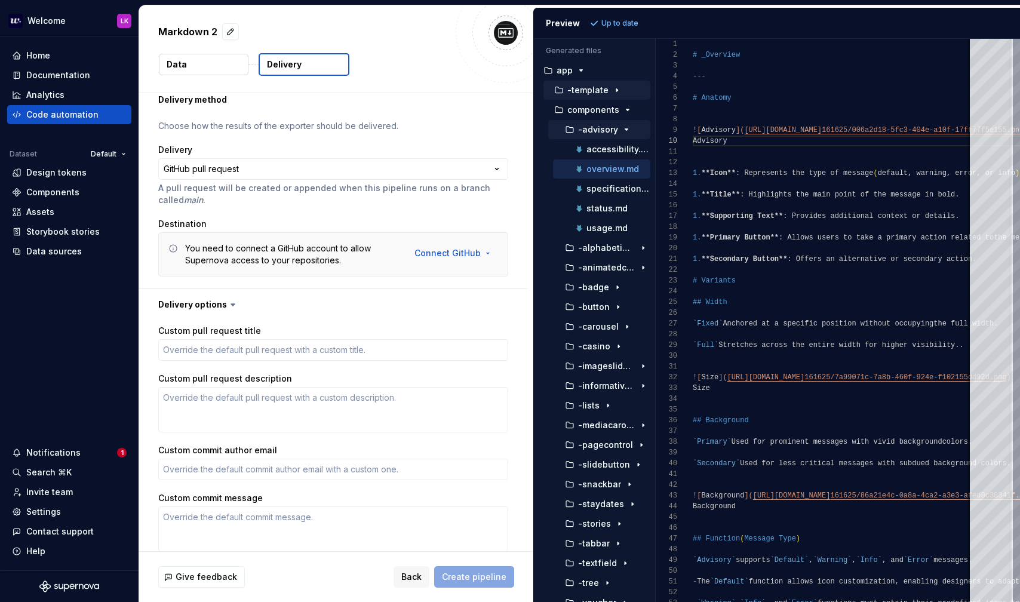
scroll to position [92, 0]
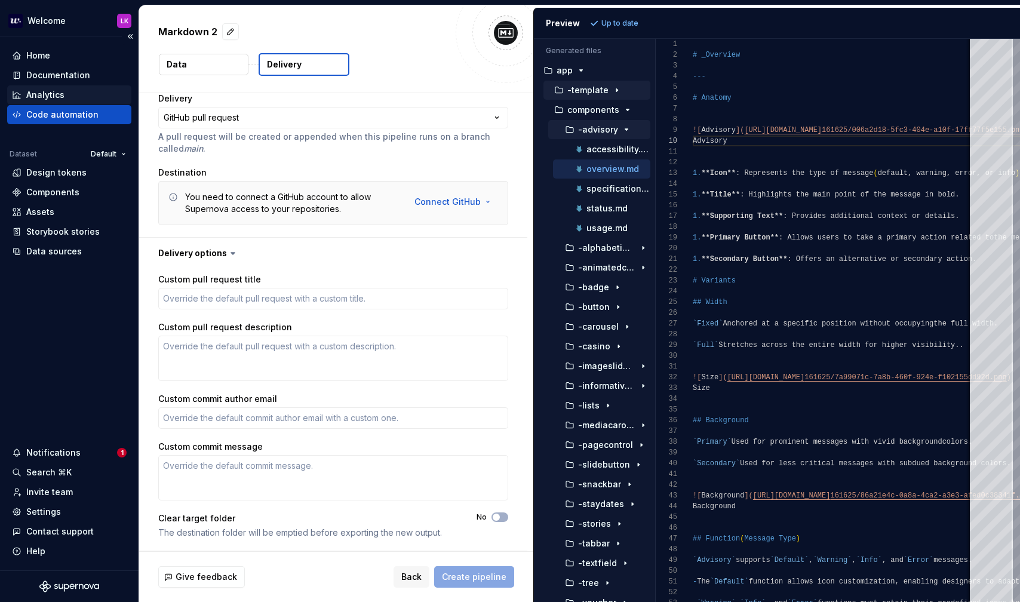
click at [69, 94] on div "Analytics" at bounding box center [69, 95] width 115 height 12
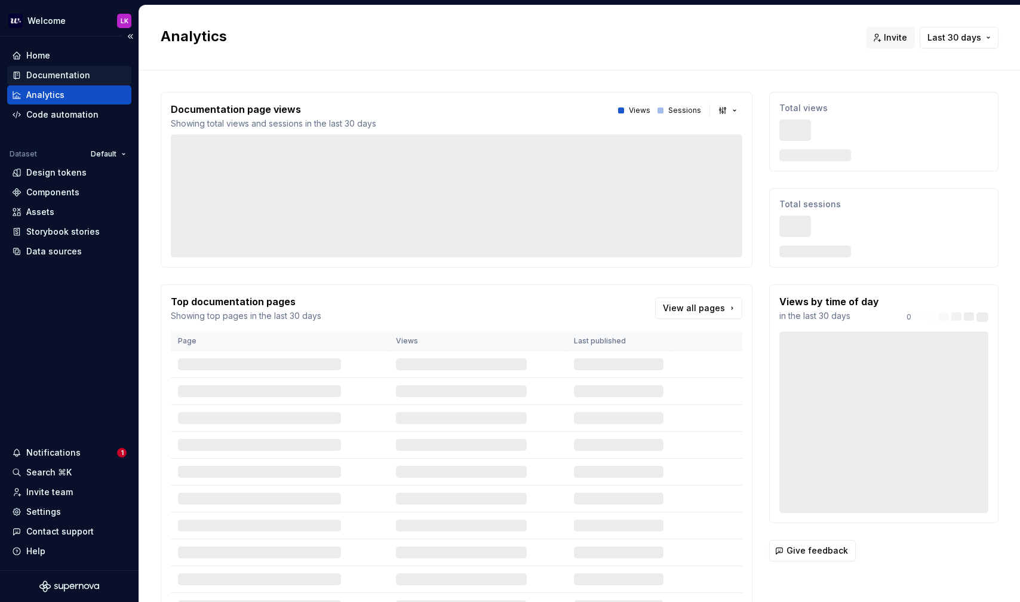
click at [67, 76] on div "Documentation" at bounding box center [58, 75] width 64 height 12
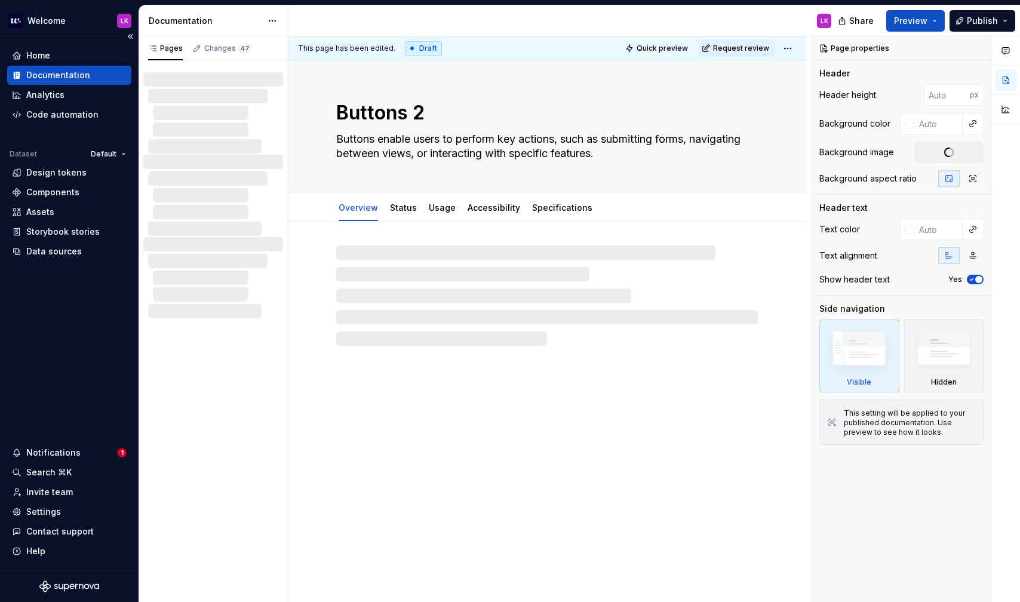
click at [61, 63] on div "Home" at bounding box center [69, 55] width 124 height 19
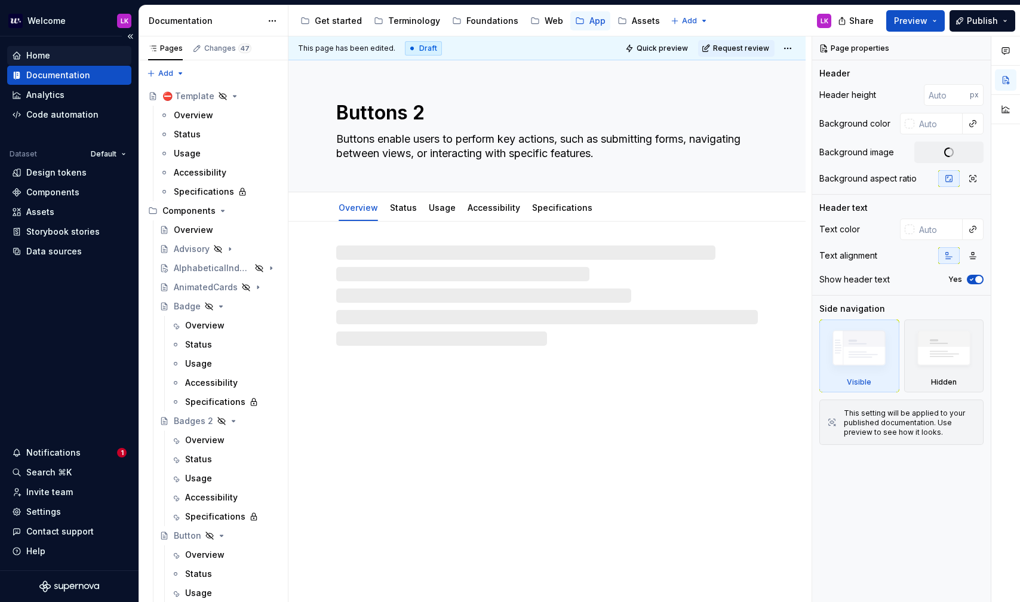
type textarea "*"
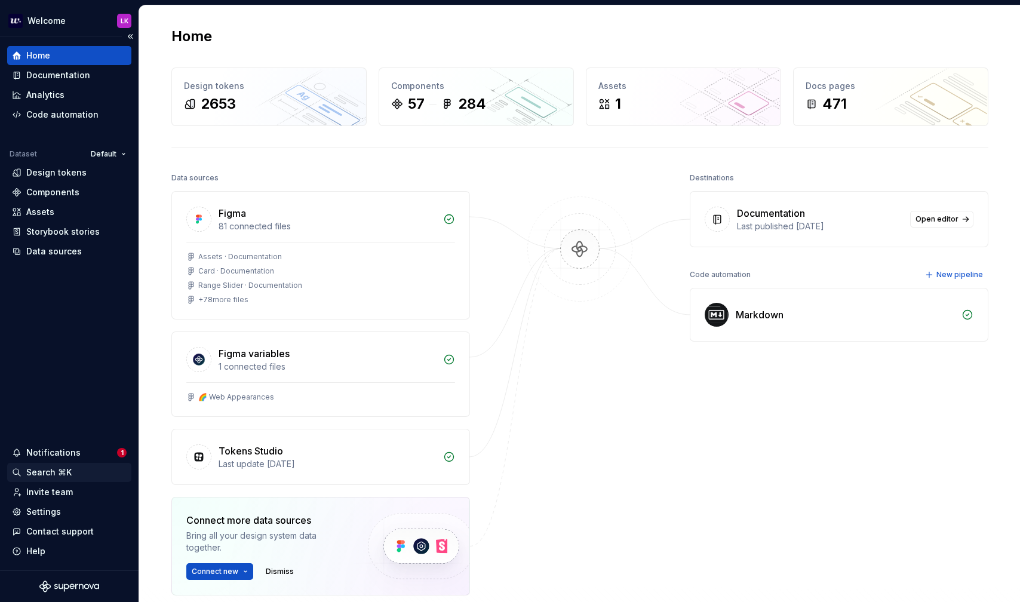
click at [76, 469] on div "Search ⌘K" at bounding box center [69, 472] width 115 height 12
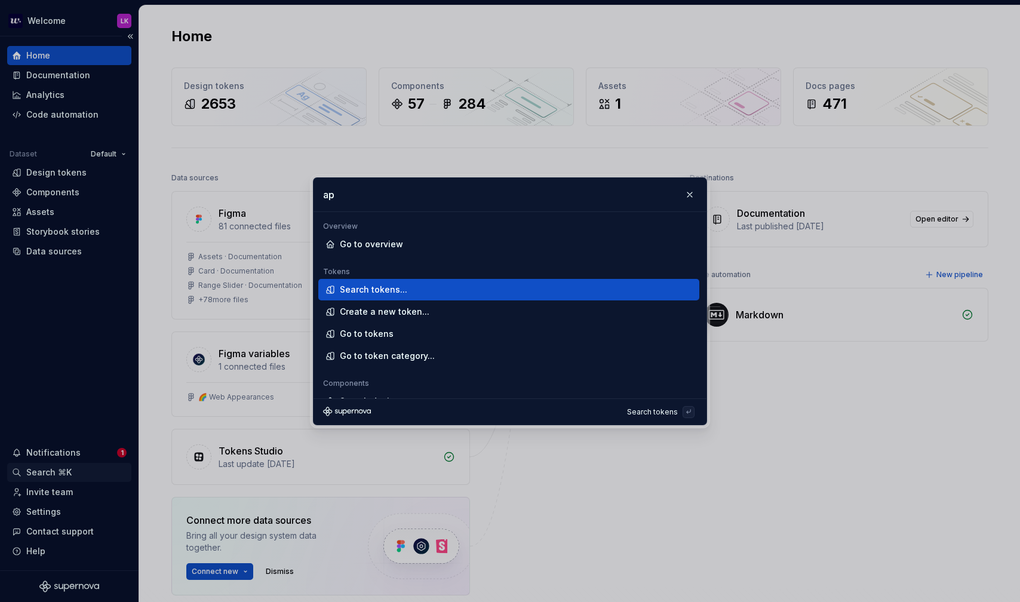
type input "api"
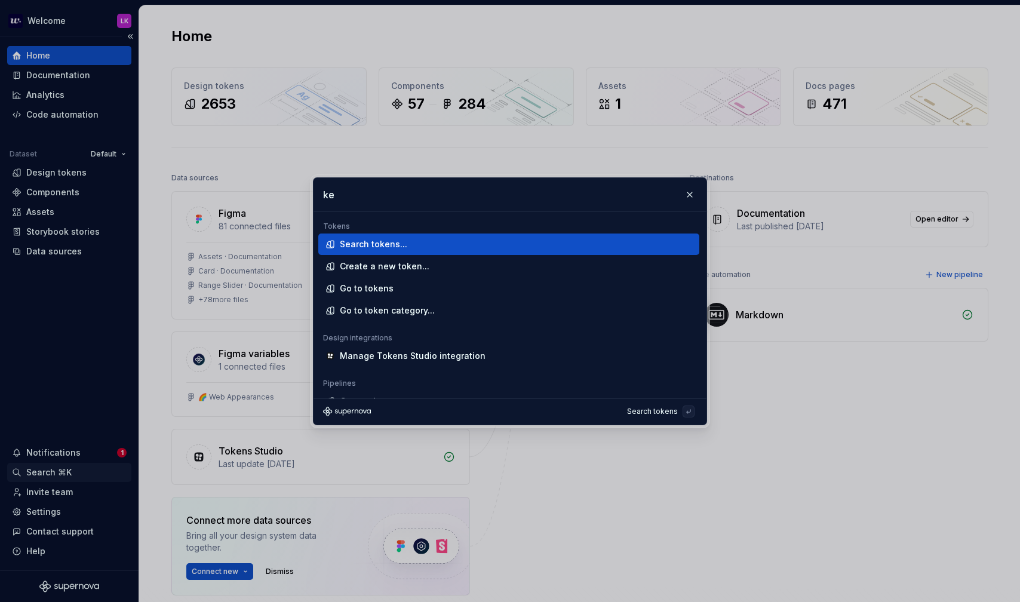
type input "key"
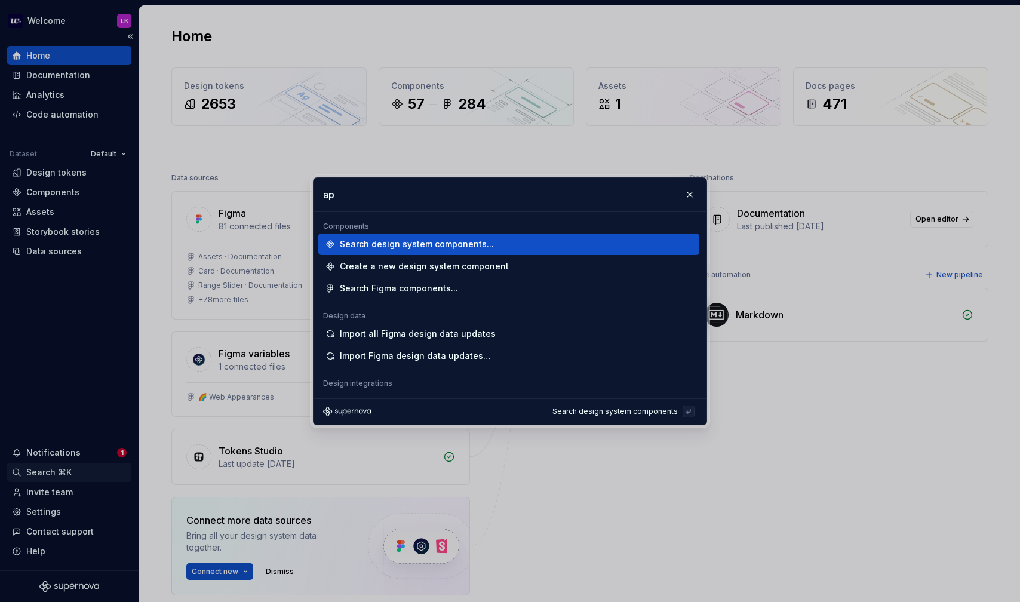
type input "api"
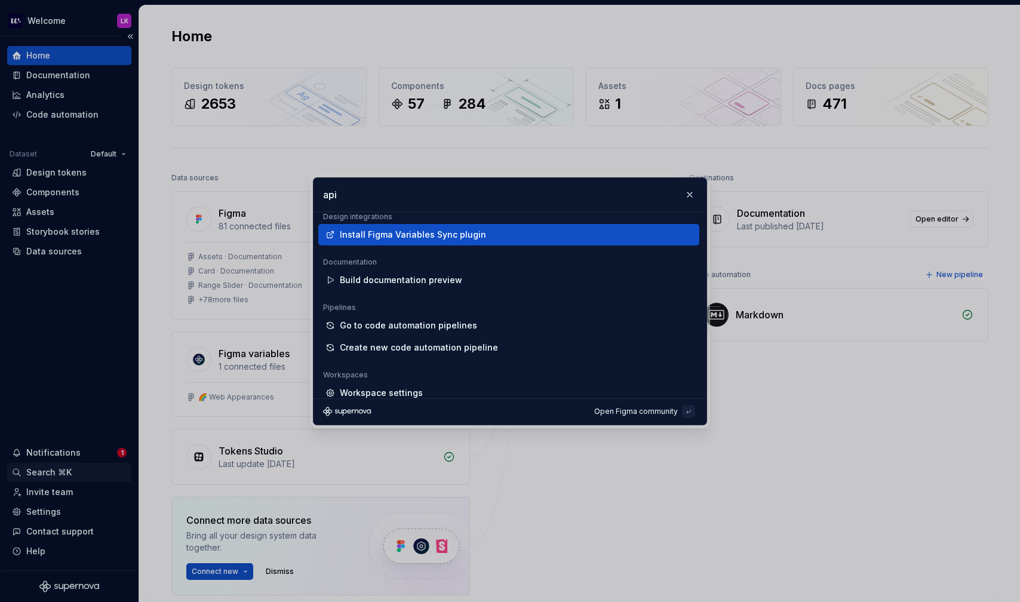
scroll to position [106, 0]
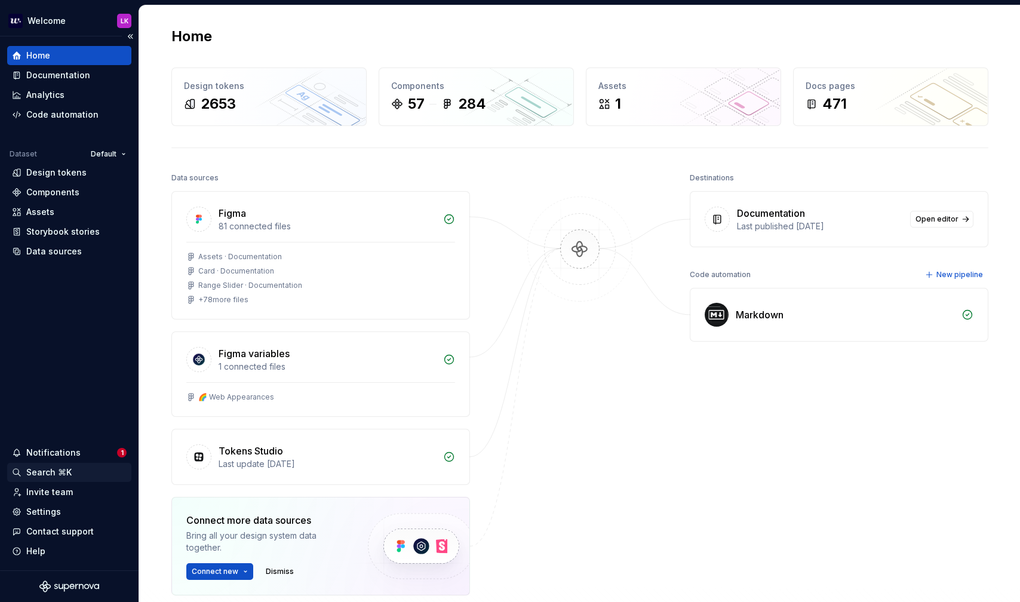
click at [66, 475] on div "Search ⌘K" at bounding box center [48, 472] width 45 height 12
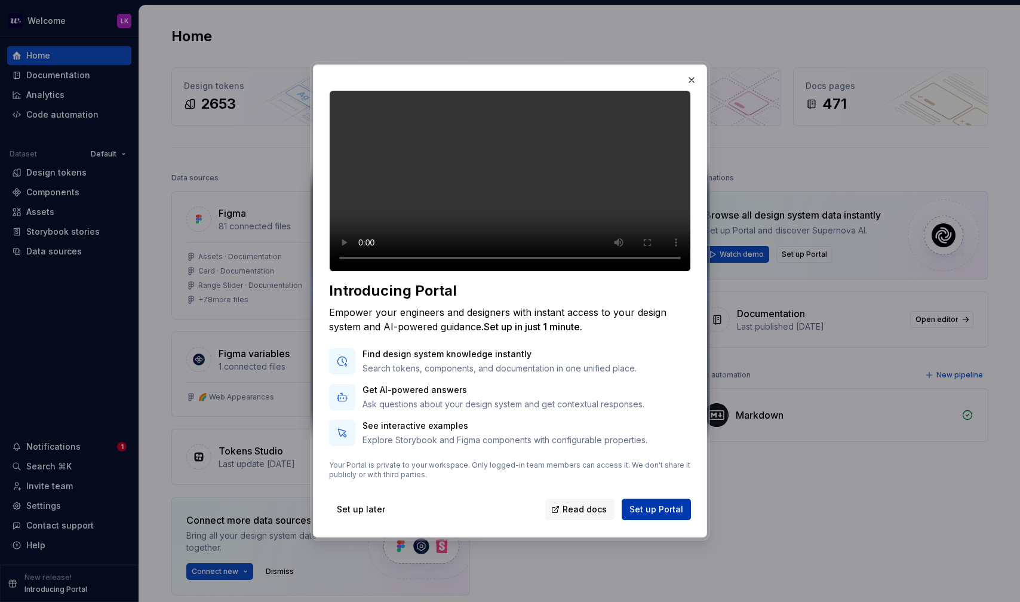
click at [654, 515] on span "Set up Portal" at bounding box center [656, 509] width 54 height 12
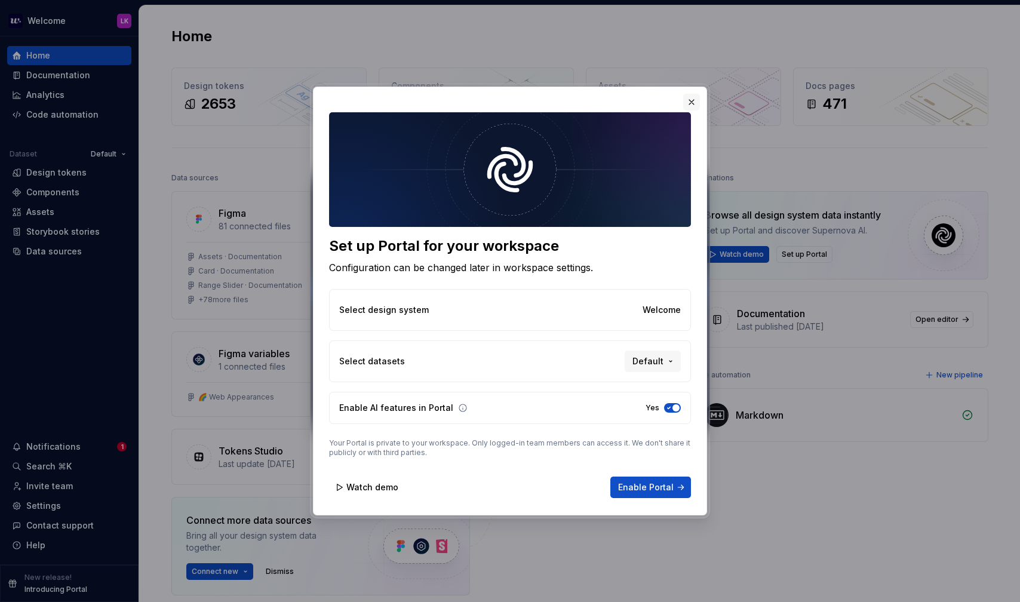
click at [691, 103] on button "button" at bounding box center [691, 102] width 17 height 17
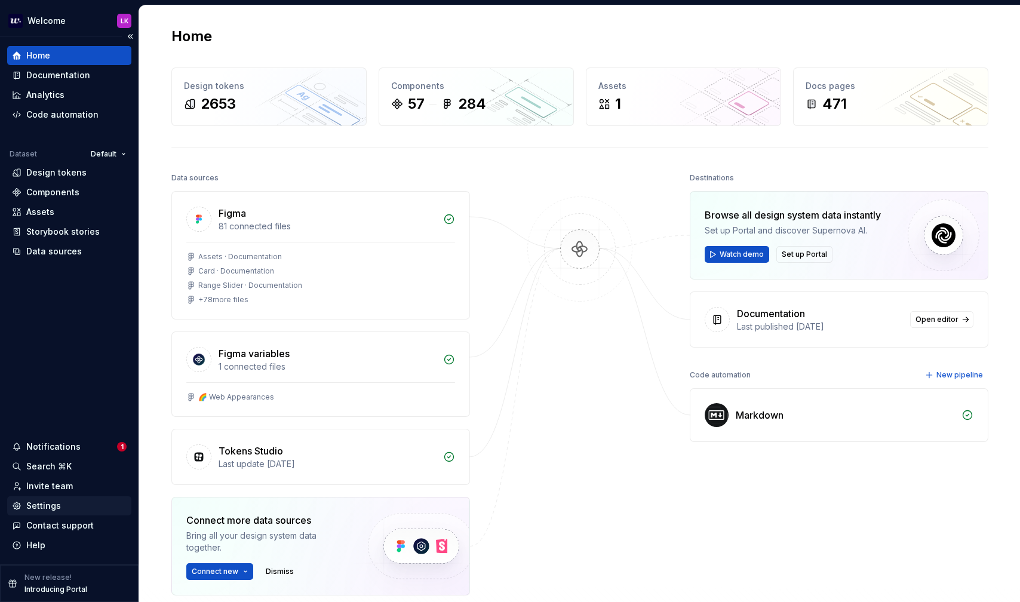
click at [68, 503] on div "Settings" at bounding box center [69, 506] width 115 height 12
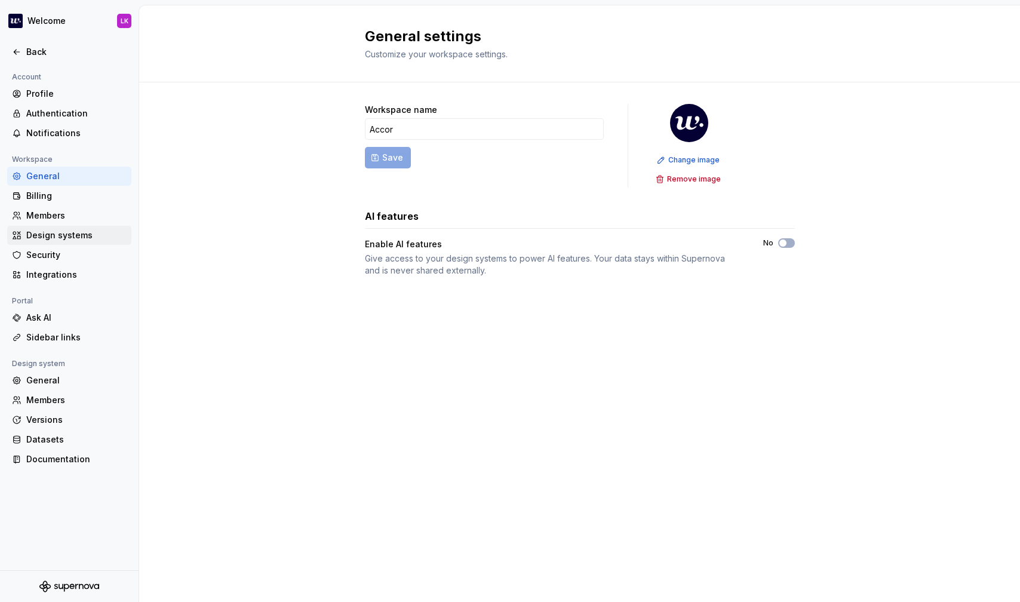
click at [69, 237] on div "Design systems" at bounding box center [76, 235] width 100 height 12
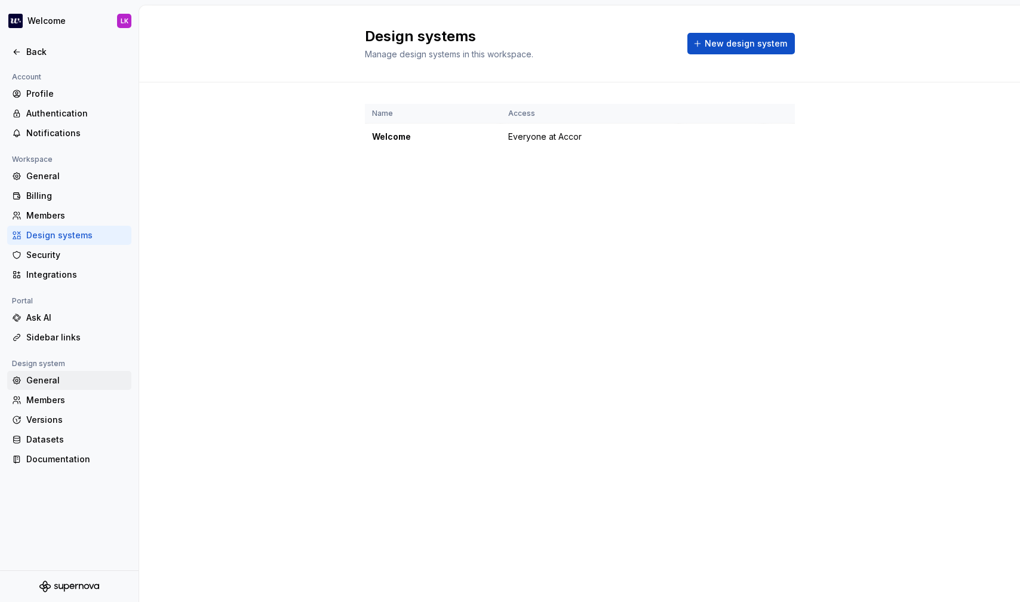
click at [62, 387] on div "General" at bounding box center [69, 380] width 124 height 19
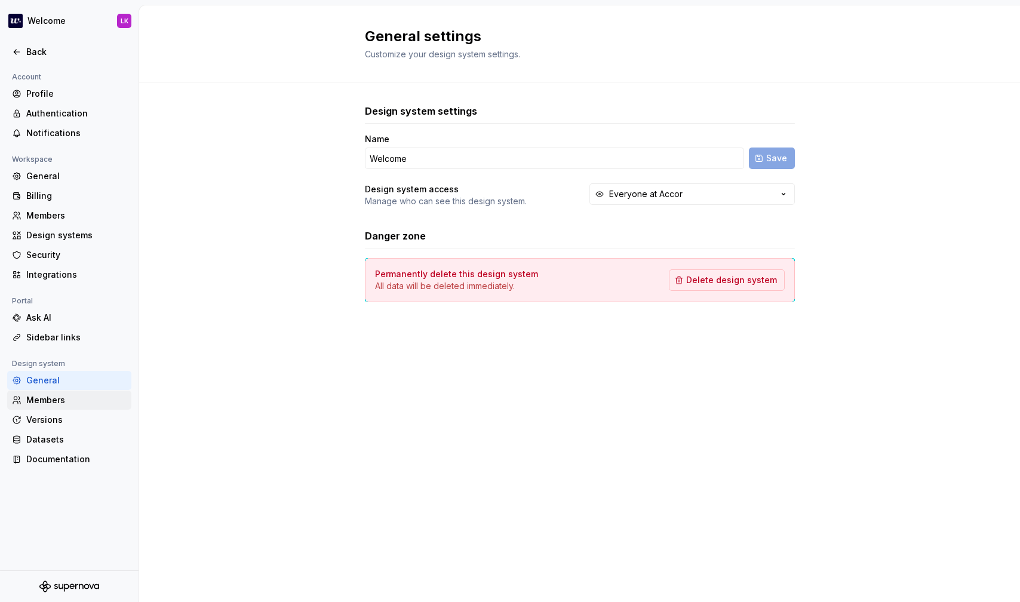
click at [64, 404] on div "Members" at bounding box center [76, 400] width 100 height 12
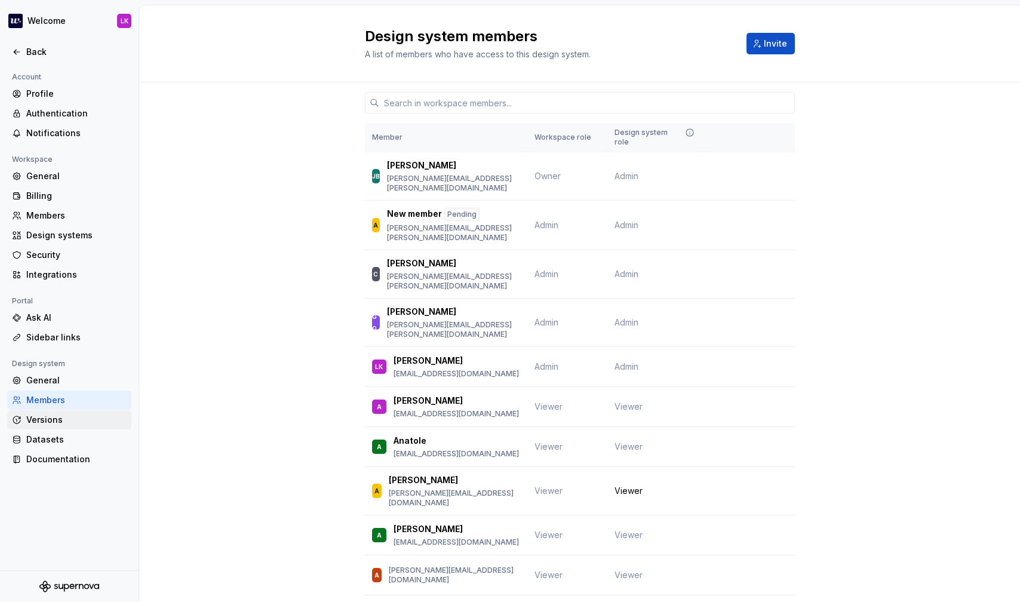
click at [64, 420] on div "Versions" at bounding box center [76, 420] width 100 height 12
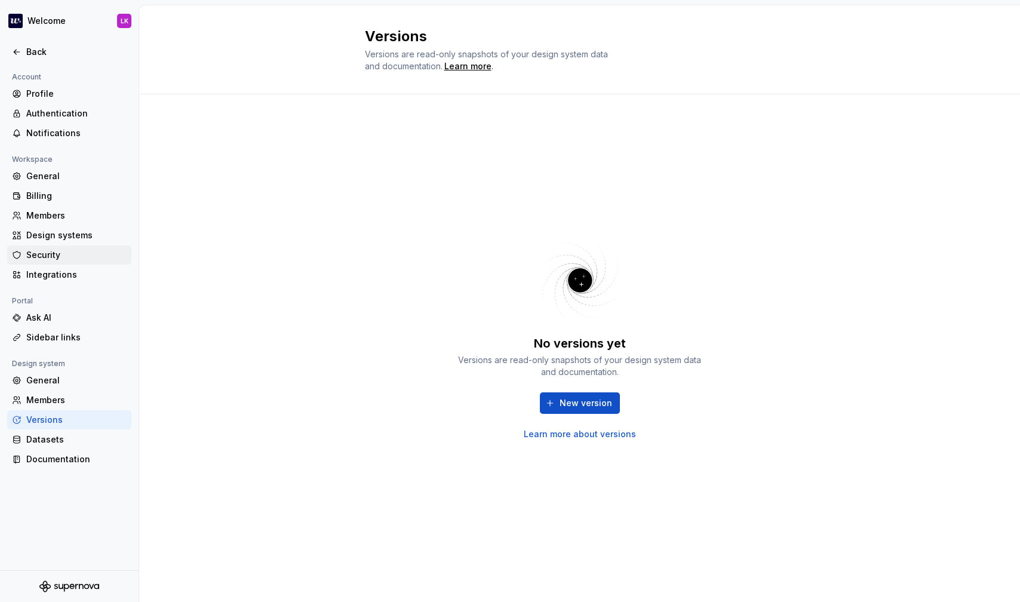
click at [51, 250] on div "Security" at bounding box center [76, 255] width 100 height 12
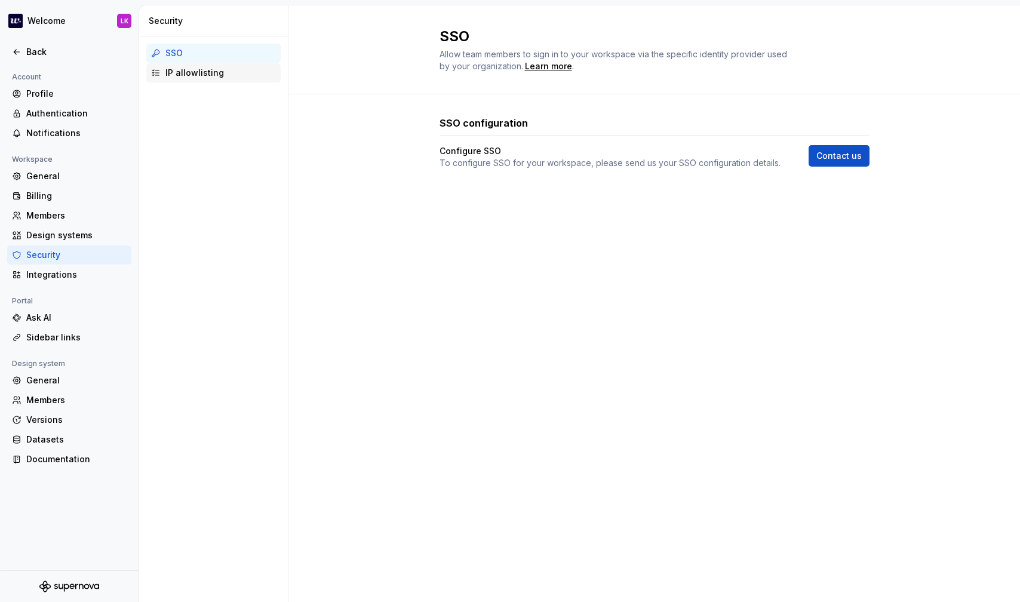
click at [177, 75] on div "IP allowlisting" at bounding box center [220, 73] width 110 height 12
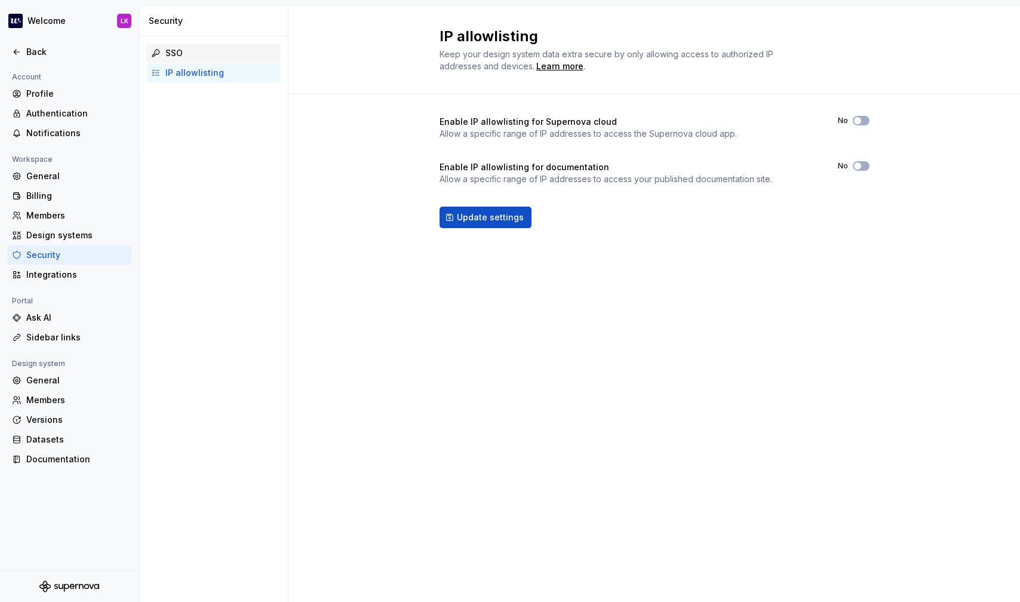
click at [177, 55] on div "SSO" at bounding box center [220, 53] width 110 height 12
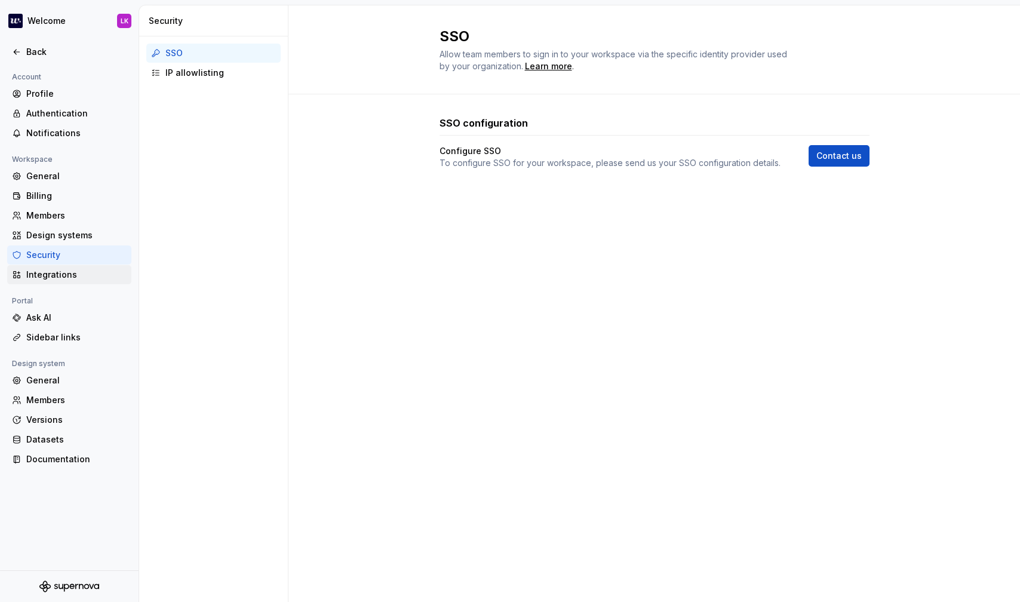
click at [52, 276] on div "Integrations" at bounding box center [76, 275] width 100 height 12
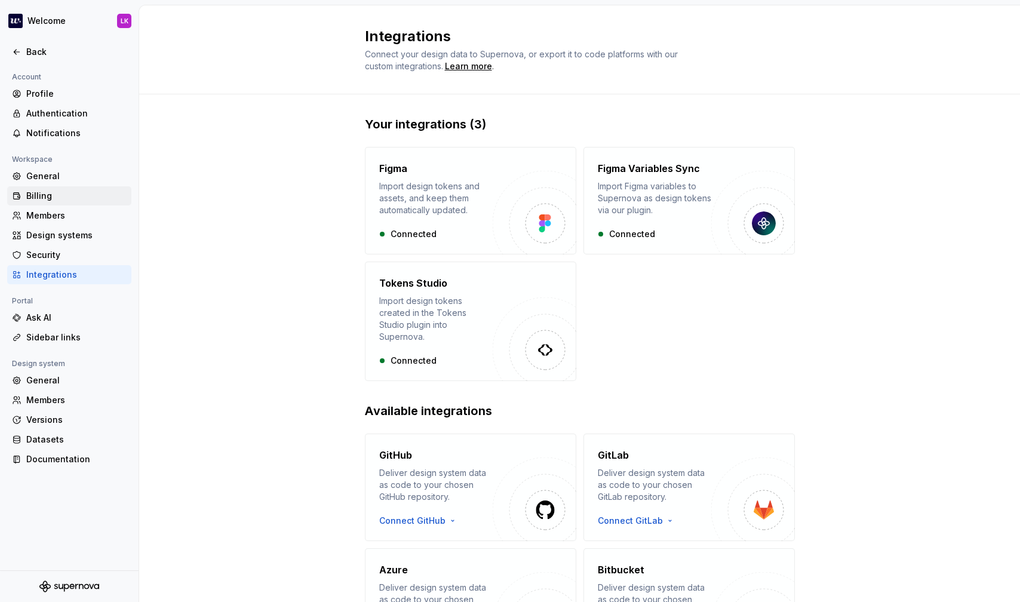
click at [68, 186] on div "Billing" at bounding box center [69, 195] width 124 height 19
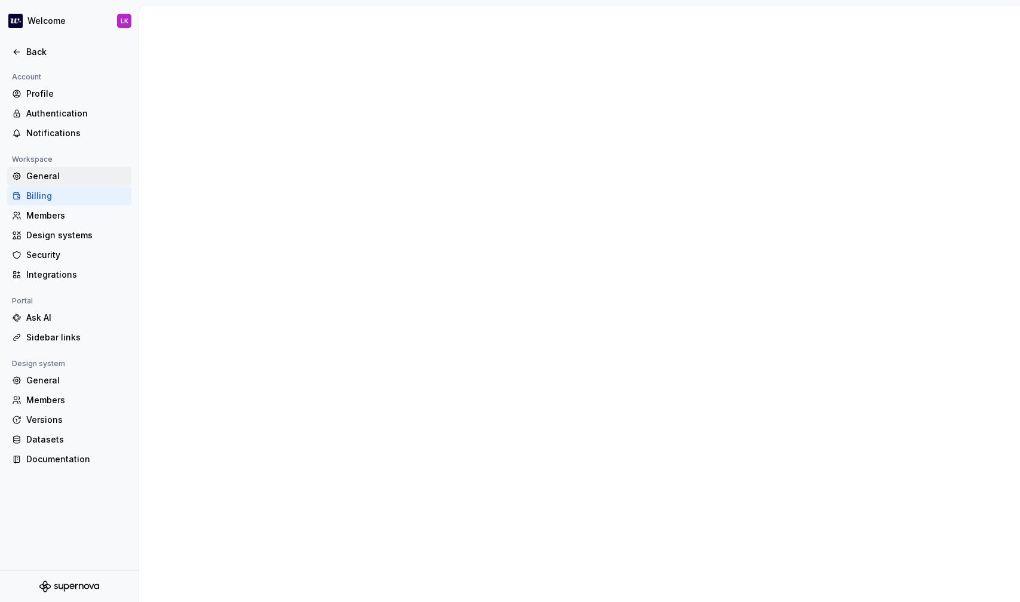
click at [67, 173] on div "General" at bounding box center [76, 176] width 100 height 12
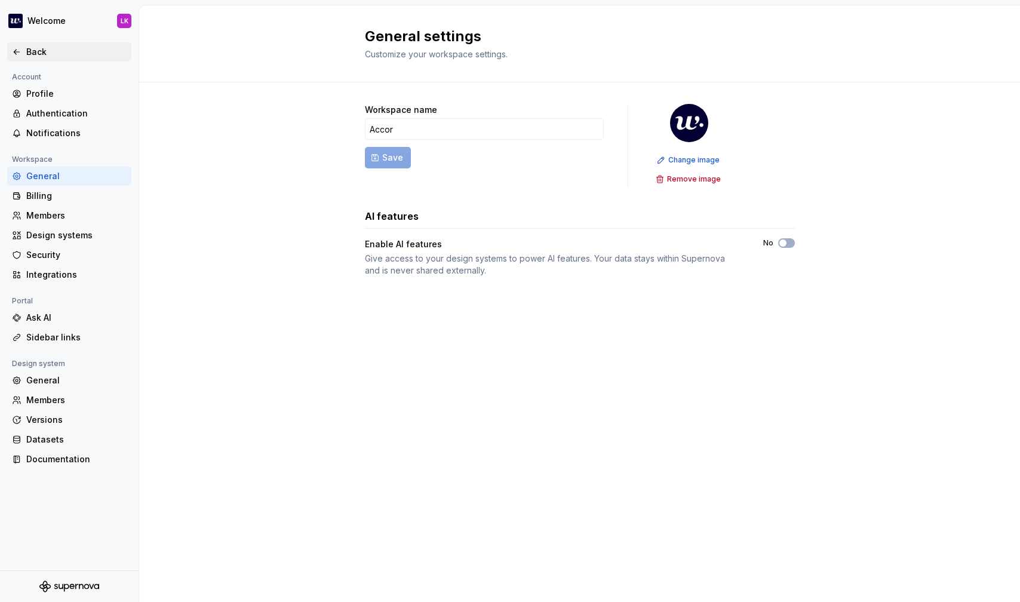
click at [31, 48] on div "Back" at bounding box center [76, 52] width 100 height 12
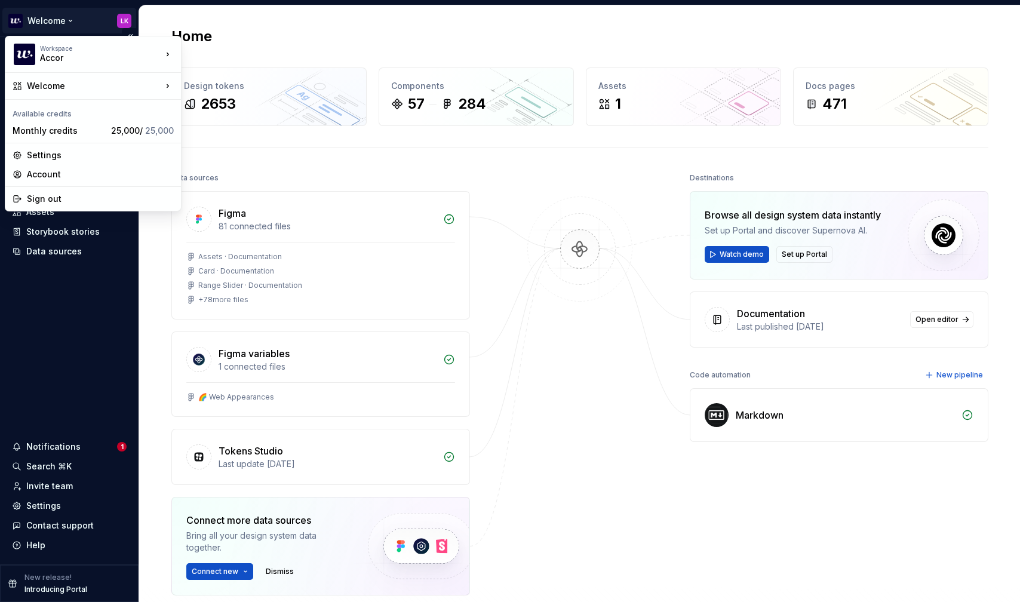
click at [116, 19] on html "Welcome LK Home Documentation Analytics Code automation Dataset Default Design …" at bounding box center [510, 301] width 1020 height 602
click at [224, 118] on div "Manage design systems" at bounding box center [252, 113] width 103 height 12
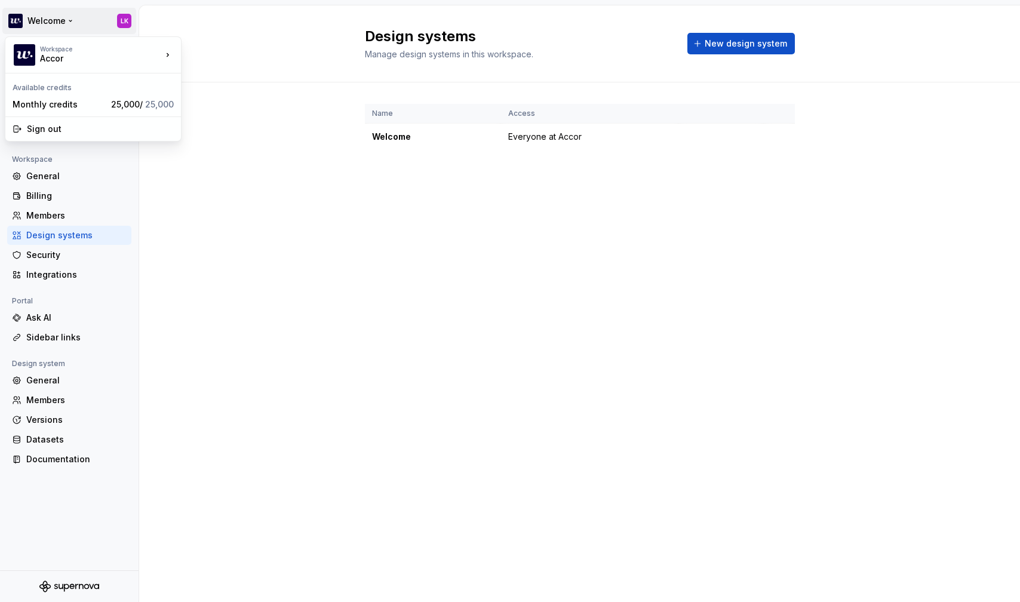
click at [119, 18] on html "Welcome LK Back Account Profile Authentication Notifications Workspace General …" at bounding box center [510, 301] width 1020 height 602
click at [41, 54] on div "Accor" at bounding box center [90, 59] width 101 height 12
click at [44, 49] on div "Workspace" at bounding box center [101, 48] width 122 height 7
click at [264, 182] on html "Welcome LK Back Account Profile Authentication Notifications Workspace General …" at bounding box center [510, 301] width 1020 height 602
click at [40, 47] on div "Back" at bounding box center [76, 52] width 100 height 12
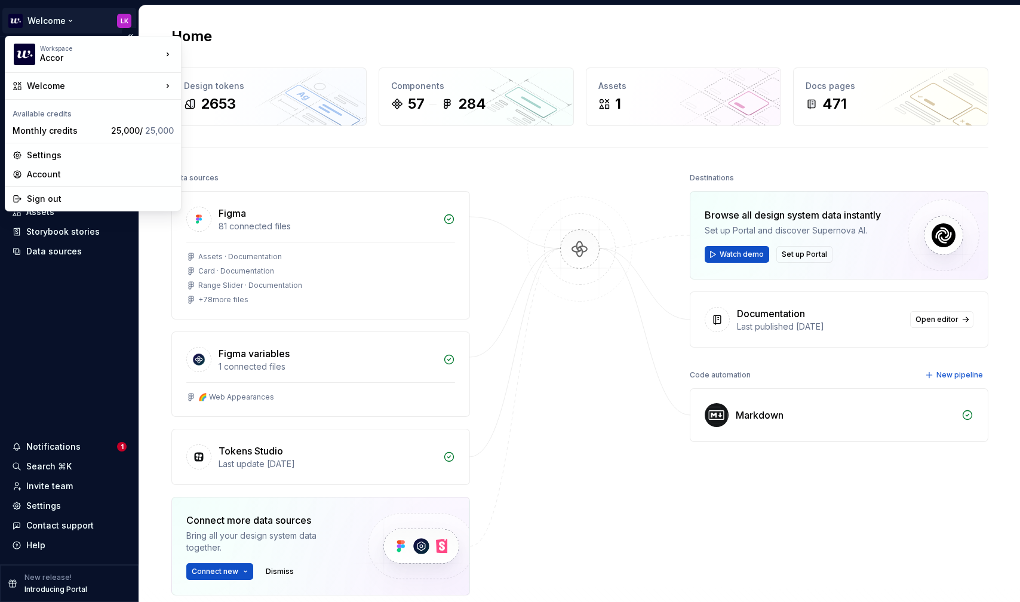
click at [126, 20] on html "Welcome LK Home Documentation Analytics Code automation Dataset Default Design …" at bounding box center [510, 301] width 1020 height 602
click at [69, 174] on div "Account" at bounding box center [100, 174] width 147 height 12
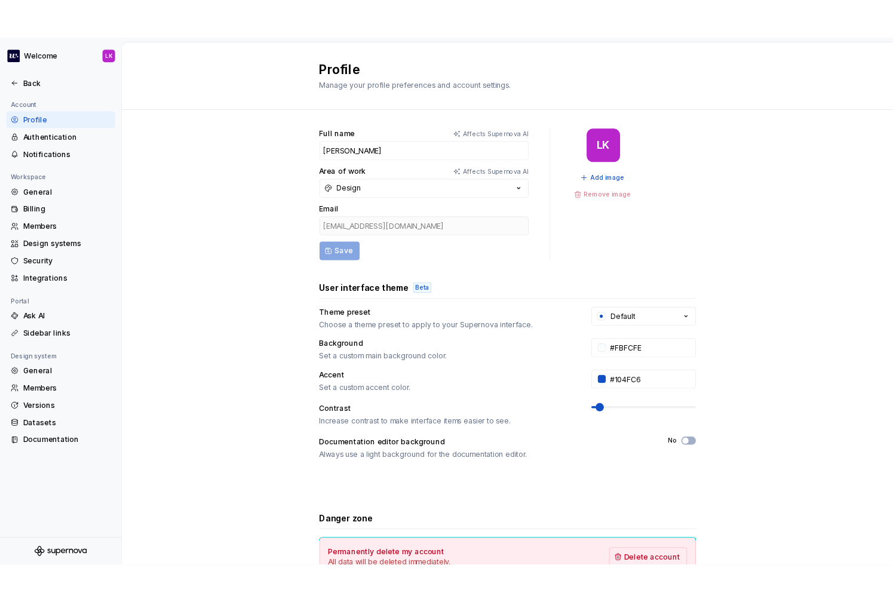
scroll to position [82, 0]
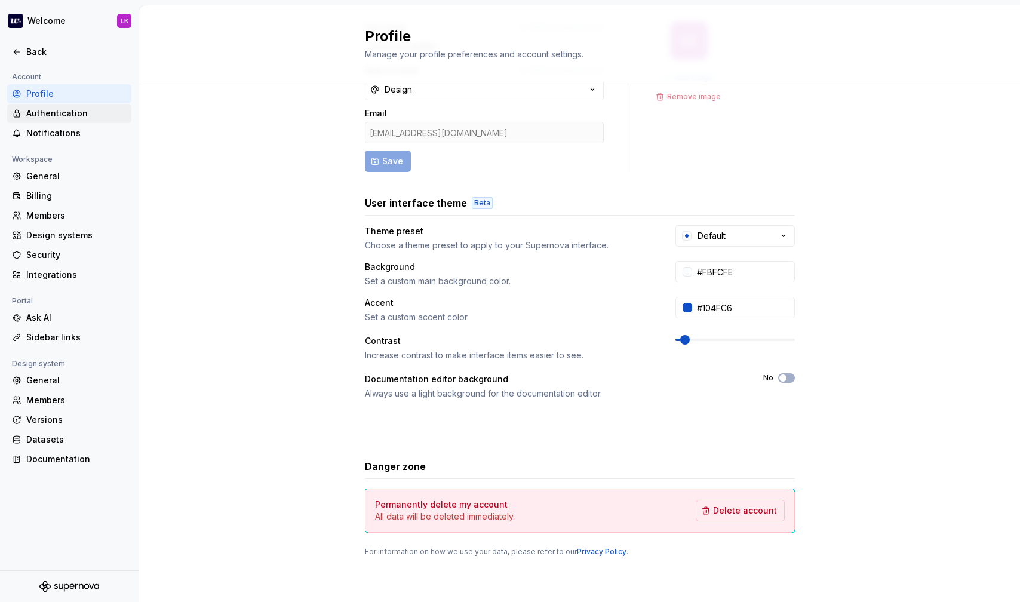
click at [38, 118] on div "Authentication" at bounding box center [76, 113] width 100 height 12
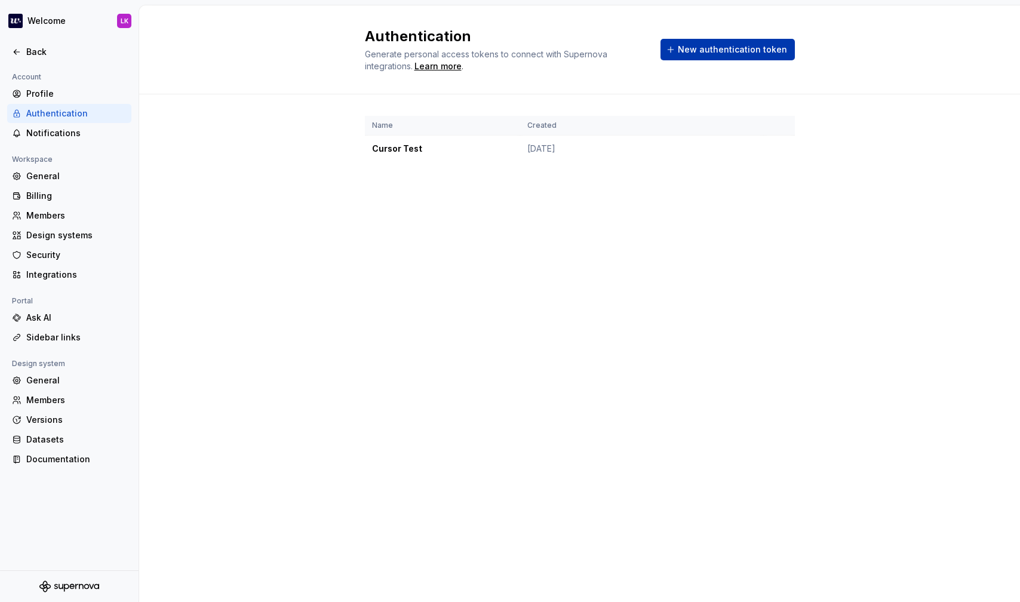
click at [700, 50] on span "New authentication token" at bounding box center [732, 50] width 109 height 12
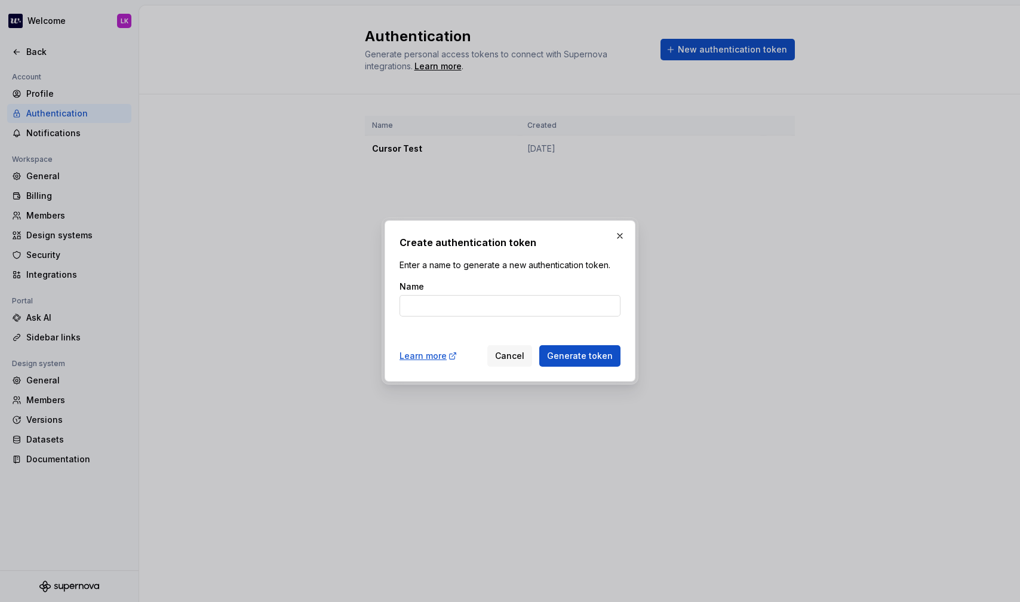
click at [464, 303] on input "Name" at bounding box center [509, 305] width 221 height 21
type input "O"
type input "AutoDoc"
click at [587, 353] on span "Generate token" at bounding box center [580, 356] width 66 height 12
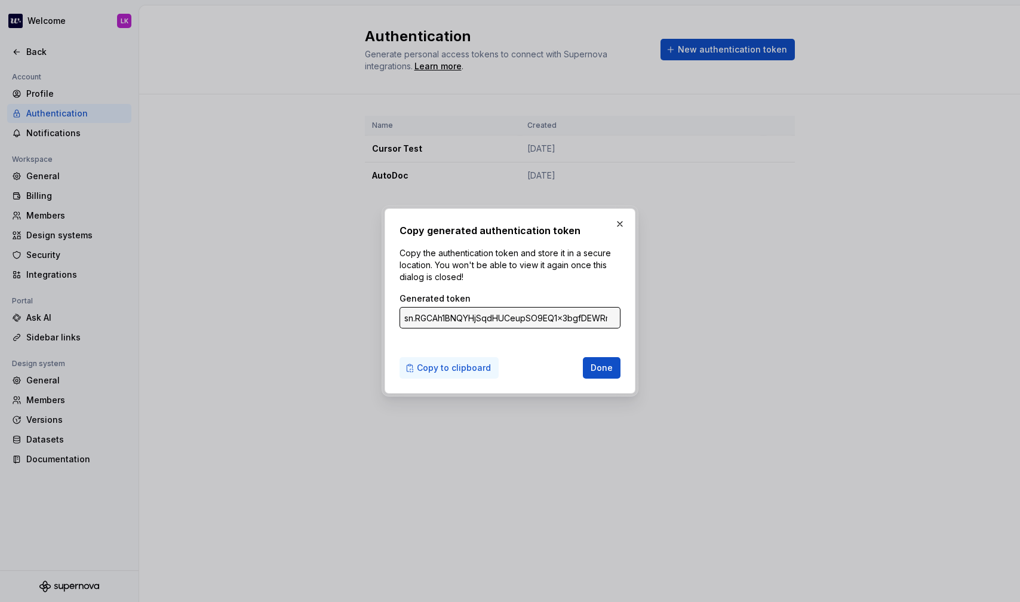
click at [429, 365] on span "Copy to clipboard" at bounding box center [454, 368] width 74 height 12
click at [619, 223] on button "button" at bounding box center [619, 224] width 17 height 17
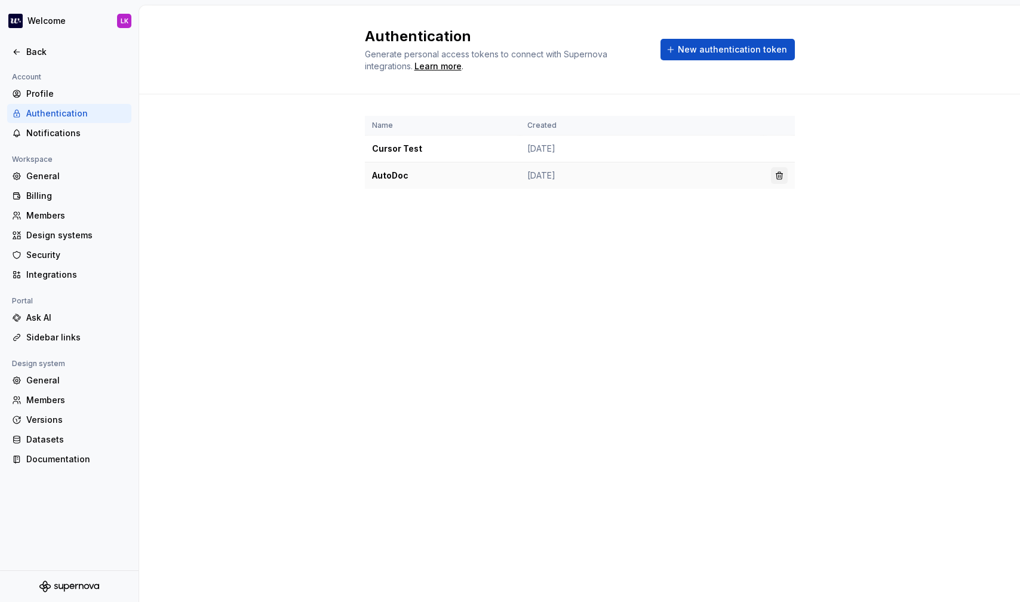
click at [780, 175] on button "button" at bounding box center [779, 175] width 17 height 17
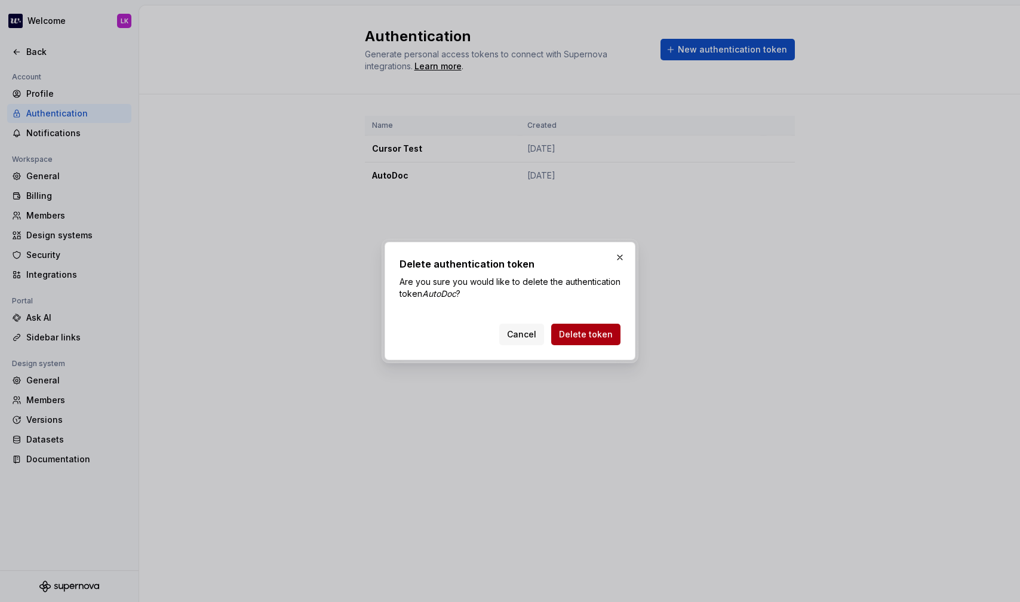
click at [584, 332] on span "Delete token" at bounding box center [586, 334] width 54 height 12
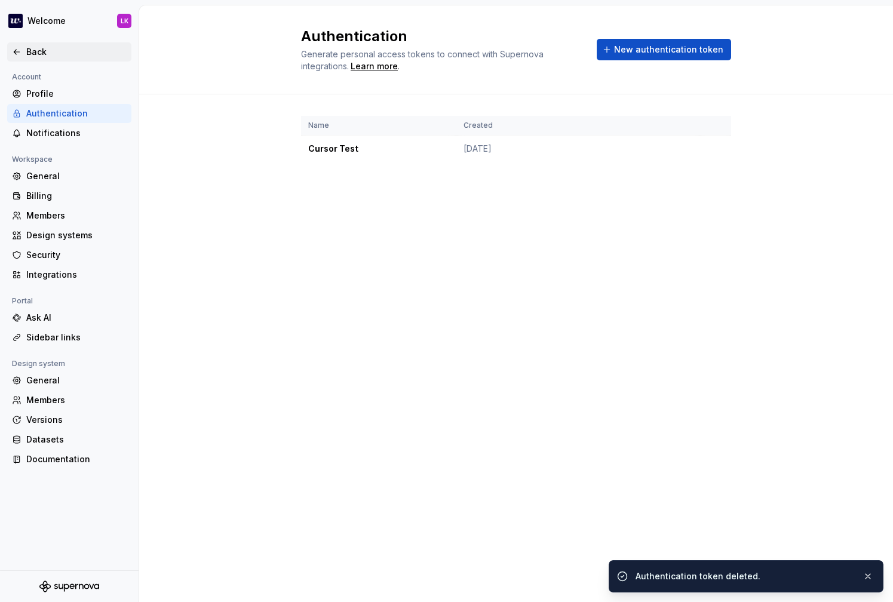
click at [30, 42] on div "Back" at bounding box center [69, 51] width 124 height 19
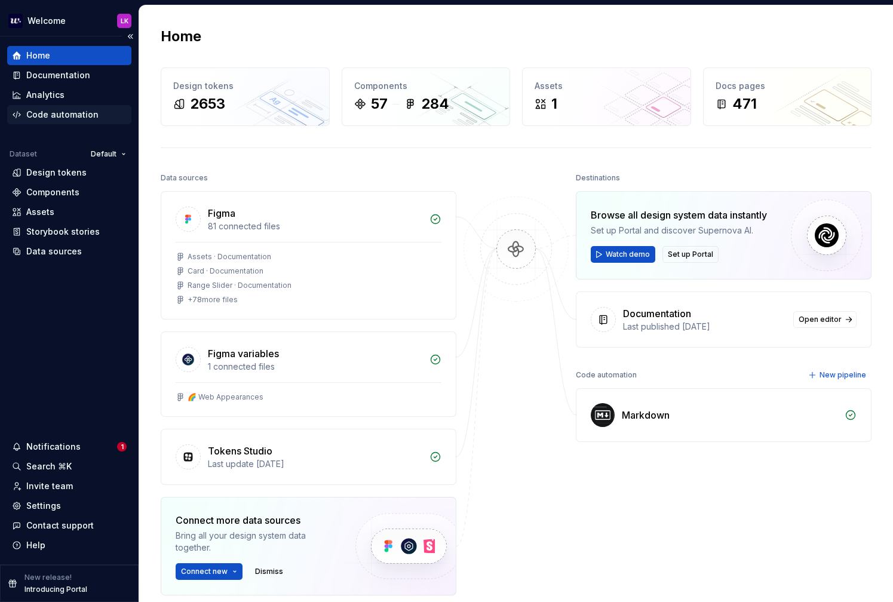
click at [48, 118] on div "Code automation" at bounding box center [62, 115] width 72 height 12
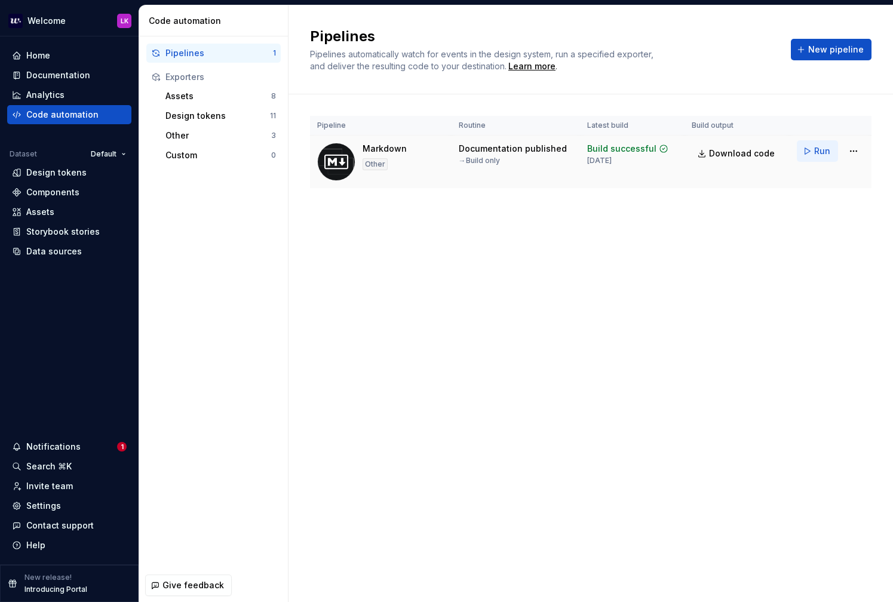
click at [822, 151] on span "Run" at bounding box center [822, 151] width 16 height 12
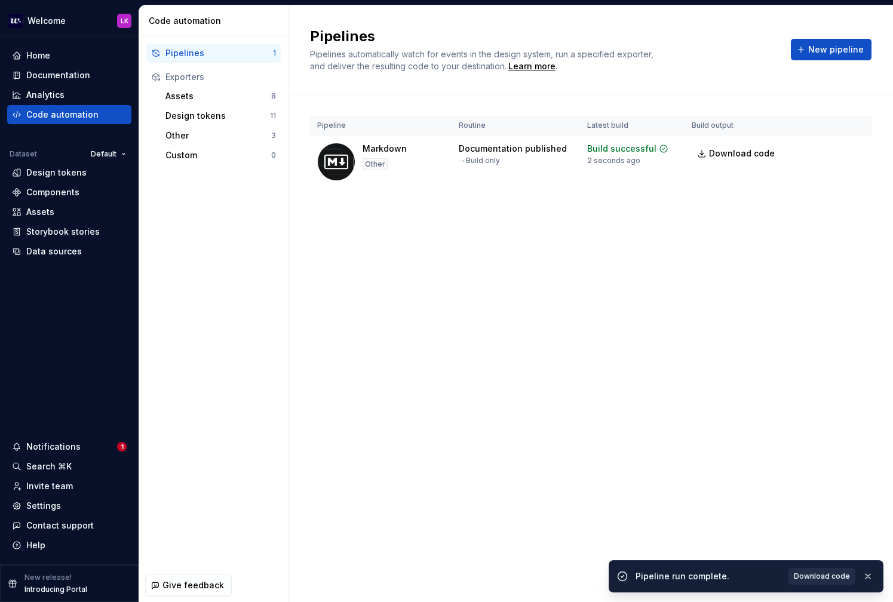
click at [820, 577] on span "Download code" at bounding box center [821, 576] width 56 height 10
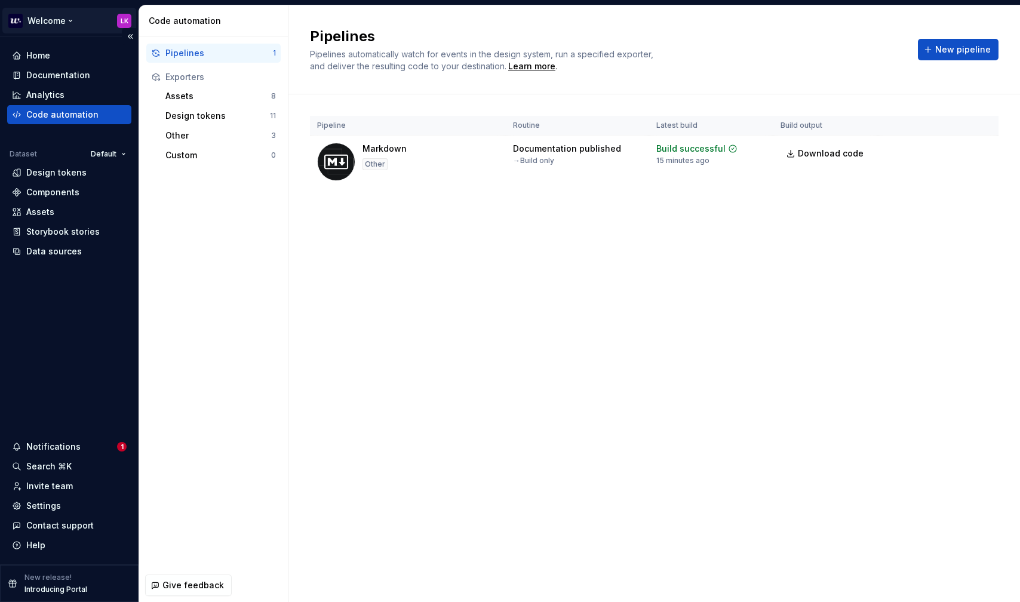
click at [42, 20] on html "Welcome LK Home Documentation Analytics Code automation Dataset Default Design …" at bounding box center [510, 301] width 1020 height 602
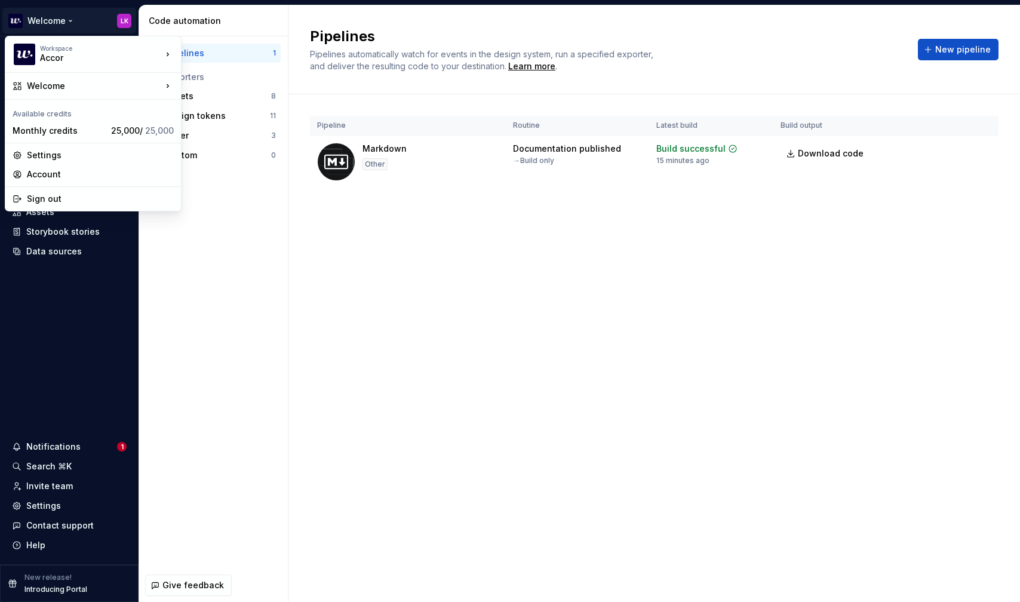
click at [19, 70] on div "Workspace Accor Welcome Available credits Monthly credits 25,000 / 25,000 Setti…" at bounding box center [93, 124] width 177 height 176
click at [20, 55] on img at bounding box center [24, 54] width 21 height 21
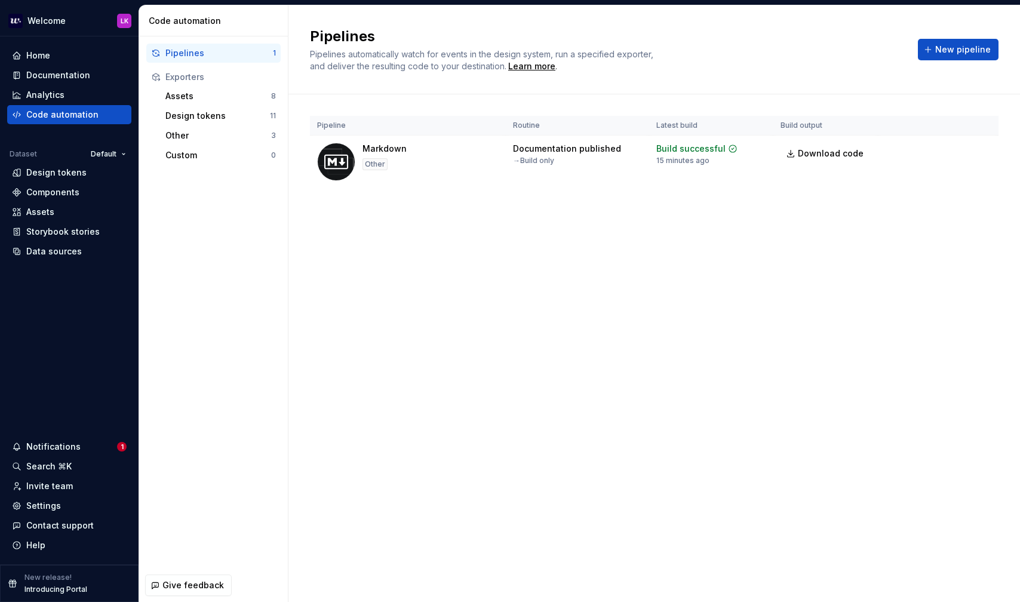
click at [287, 420] on html "Welcome LK Home Documentation Analytics Code automation Dataset Default Design …" at bounding box center [510, 301] width 1020 height 602
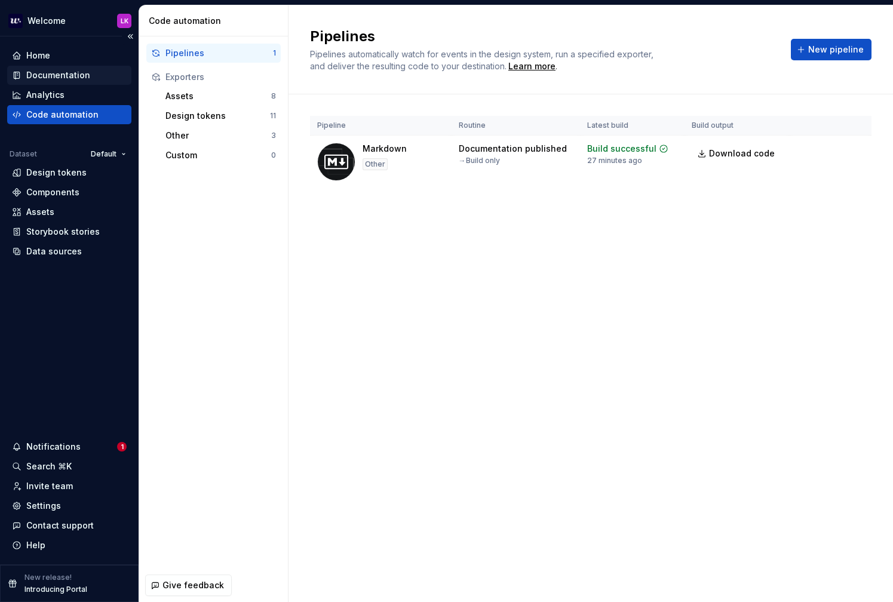
click at [56, 70] on div "Documentation" at bounding box center [58, 75] width 64 height 12
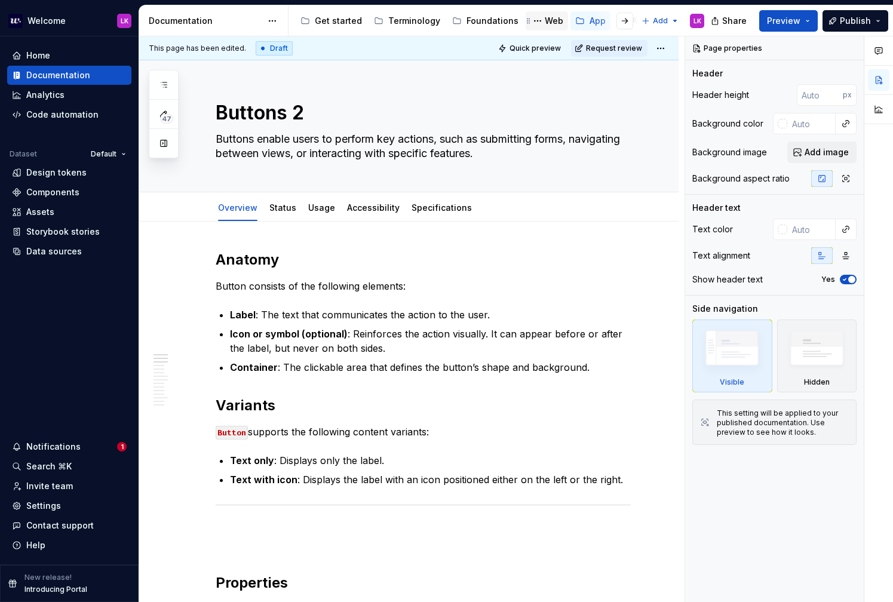
click at [545, 20] on div "Web" at bounding box center [553, 21] width 19 height 12
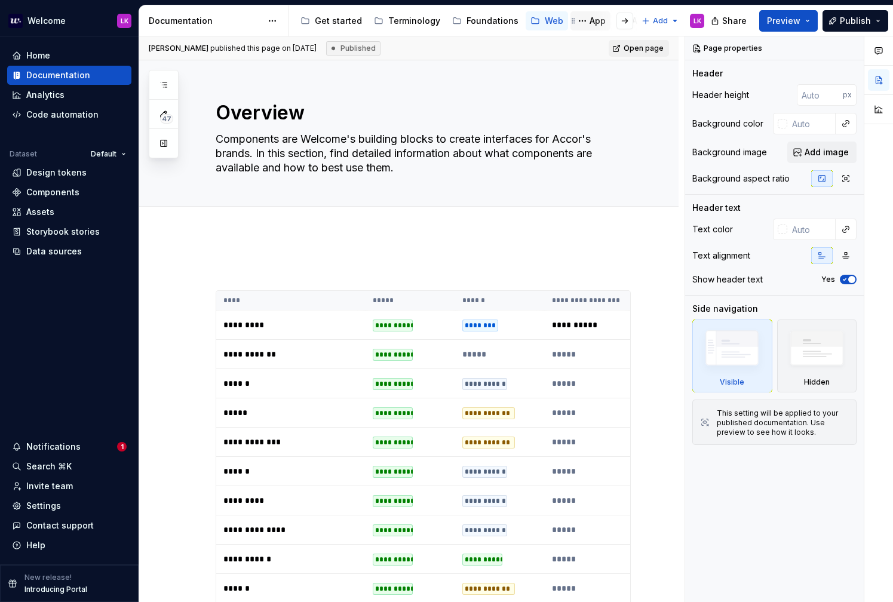
click at [589, 22] on div "App" at bounding box center [597, 21] width 16 height 12
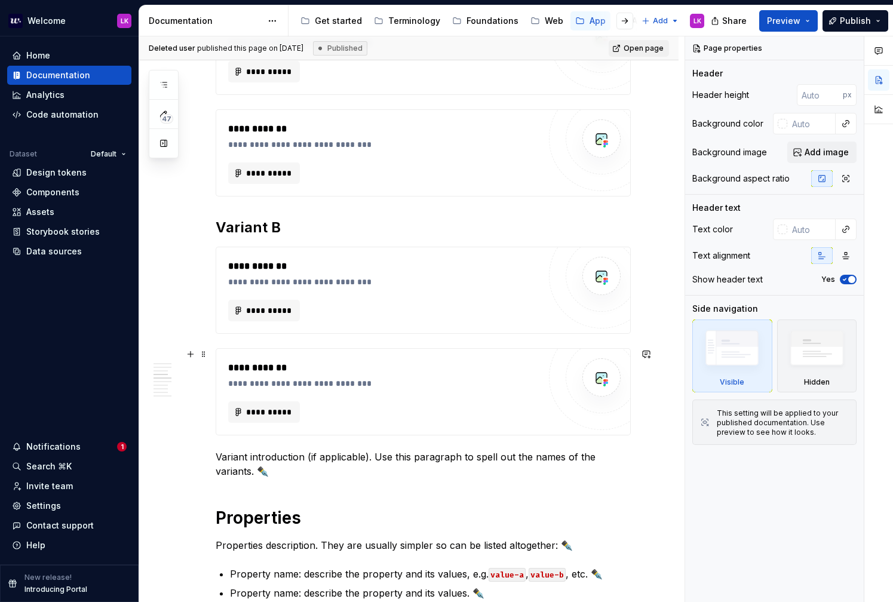
scroll to position [622, 0]
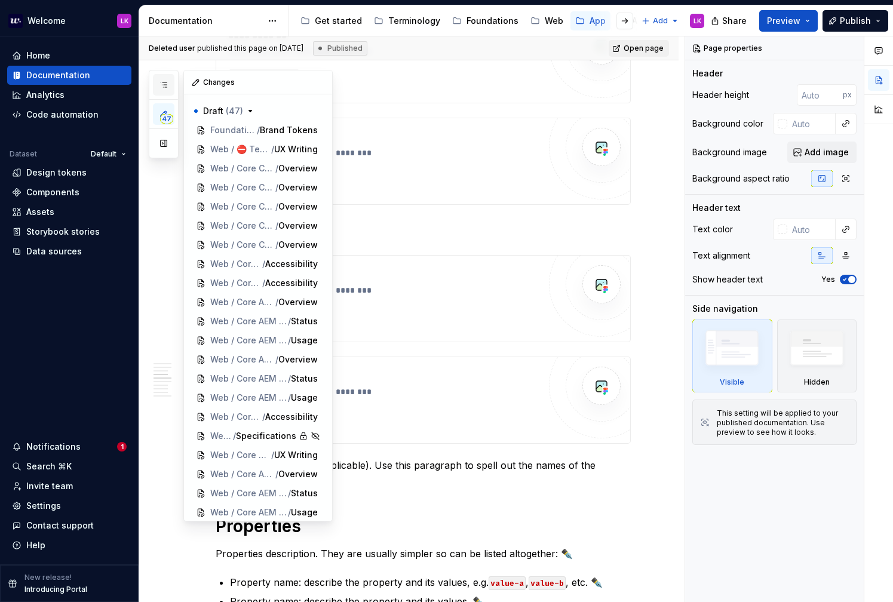
click at [162, 82] on icon "button" at bounding box center [164, 85] width 10 height 10
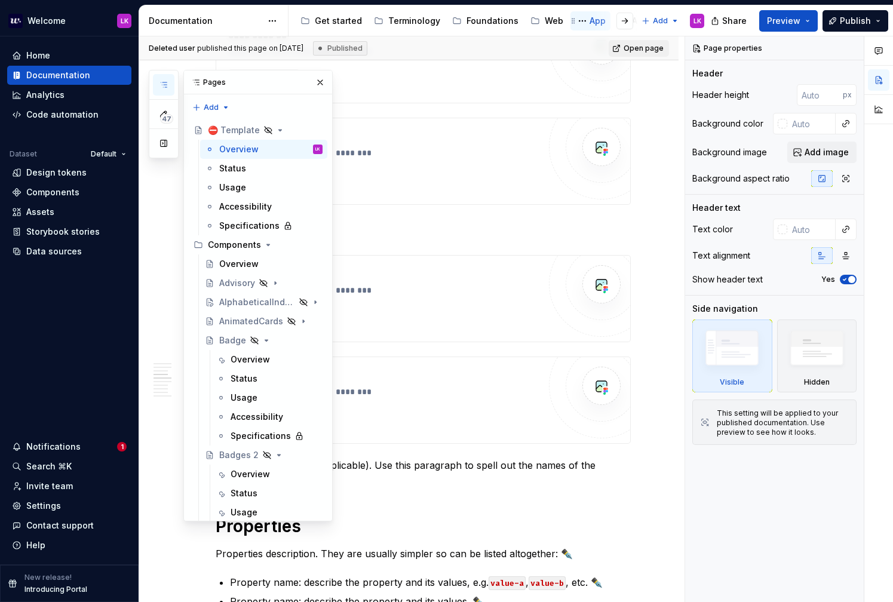
click at [586, 27] on div "App" at bounding box center [590, 21] width 30 height 14
click at [127, 152] on html "Welcome LK Home Documentation Analytics Code automation Dataset Default Design …" at bounding box center [446, 301] width 893 height 602
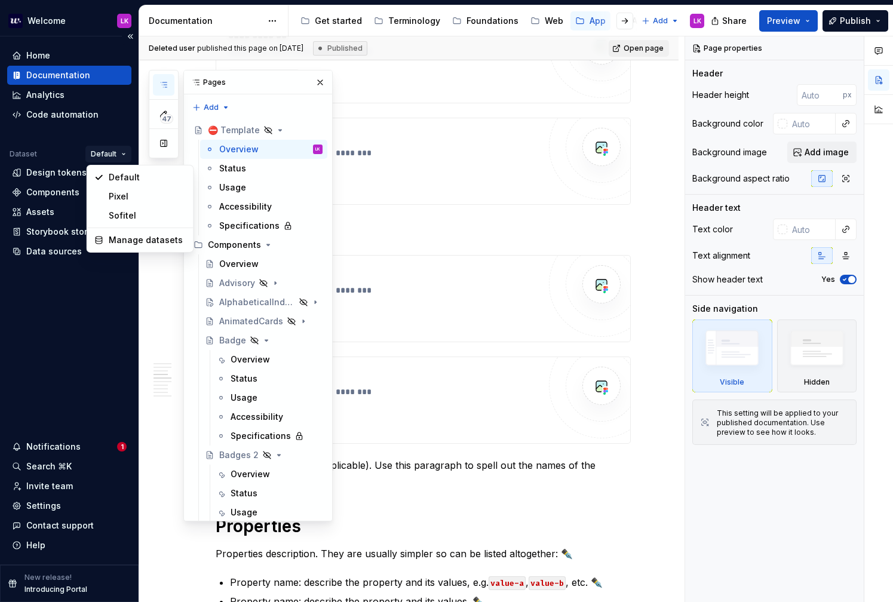
click at [127, 152] on html "Welcome LK Home Documentation Analytics Code automation Dataset Default Design …" at bounding box center [446, 301] width 893 height 602
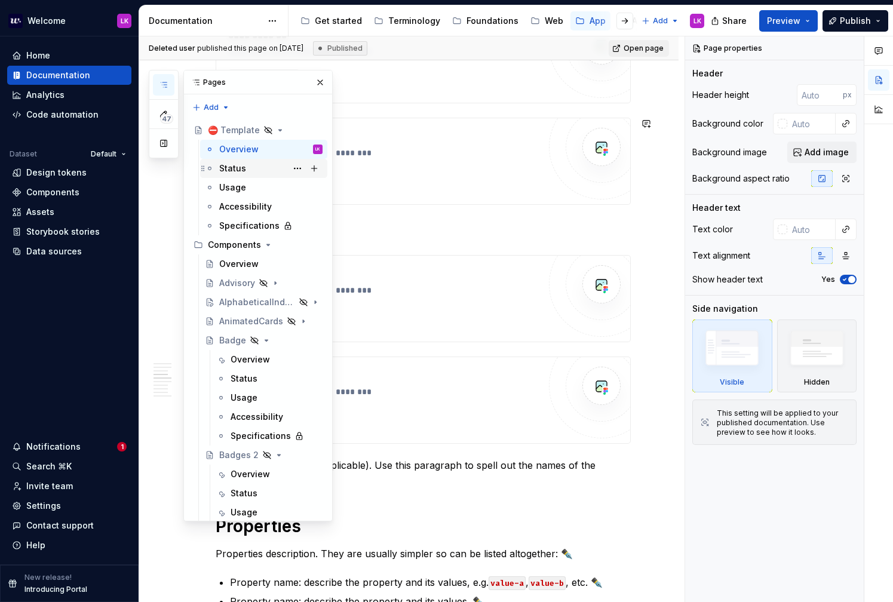
click at [270, 167] on div "Status" at bounding box center [270, 168] width 103 height 17
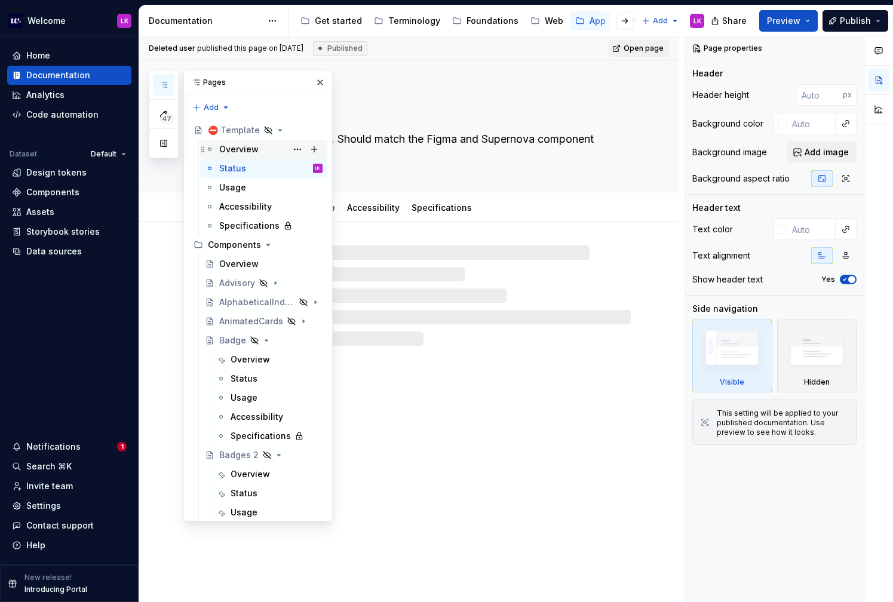
click at [262, 153] on div "Overview" at bounding box center [270, 149] width 103 height 17
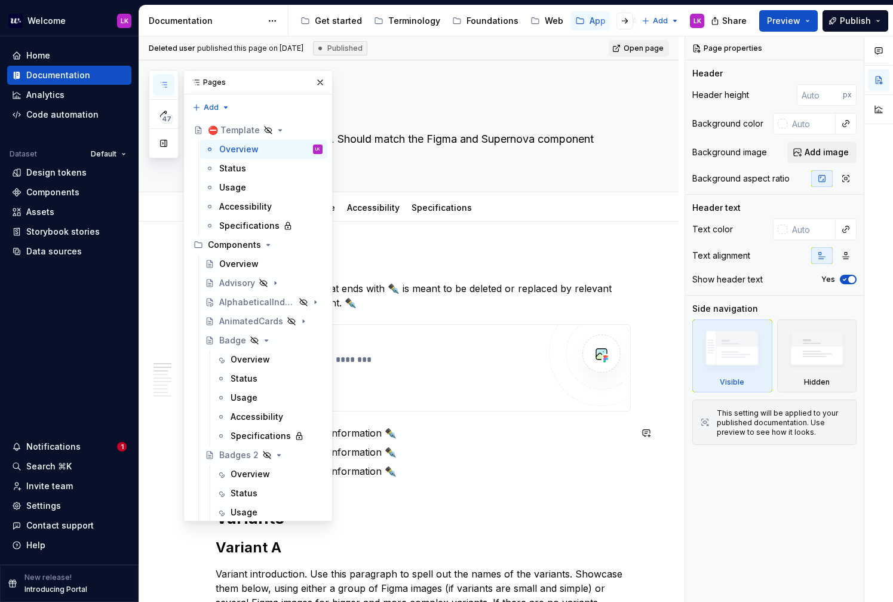
type textarea "*"
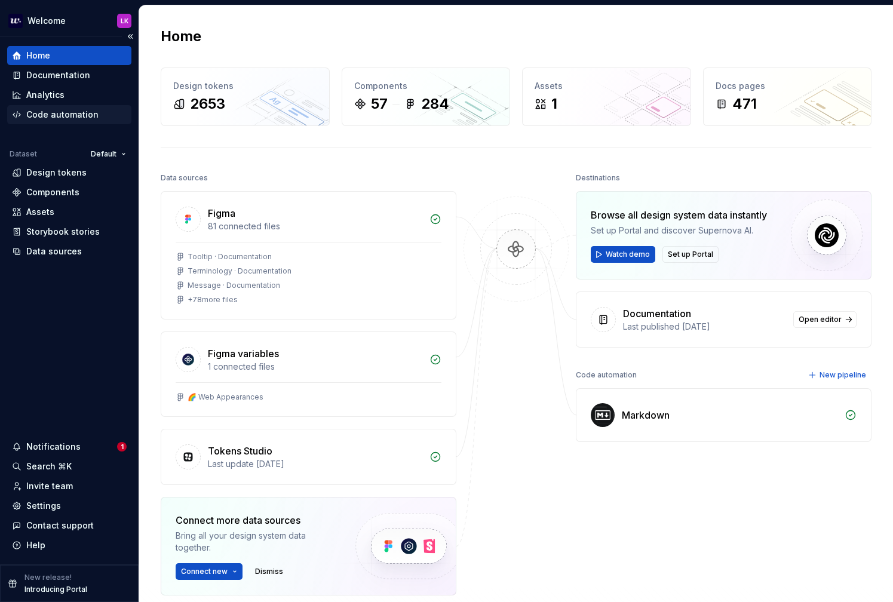
click at [76, 118] on div "Code automation" at bounding box center [62, 115] width 72 height 12
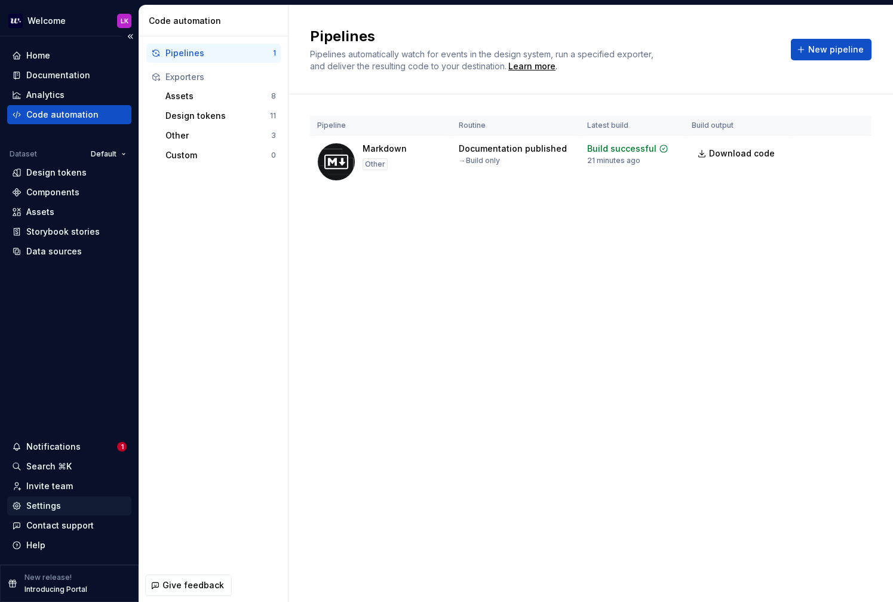
click at [47, 506] on div "Settings" at bounding box center [43, 506] width 35 height 12
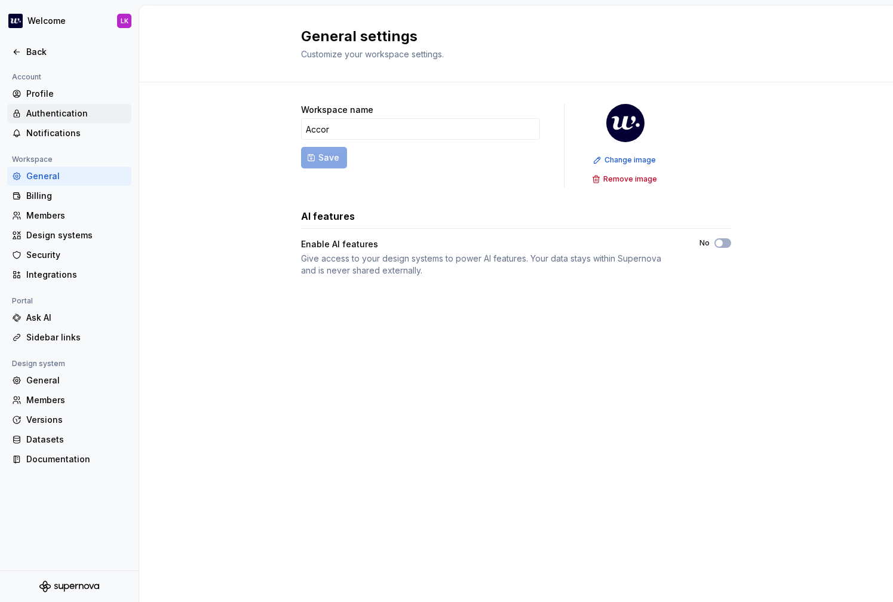
click at [58, 117] on div "Authentication" at bounding box center [76, 113] width 100 height 12
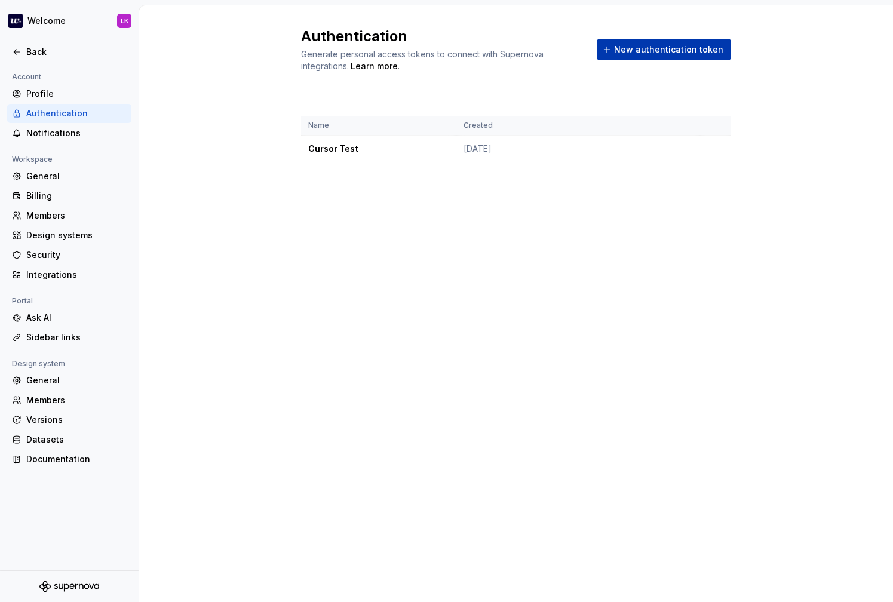
click at [629, 44] on span "New authentication token" at bounding box center [668, 50] width 109 height 12
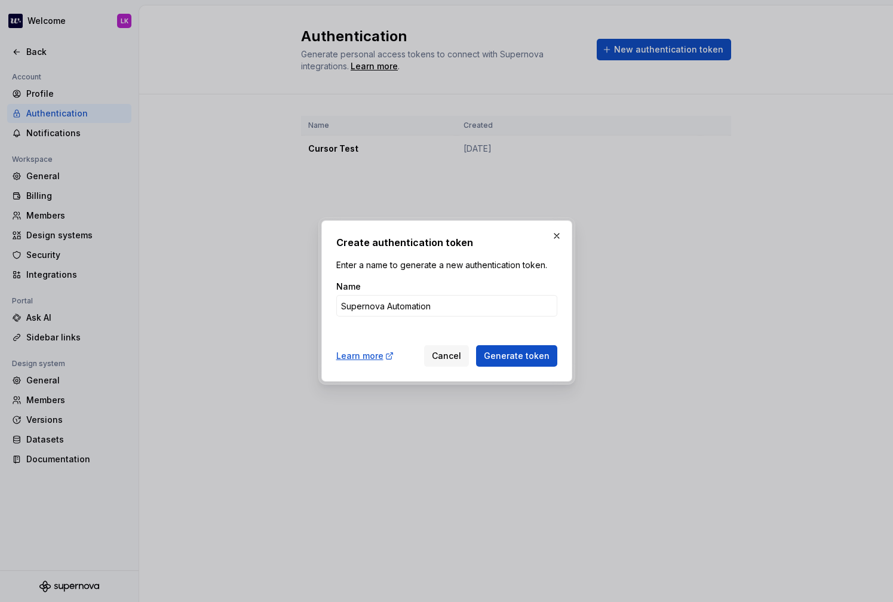
type input "Supernova Automation"
click at [476, 345] on button "Generate token" at bounding box center [516, 355] width 81 height 21
click at [501, 349] on button "Generate token" at bounding box center [516, 355] width 81 height 21
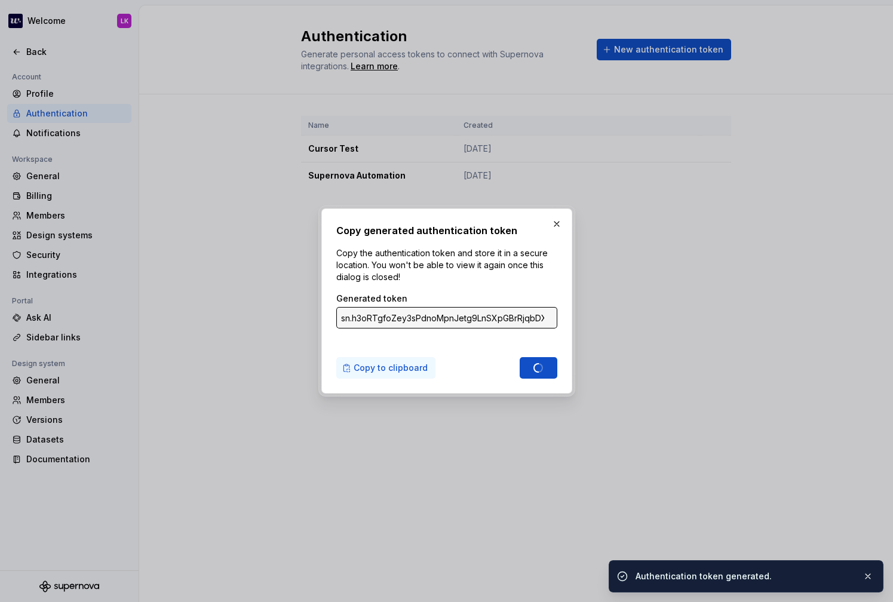
type input "sn.OqGgGLB2l84BxSHH4zUpue5tZSR7hAU7Ogbt49fyJUwtlPToj0Ypty65QShxAPNn7P9GlWuGcZUo…"
click at [367, 366] on span "Copy to clipboard" at bounding box center [390, 368] width 74 height 12
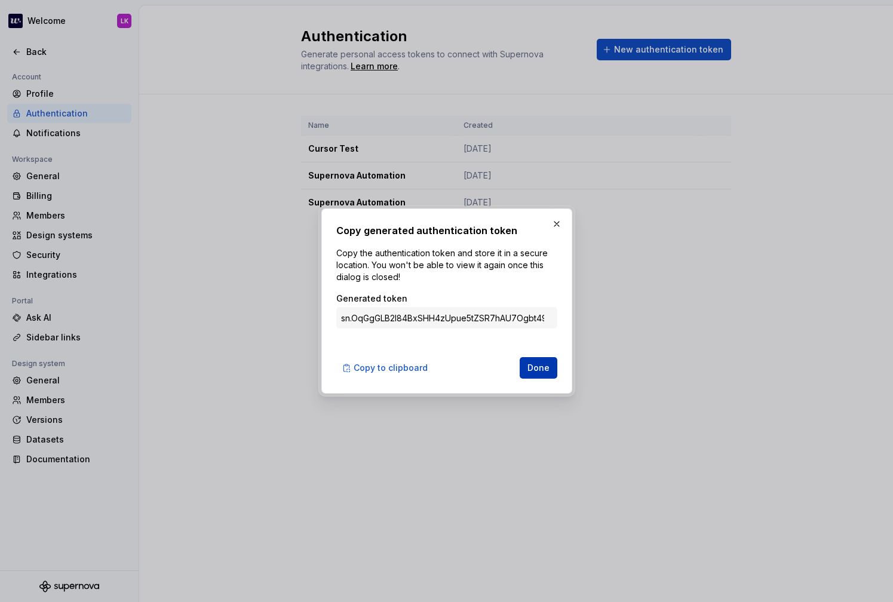
click at [528, 375] on button "Done" at bounding box center [538, 367] width 38 height 21
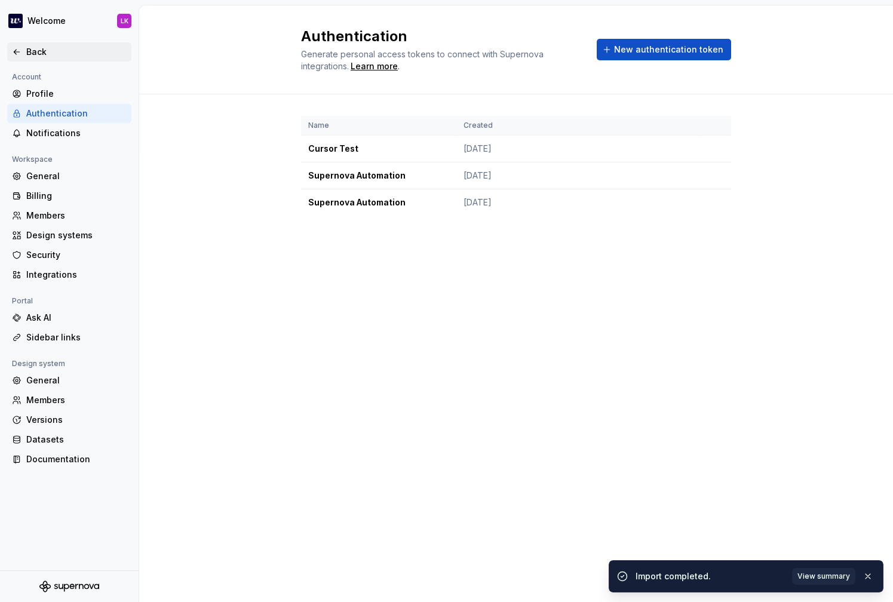
click at [37, 55] on div "Back" at bounding box center [76, 52] width 100 height 12
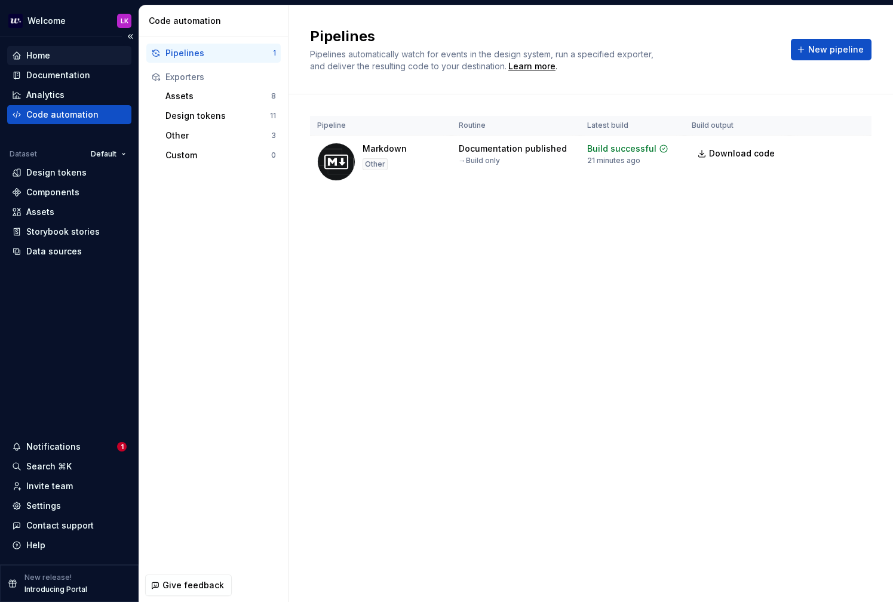
click at [64, 57] on div "Home" at bounding box center [69, 56] width 115 height 12
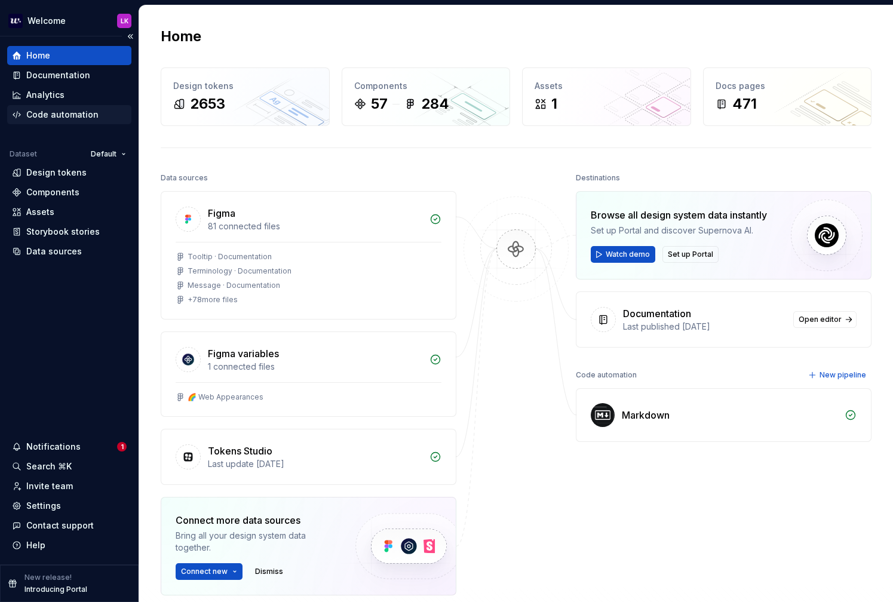
click at [68, 113] on div "Code automation" at bounding box center [62, 115] width 72 height 12
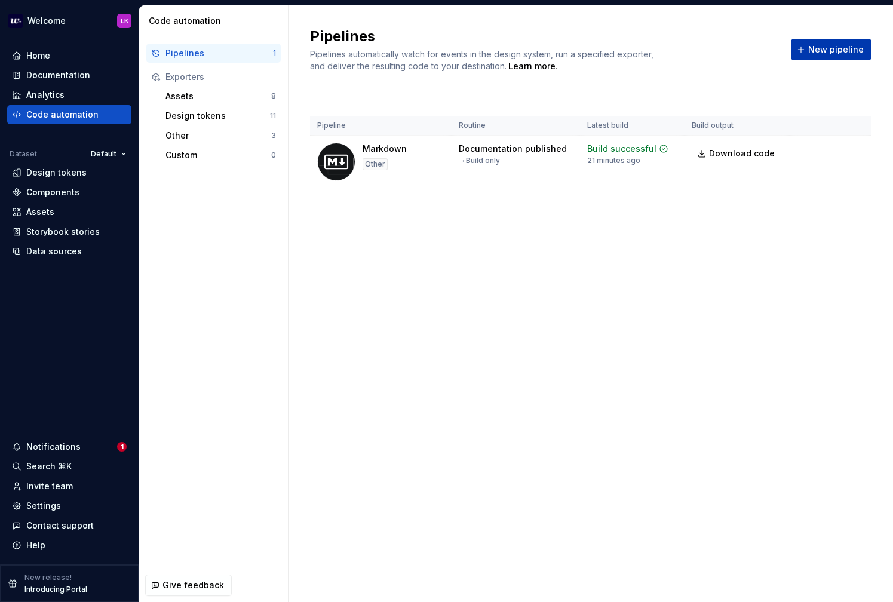
click at [814, 53] on span "New pipeline" at bounding box center [836, 50] width 56 height 12
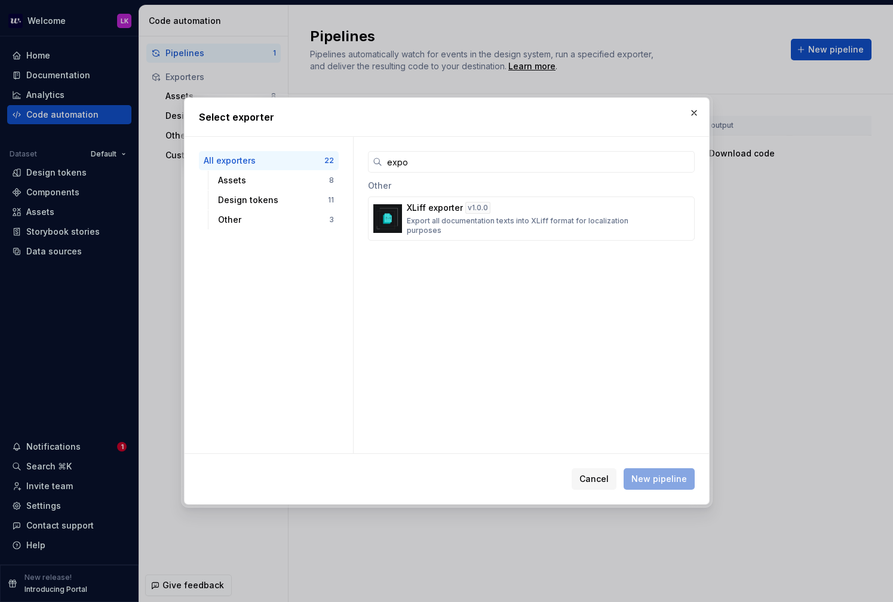
type input "expor"
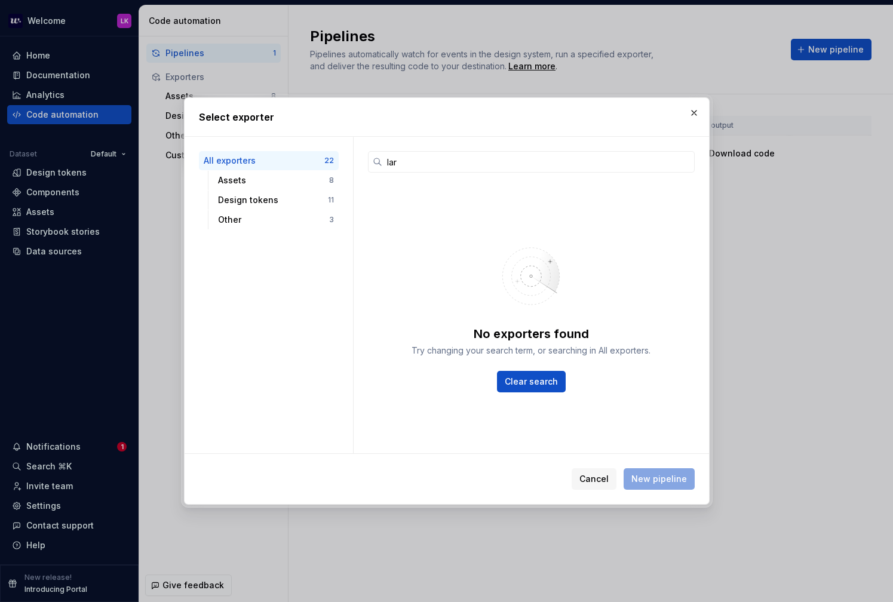
type input "la"
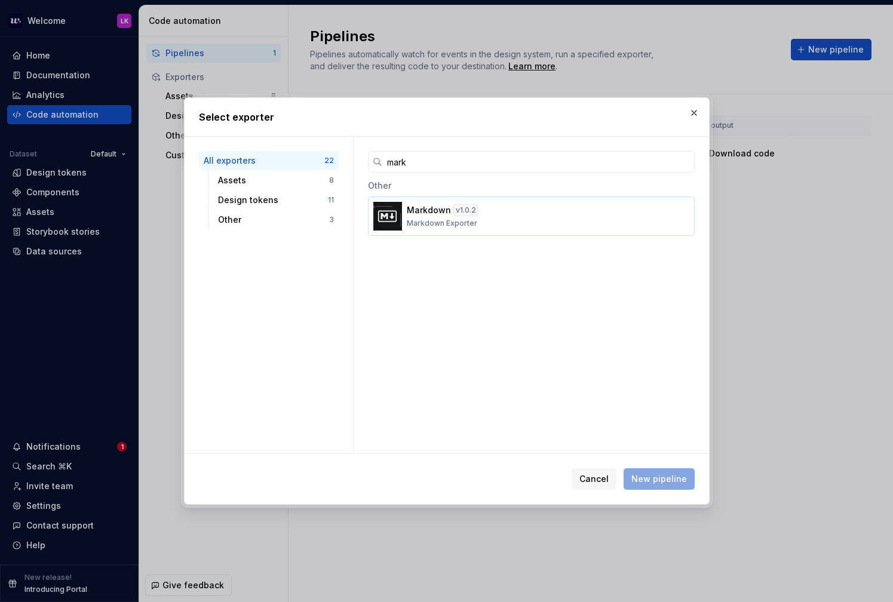
type input "mark"
click at [476, 227] on div "Markdown v 1.0.2 Markdown Exporter" at bounding box center [528, 216] width 242 height 24
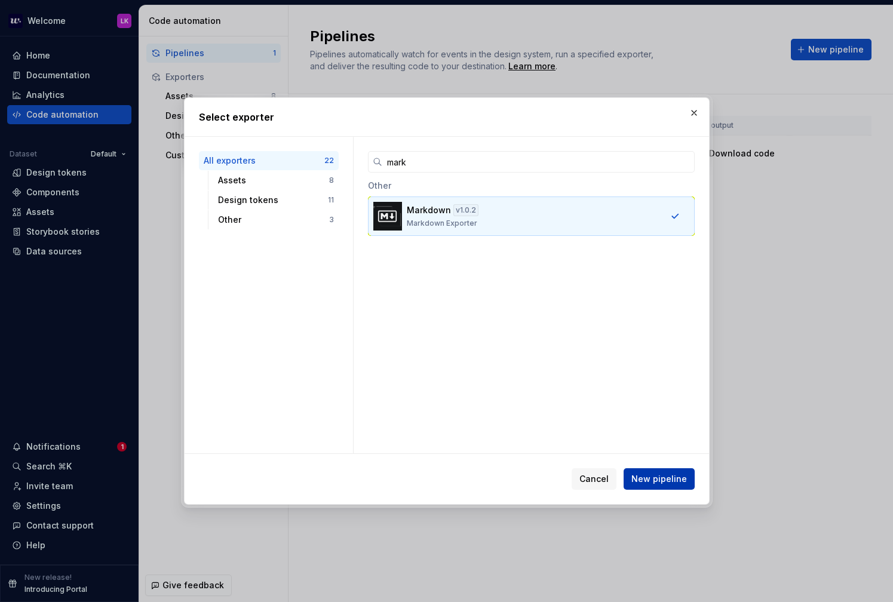
click at [663, 475] on span "New pipeline" at bounding box center [659, 479] width 56 height 12
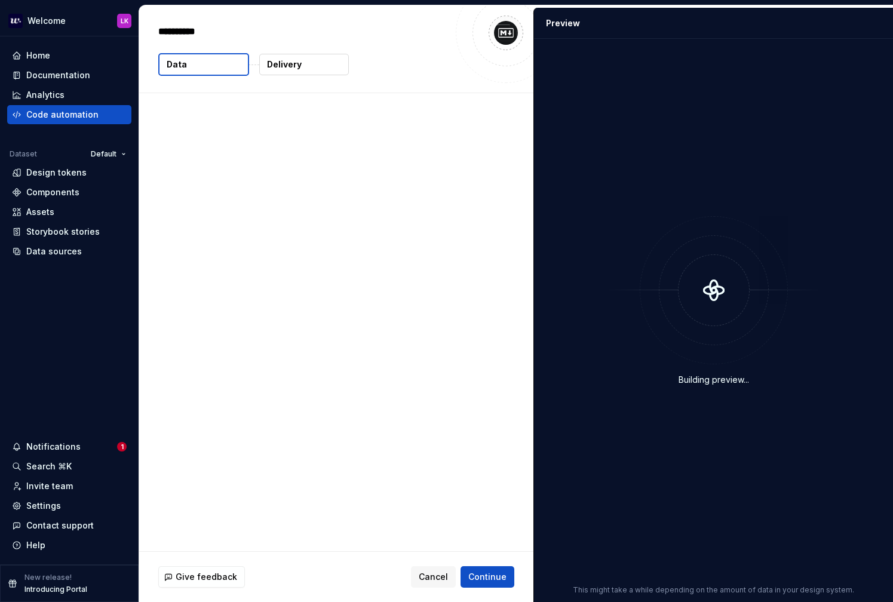
type textarea "*"
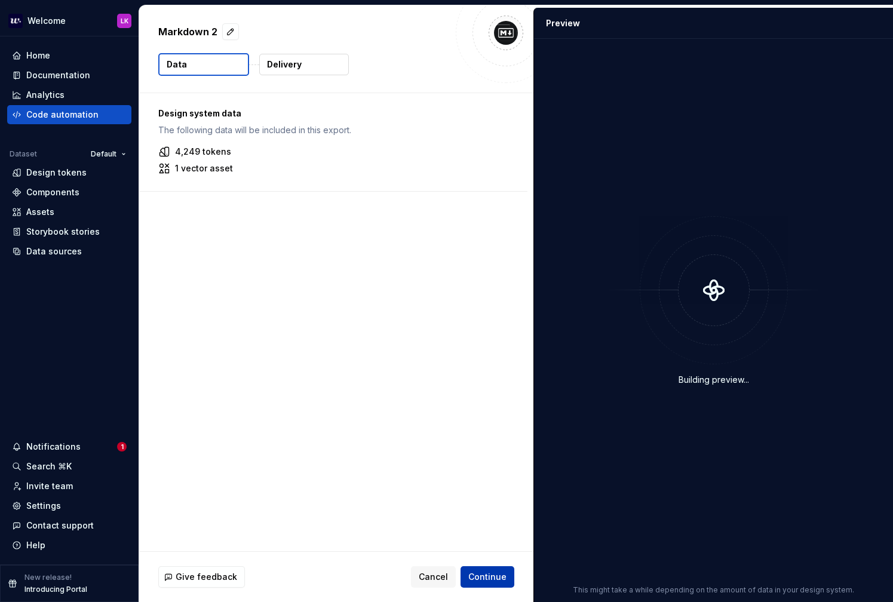
click at [471, 582] on span "Continue" at bounding box center [487, 577] width 38 height 12
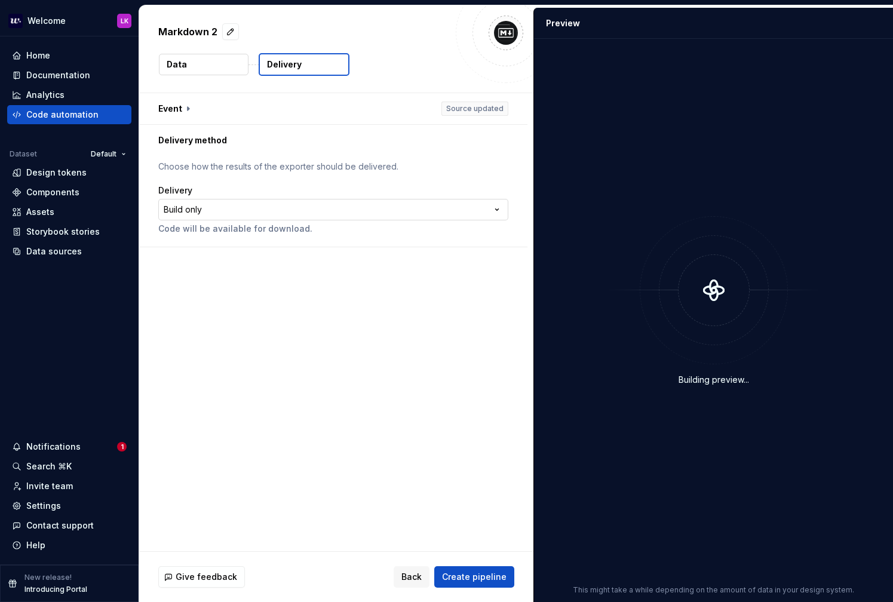
click at [337, 204] on html "**********" at bounding box center [446, 301] width 893 height 602
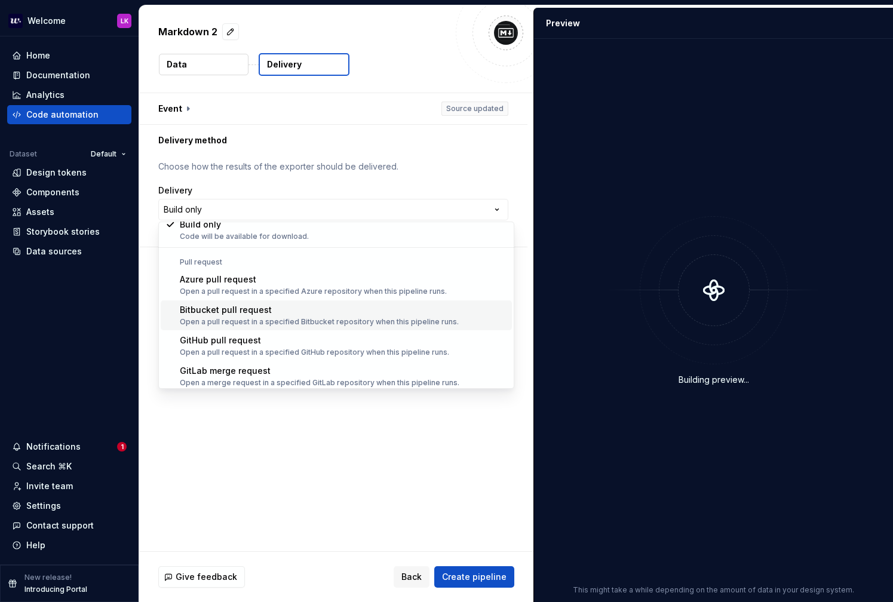
scroll to position [33, 0]
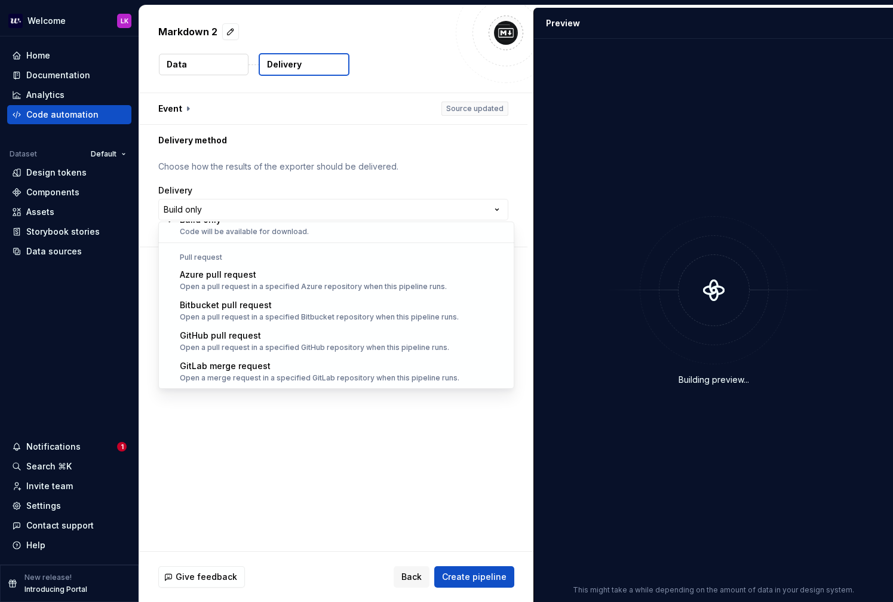
select select "******"
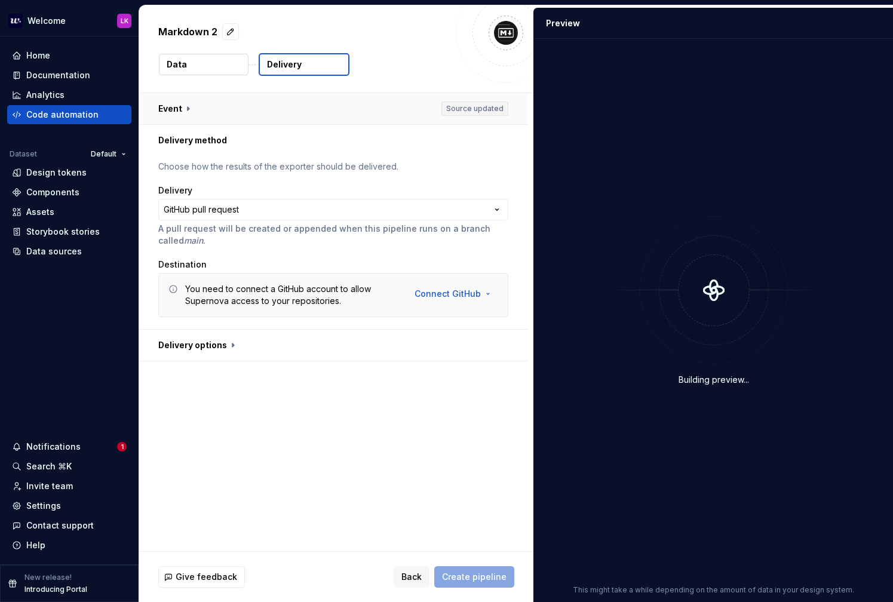
click at [453, 106] on button "button" at bounding box center [333, 108] width 388 height 31
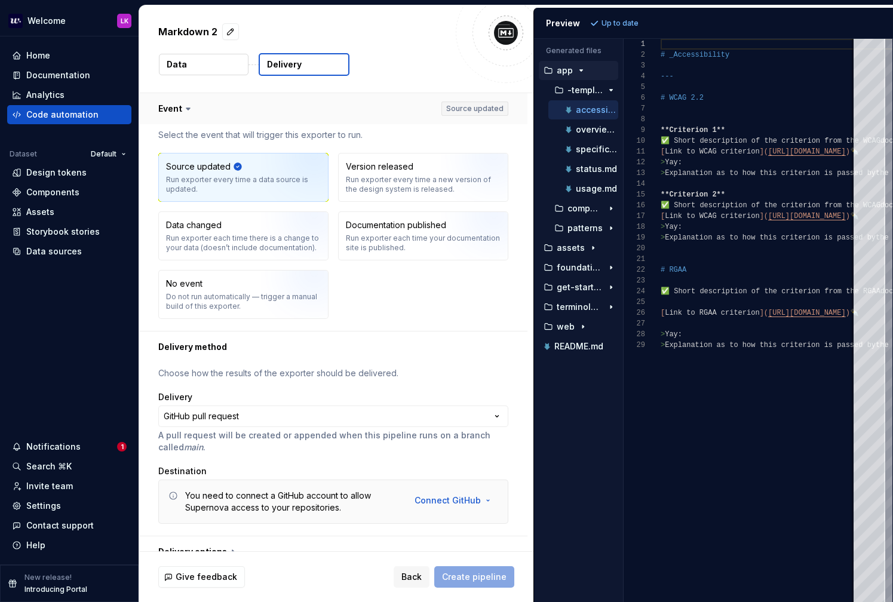
click at [402, 116] on button "button" at bounding box center [333, 108] width 388 height 31
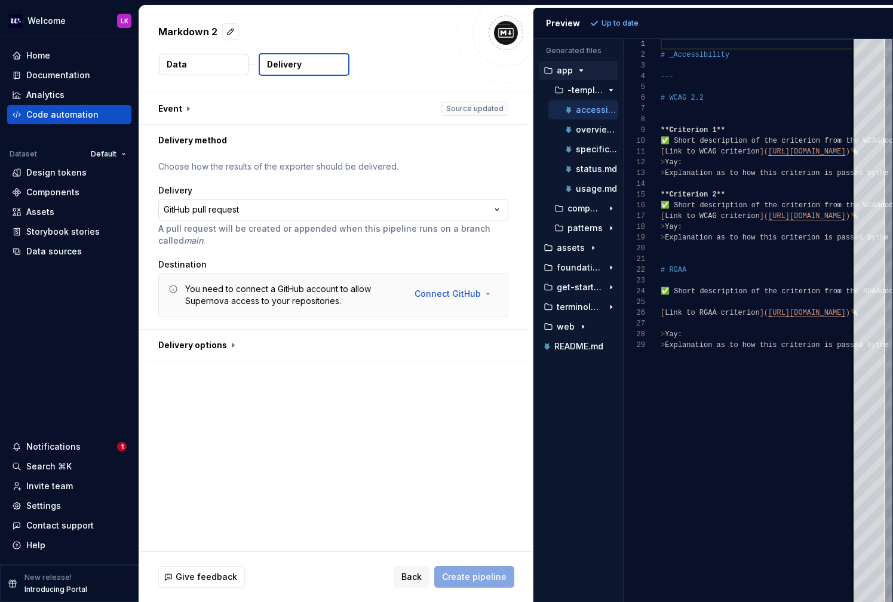
click at [310, 213] on html "**********" at bounding box center [446, 301] width 893 height 602
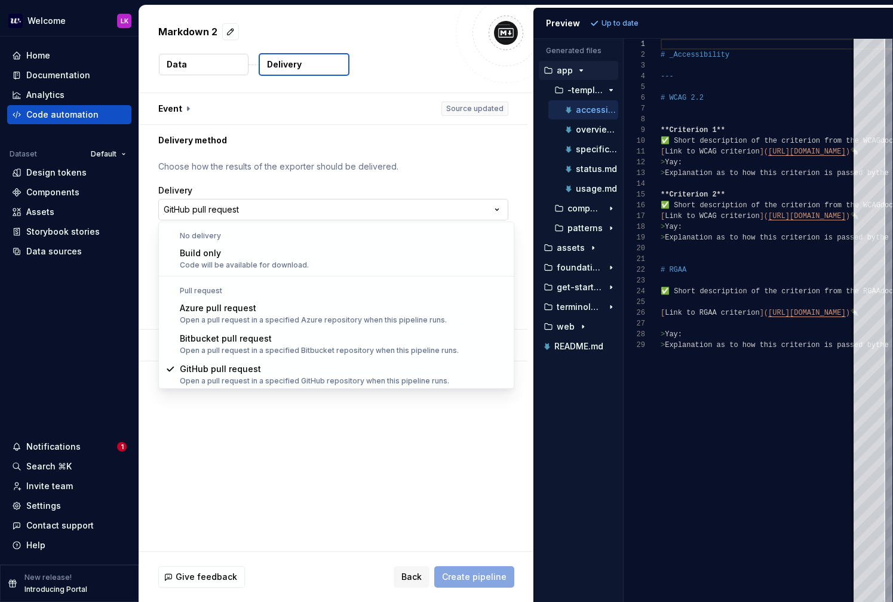
scroll to position [1, 0]
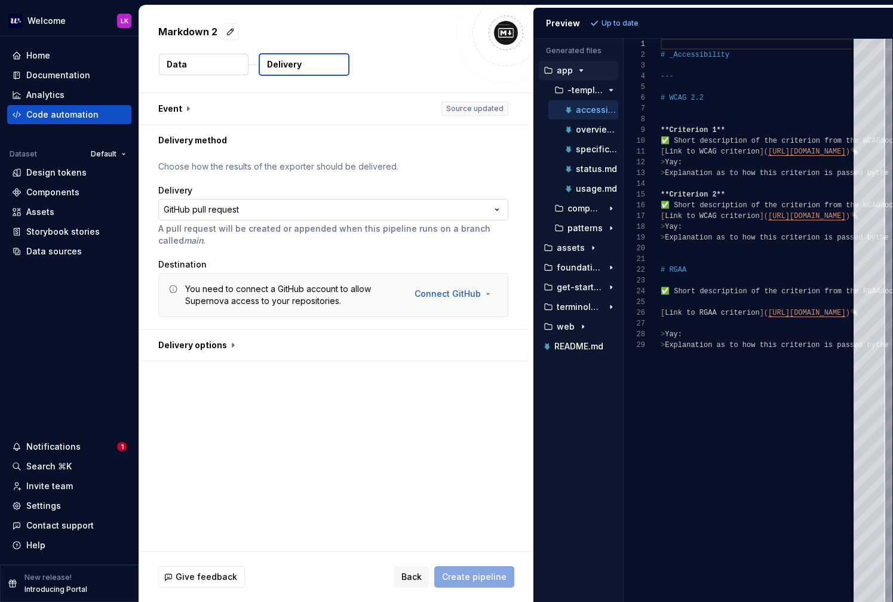
click at [310, 213] on html "**********" at bounding box center [446, 301] width 893 height 602
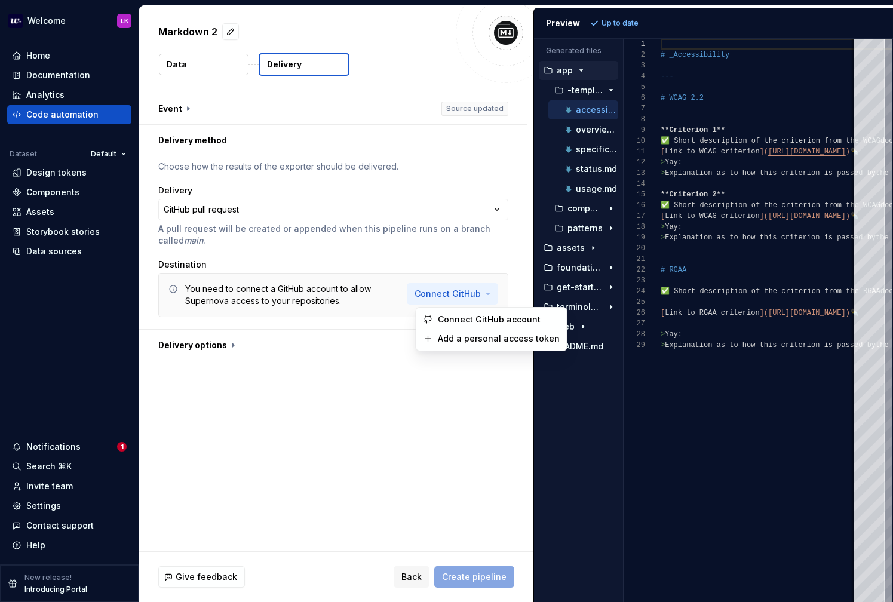
click at [444, 294] on html "**********" at bounding box center [446, 301] width 893 height 602
click at [445, 333] on span "Add a personal access token" at bounding box center [499, 339] width 122 height 12
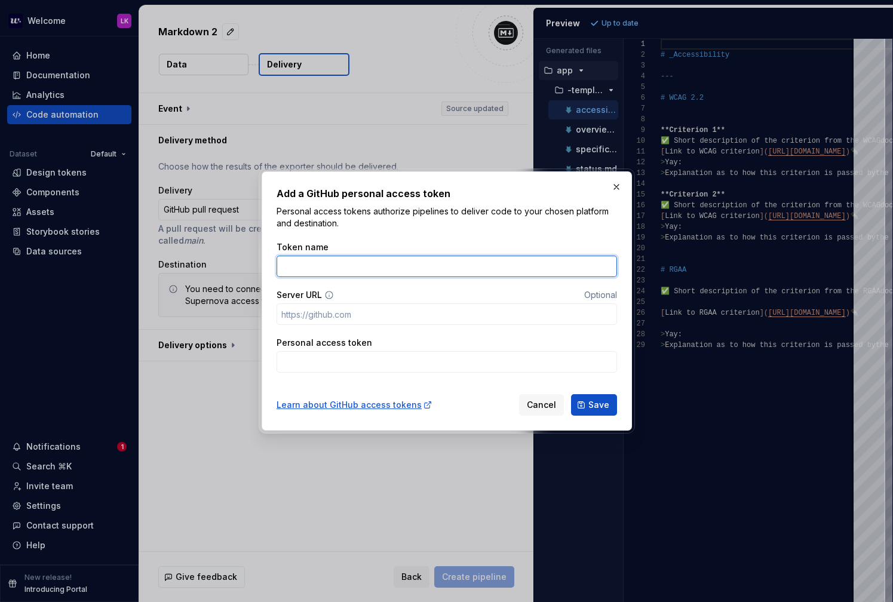
click at [362, 276] on input "Token name" at bounding box center [446, 266] width 340 height 21
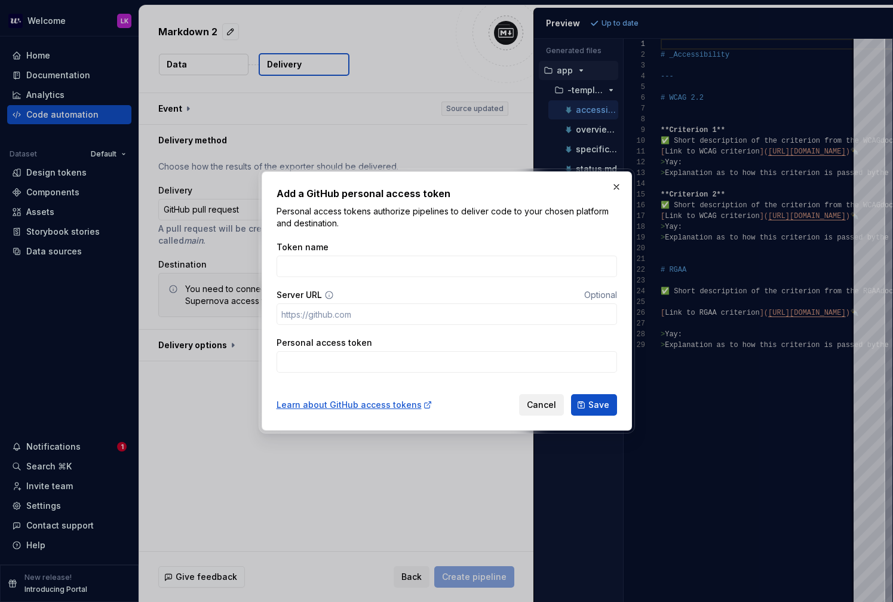
click at [533, 404] on span "Cancel" at bounding box center [541, 405] width 29 height 12
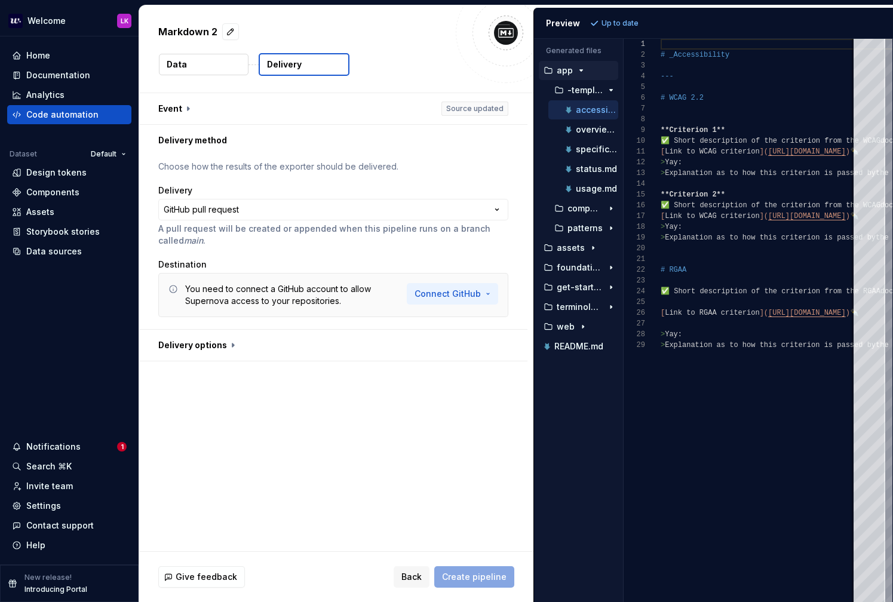
click at [440, 294] on html "**********" at bounding box center [446, 301] width 893 height 602
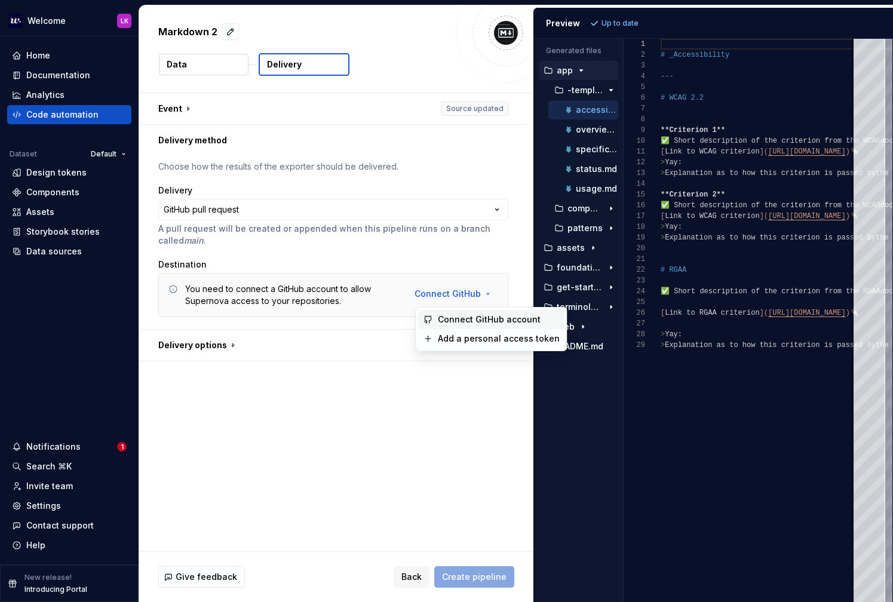
click at [444, 318] on span "Connect GitHub account" at bounding box center [499, 319] width 122 height 12
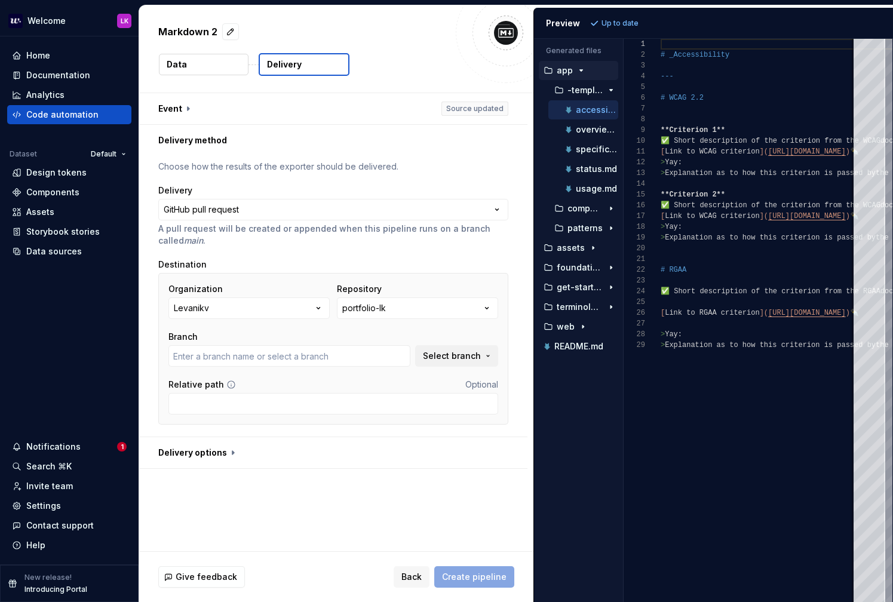
type input "master"
click at [295, 307] on button "Levanikv" at bounding box center [248, 307] width 161 height 21
click at [314, 248] on div "**********" at bounding box center [333, 296] width 350 height 271
click at [419, 304] on button "portfolio-lk" at bounding box center [417, 307] width 161 height 21
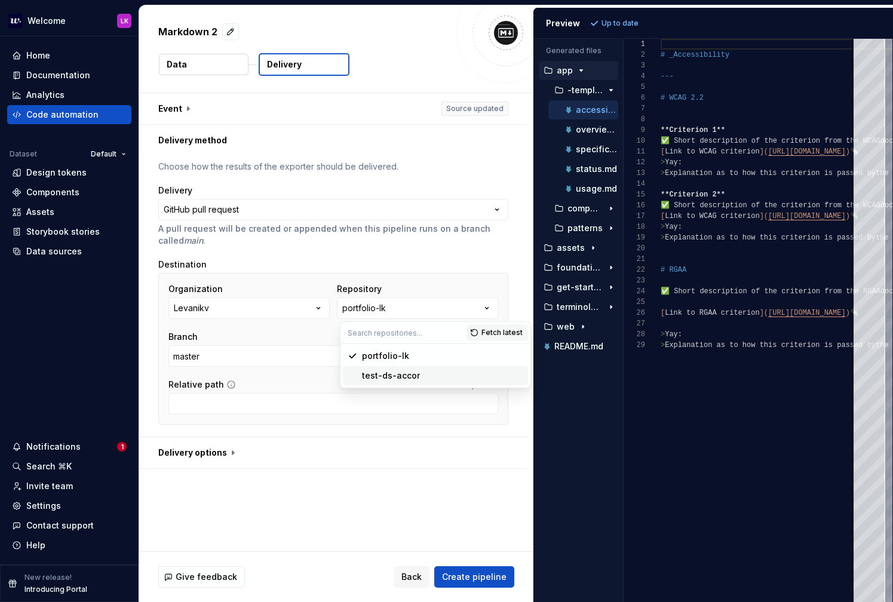
click at [396, 373] on div "test-ds-accor" at bounding box center [391, 376] width 58 height 12
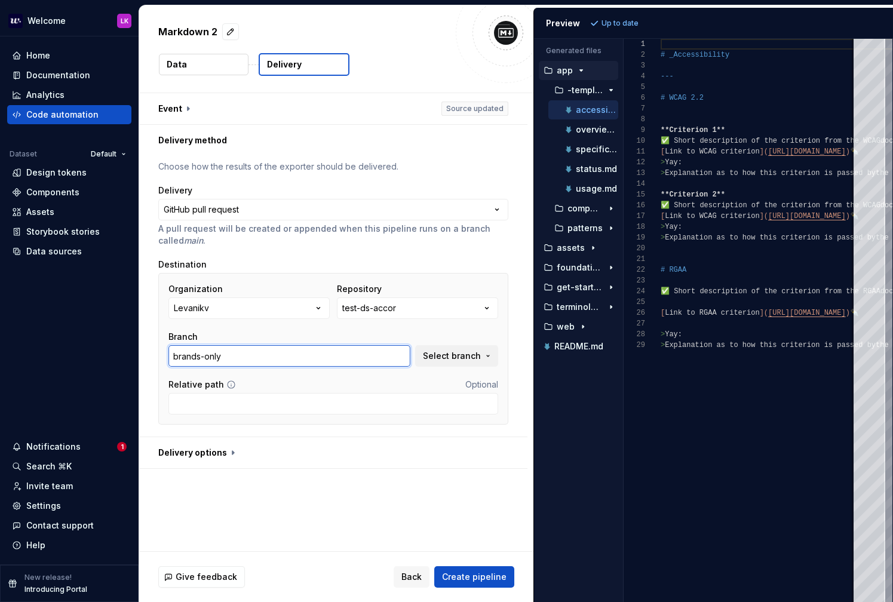
click at [346, 356] on input "brands-only" at bounding box center [289, 355] width 242 height 21
click at [490, 353] on button "Select branch" at bounding box center [456, 355] width 83 height 21
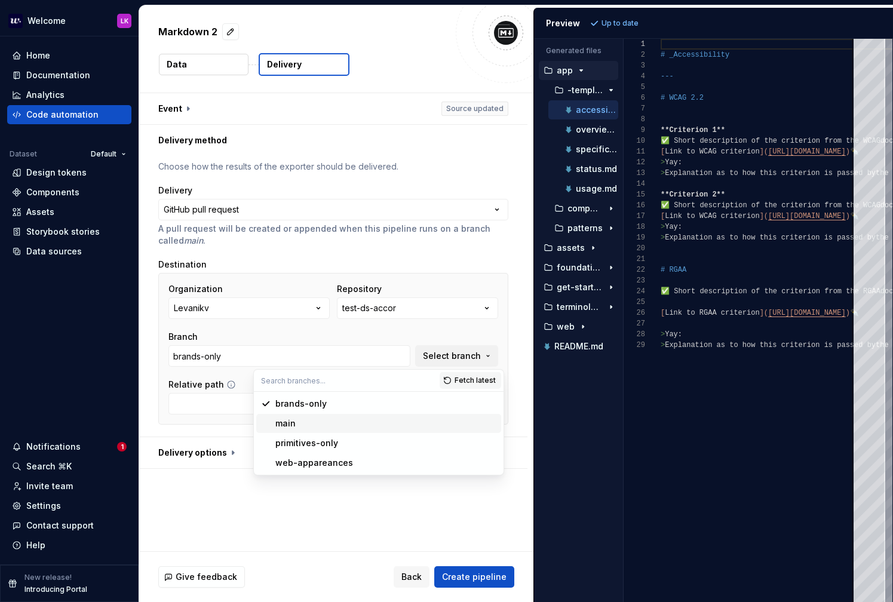
click at [396, 426] on div "main" at bounding box center [385, 423] width 221 height 12
type input "main"
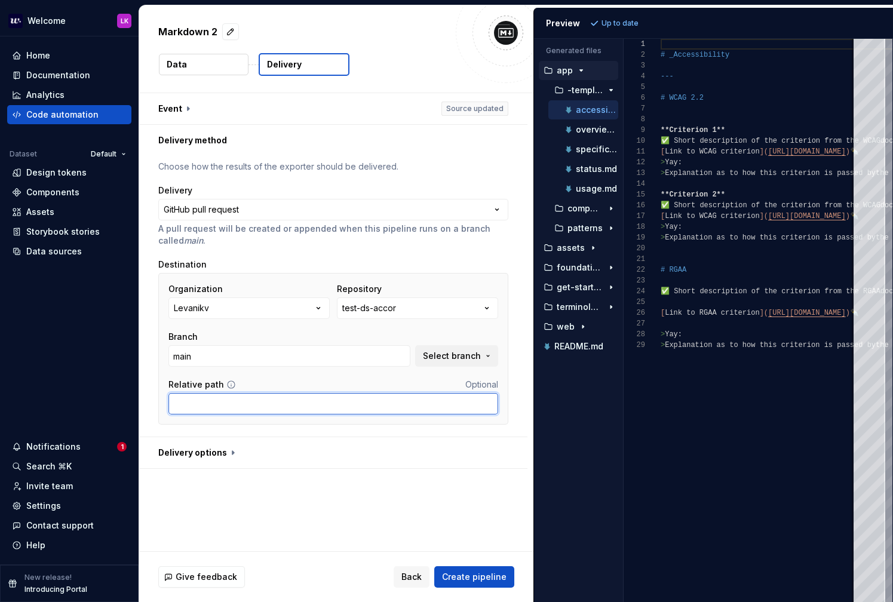
click at [294, 405] on input "Relative path" at bounding box center [333, 403] width 330 height 21
click at [220, 453] on button "button" at bounding box center [333, 452] width 388 height 31
type textarea "*"
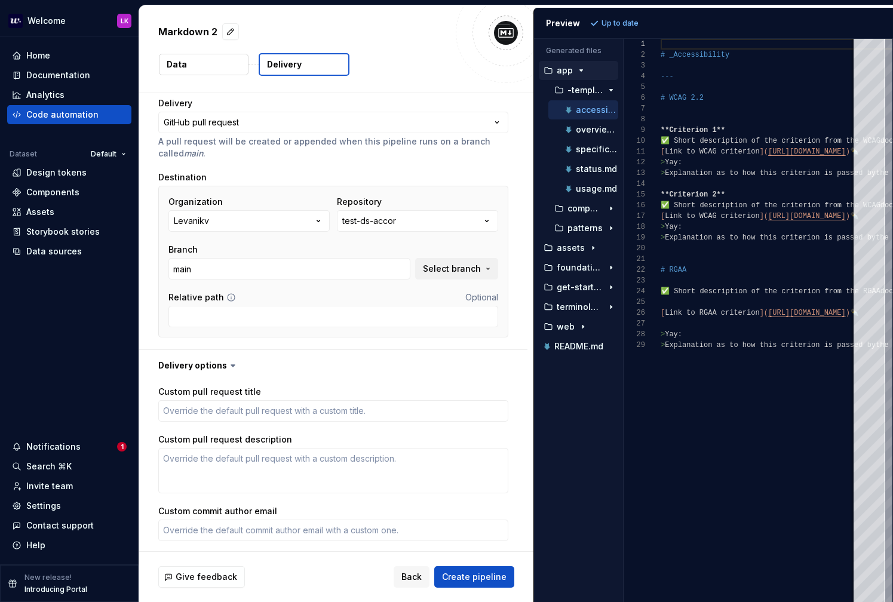
scroll to position [0, 0]
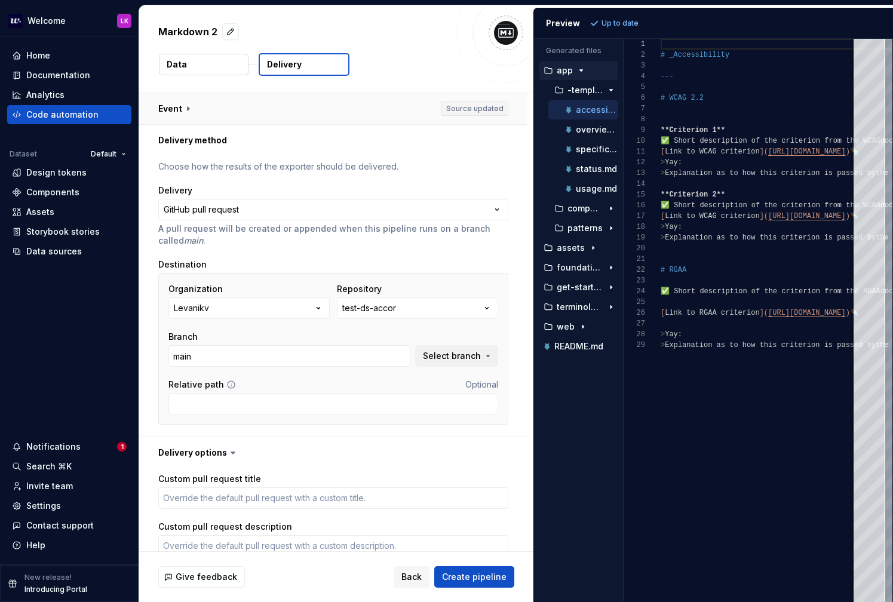
click at [245, 110] on button "button" at bounding box center [333, 108] width 388 height 31
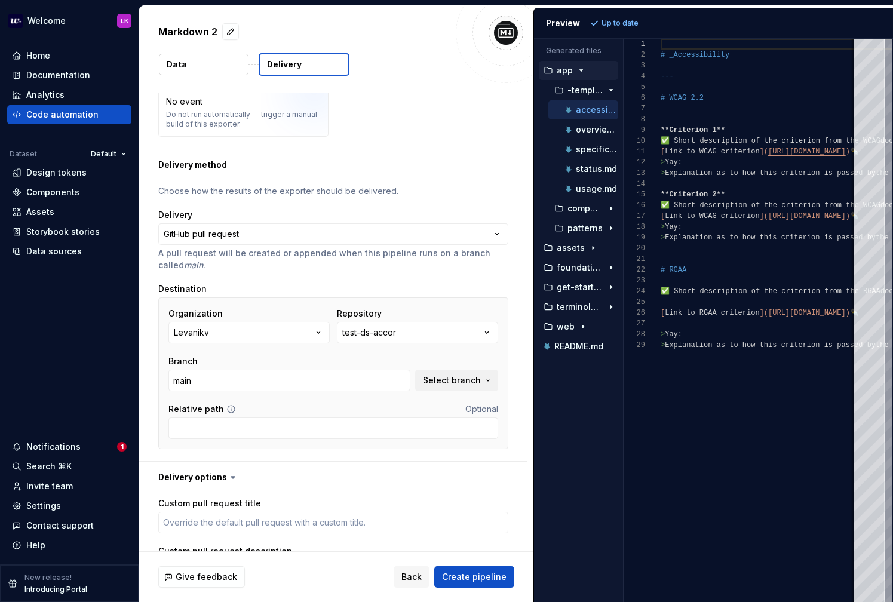
scroll to position [406, 0]
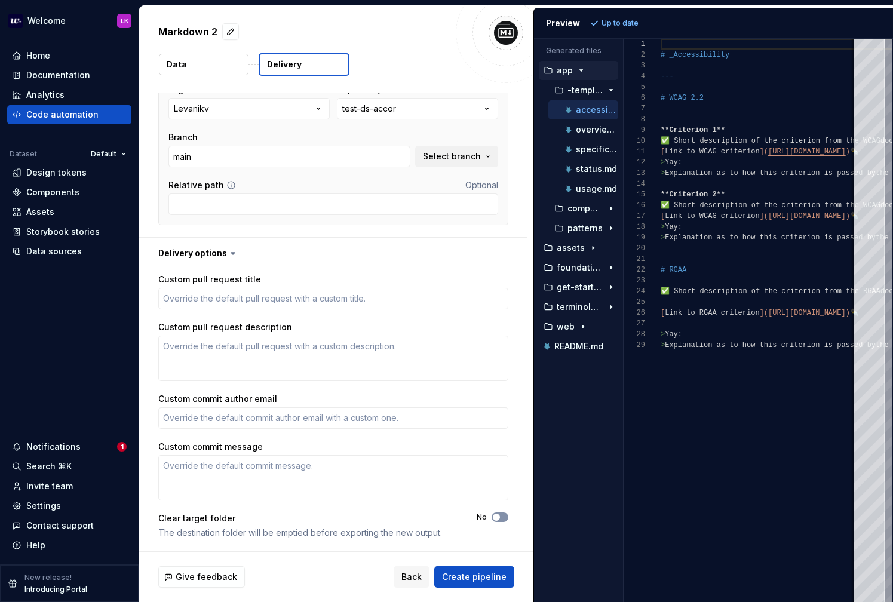
click at [508, 518] on button "No" at bounding box center [499, 517] width 17 height 10
click at [475, 580] on span "Create pipeline" at bounding box center [474, 577] width 64 height 12
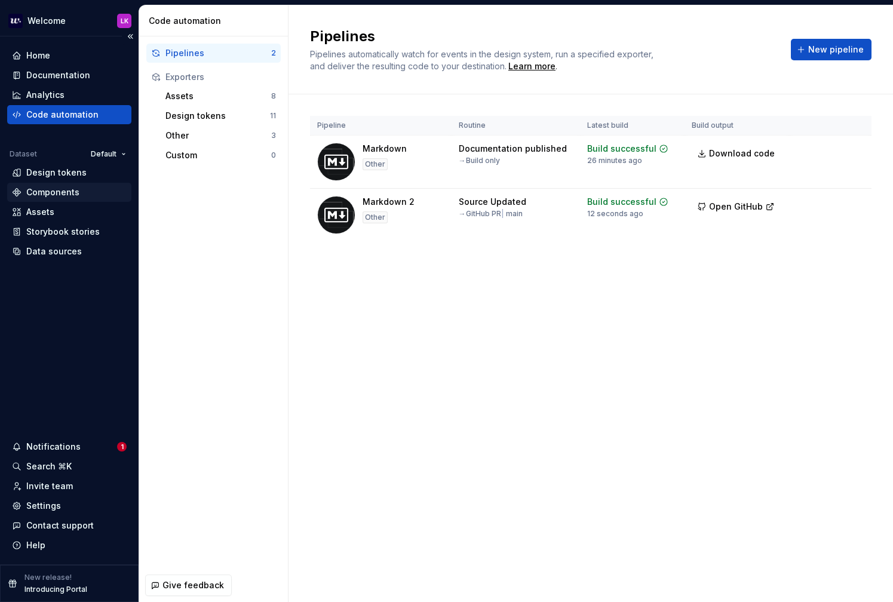
click at [50, 198] on div "Components" at bounding box center [69, 192] width 124 height 19
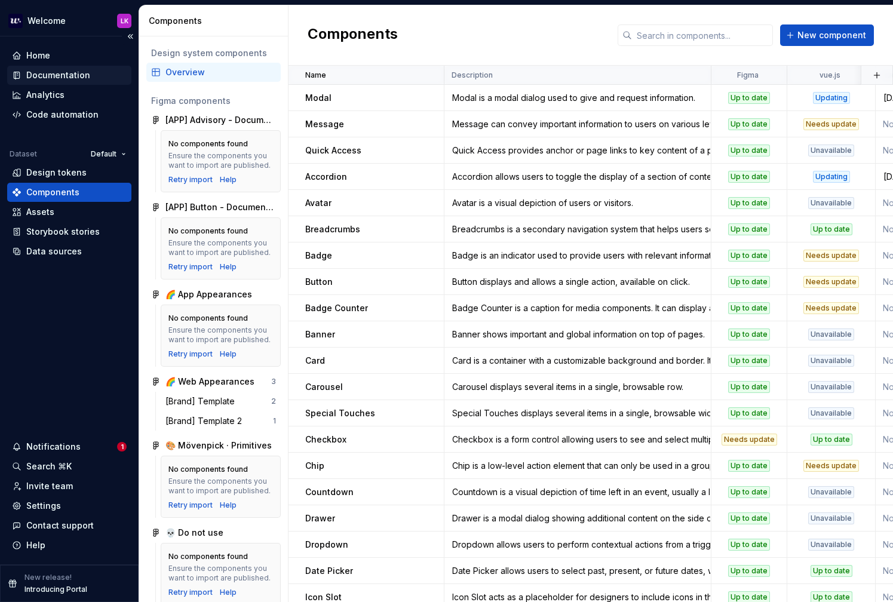
click at [79, 75] on div "Documentation" at bounding box center [58, 75] width 64 height 12
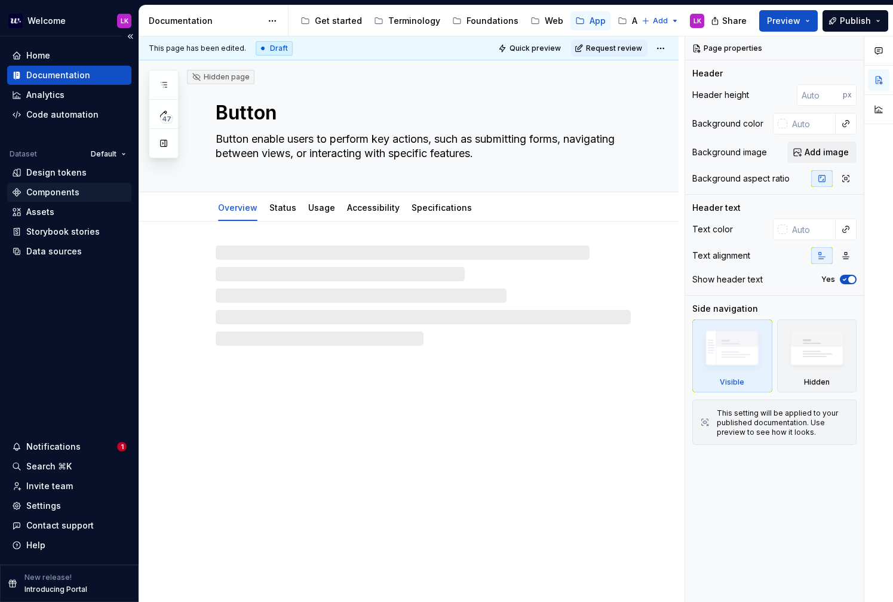
click at [59, 190] on div "Components" at bounding box center [52, 192] width 53 height 12
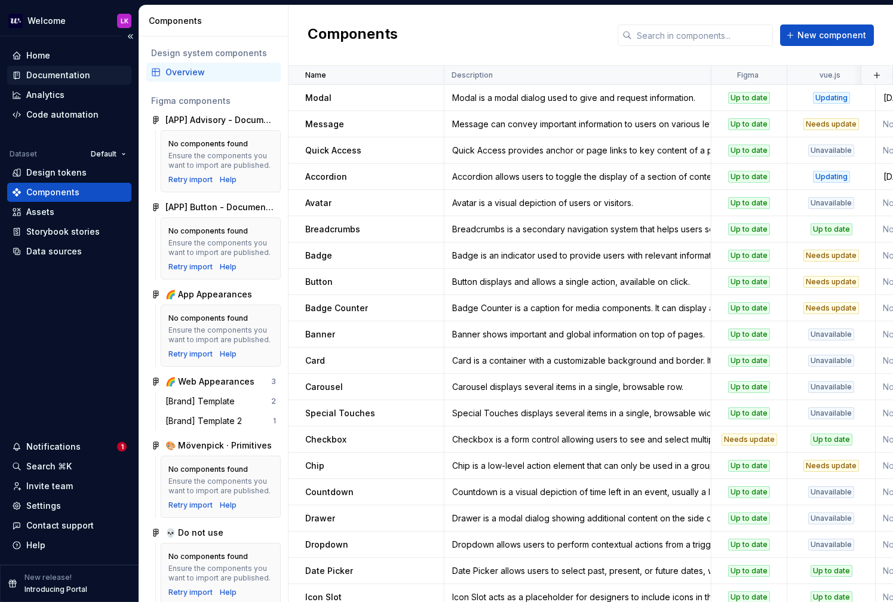
click at [79, 80] on div "Documentation" at bounding box center [58, 75] width 64 height 12
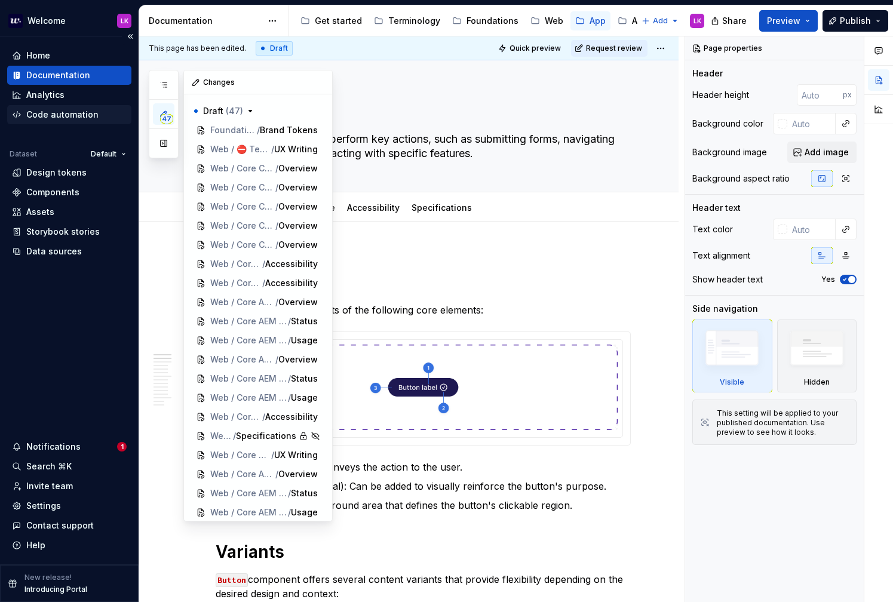
type textarea "*"
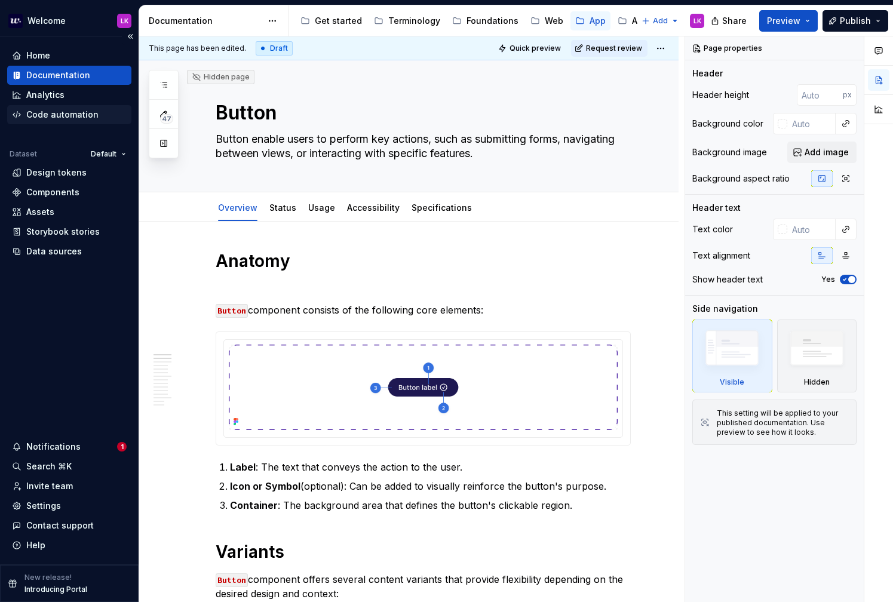
click at [90, 114] on div "Code automation" at bounding box center [62, 115] width 72 height 12
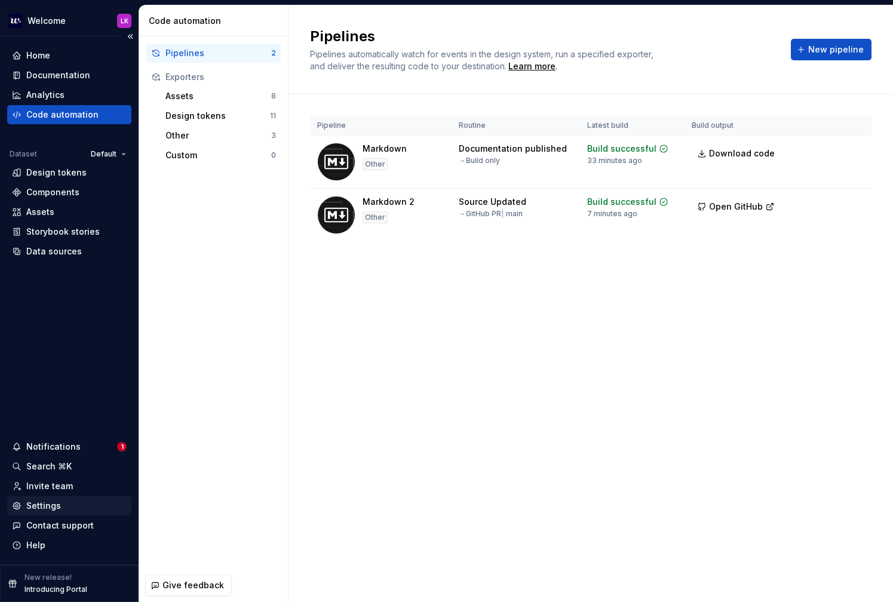
click at [47, 506] on div "Settings" at bounding box center [43, 506] width 35 height 12
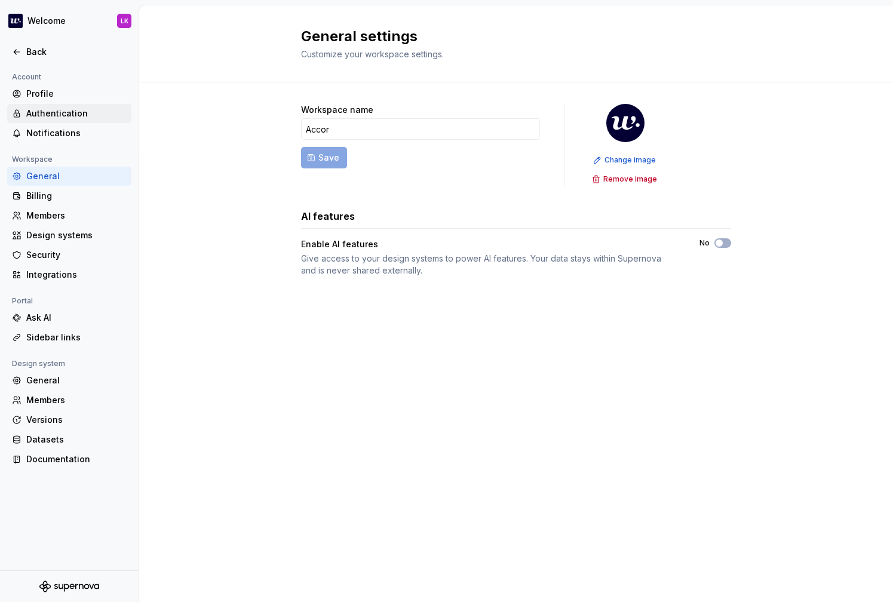
click at [54, 113] on div "Authentication" at bounding box center [76, 113] width 100 height 12
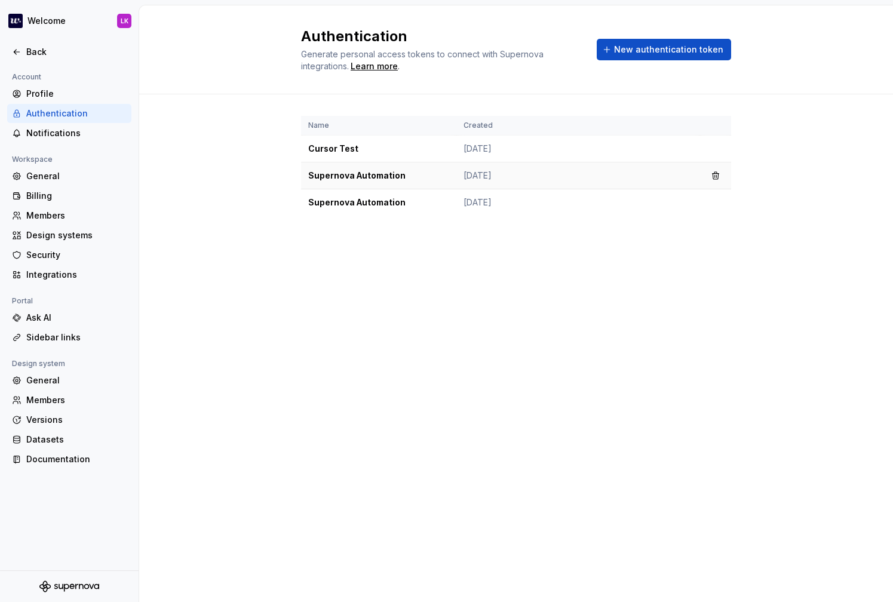
click at [640, 167] on td "[DATE]" at bounding box center [578, 175] width 244 height 27
click at [343, 184] on td "Supernova Automation" at bounding box center [378, 175] width 155 height 27
click at [343, 177] on td "Supernova Automation" at bounding box center [378, 175] width 155 height 27
click at [717, 177] on button "button" at bounding box center [715, 175] width 17 height 17
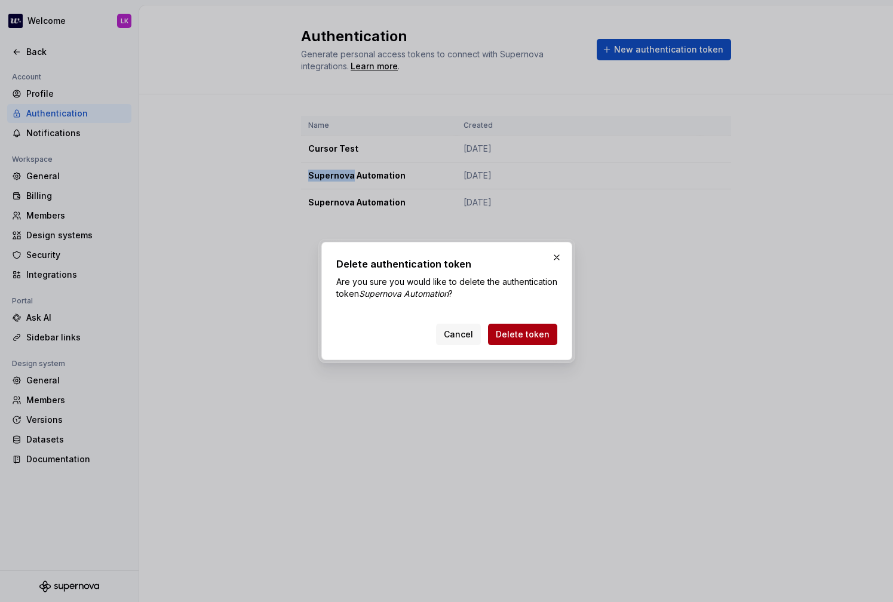
click at [533, 341] on button "Delete token" at bounding box center [522, 334] width 69 height 21
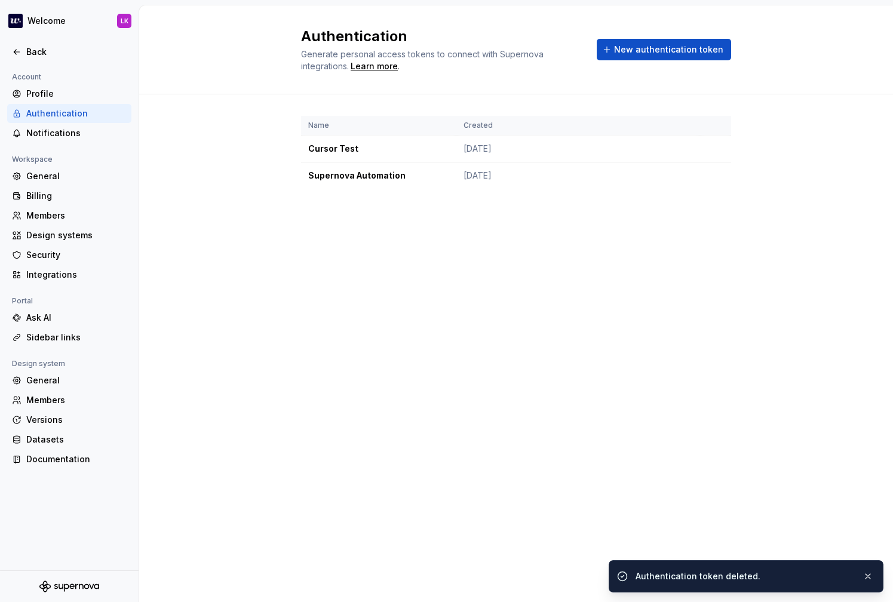
click at [718, 177] on button "button" at bounding box center [715, 175] width 17 height 17
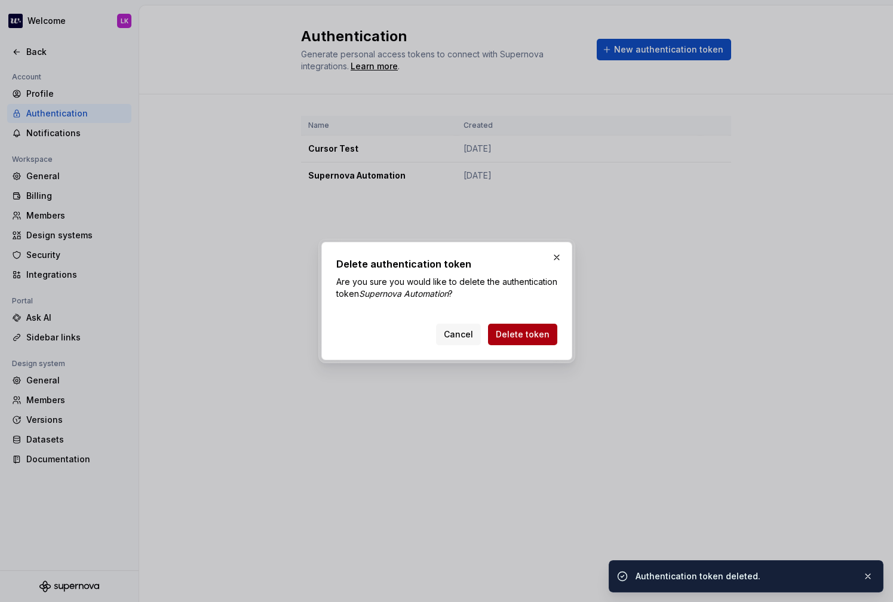
click at [537, 336] on span "Delete token" at bounding box center [523, 334] width 54 height 12
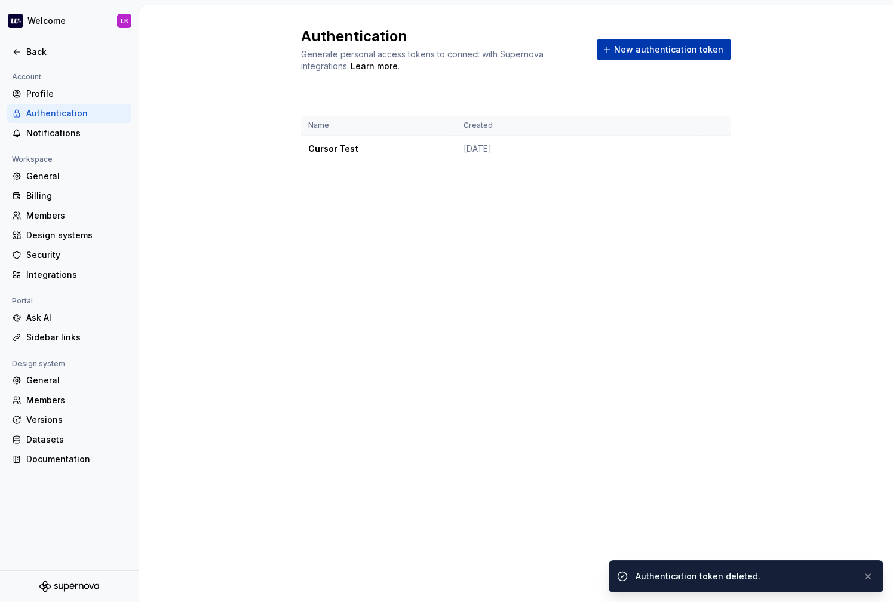
click at [624, 53] on span "New authentication token" at bounding box center [668, 50] width 109 height 12
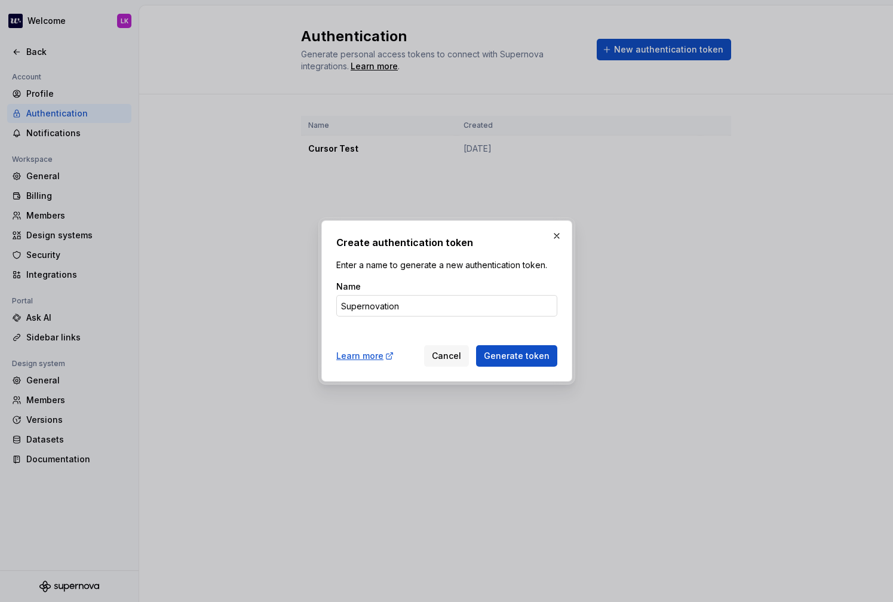
type input "Supernovation"
type input "u"
type input "Automation"
click at [507, 361] on span "Generate token" at bounding box center [517, 356] width 66 height 12
click at [508, 361] on span "Generate token" at bounding box center [517, 356] width 66 height 12
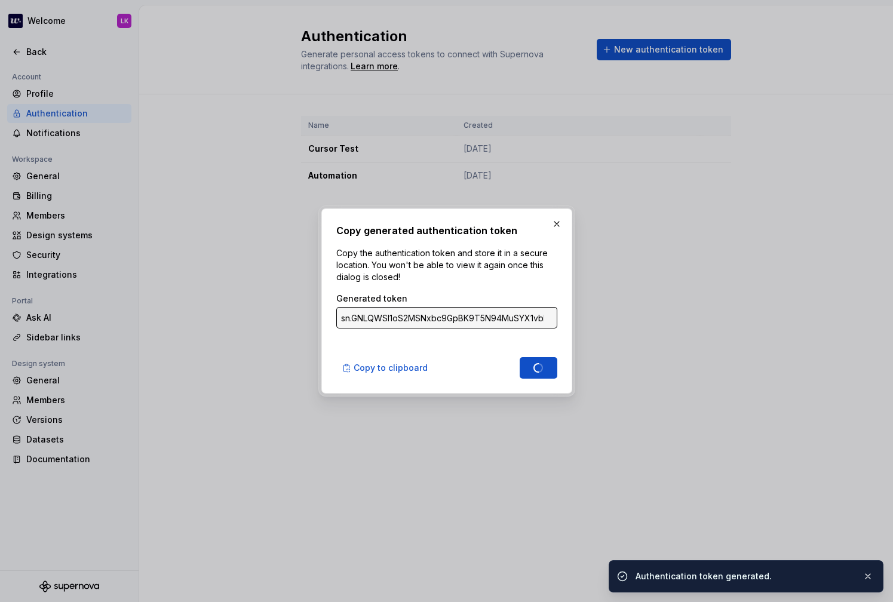
type input "sn.41NbSMjb6soUMceurdkD5R7jEwCY6zQzPnhplpGaxA48gGJX1tbMbSv0yI7n5LCy6MyWulvFCoy5…"
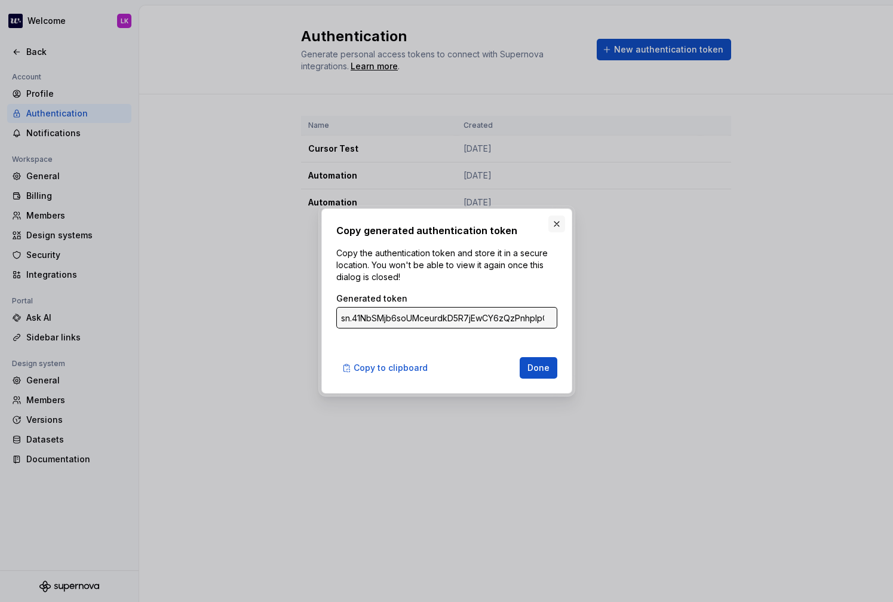
click at [560, 222] on button "button" at bounding box center [556, 224] width 17 height 17
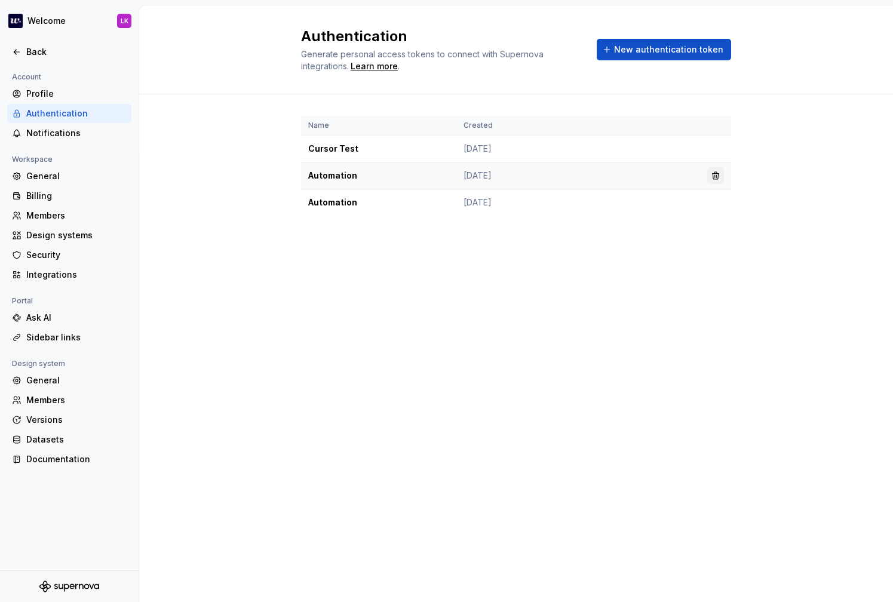
click at [721, 174] on button "button" at bounding box center [715, 175] width 17 height 17
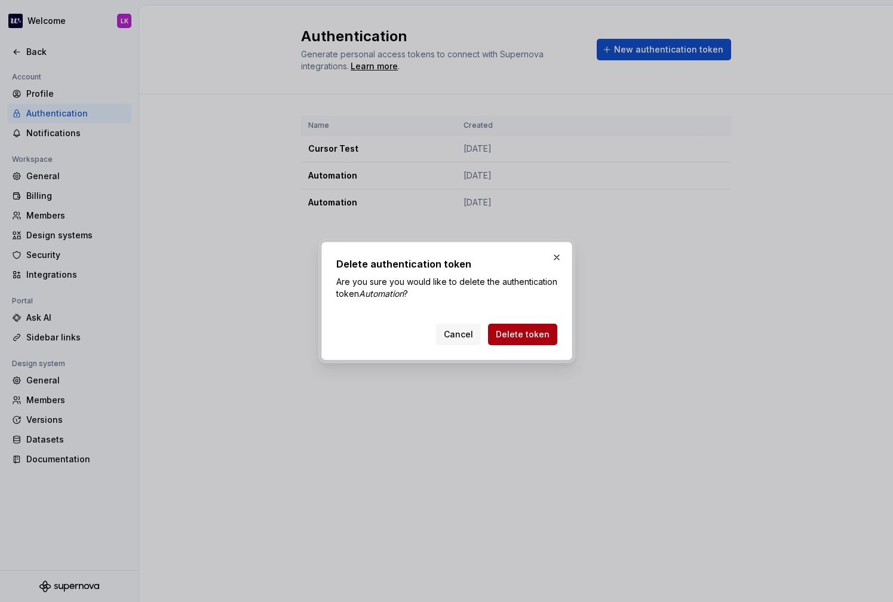
click at [550, 340] on button "Delete token" at bounding box center [522, 334] width 69 height 21
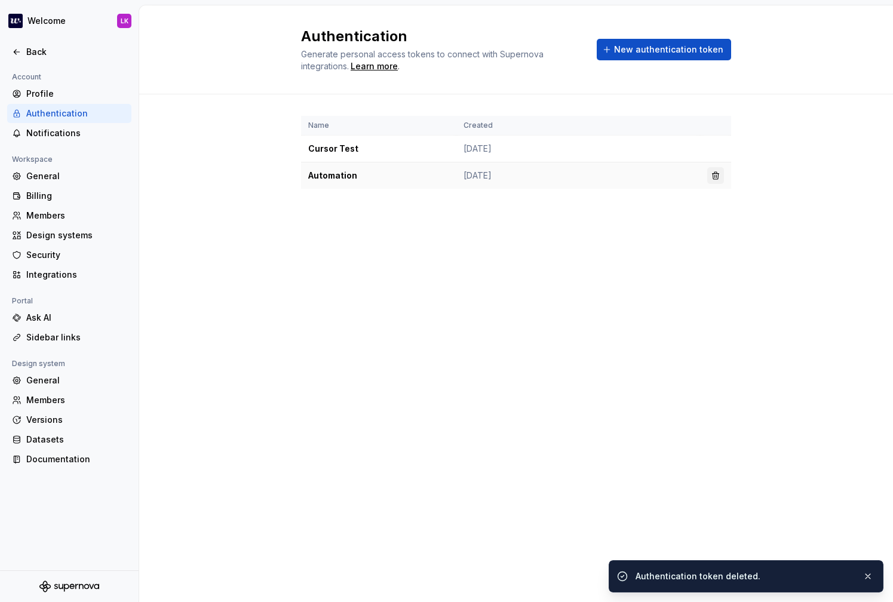
click at [717, 167] on button "button" at bounding box center [715, 175] width 17 height 17
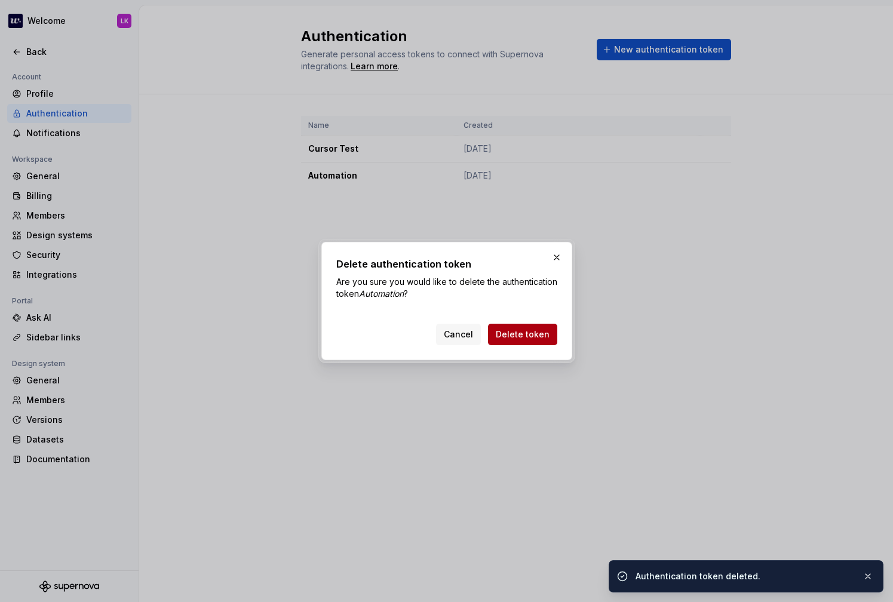
click at [520, 333] on span "Delete token" at bounding box center [523, 334] width 54 height 12
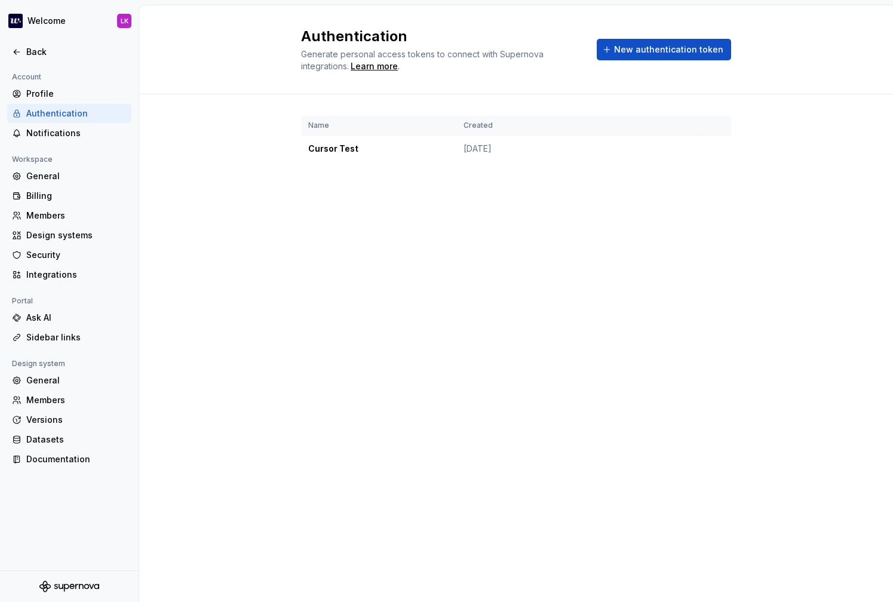
click at [639, 63] on div "Authentication Generate personal access tokens to connect with Supernova integr…" at bounding box center [516, 49] width 430 height 45
click at [633, 52] on span "New authentication token" at bounding box center [668, 50] width 109 height 12
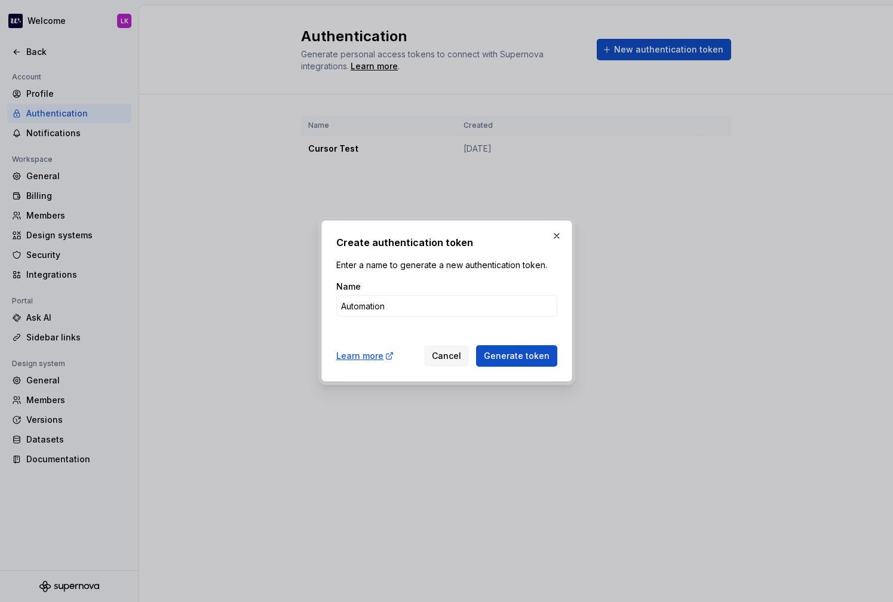
type input "Automation"
click at [476, 345] on button "Generate token" at bounding box center [516, 355] width 81 height 21
